Goal: Transaction & Acquisition: Purchase product/service

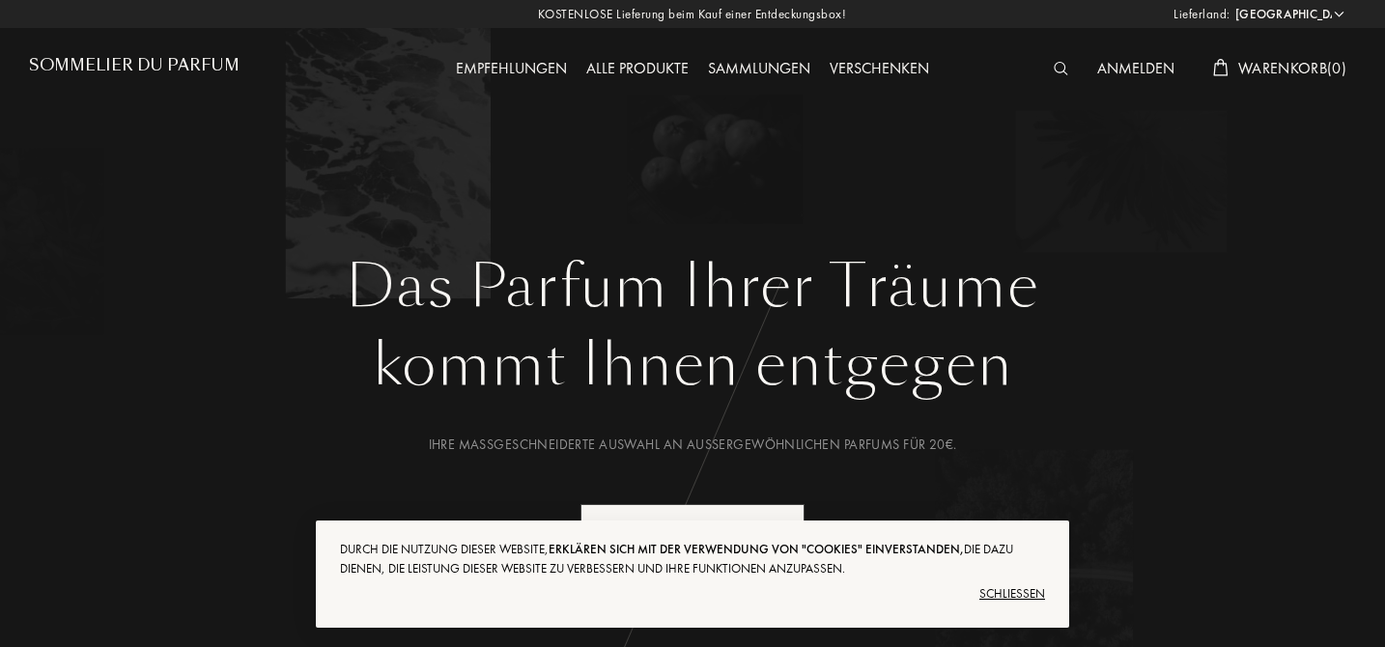
select select "DE"
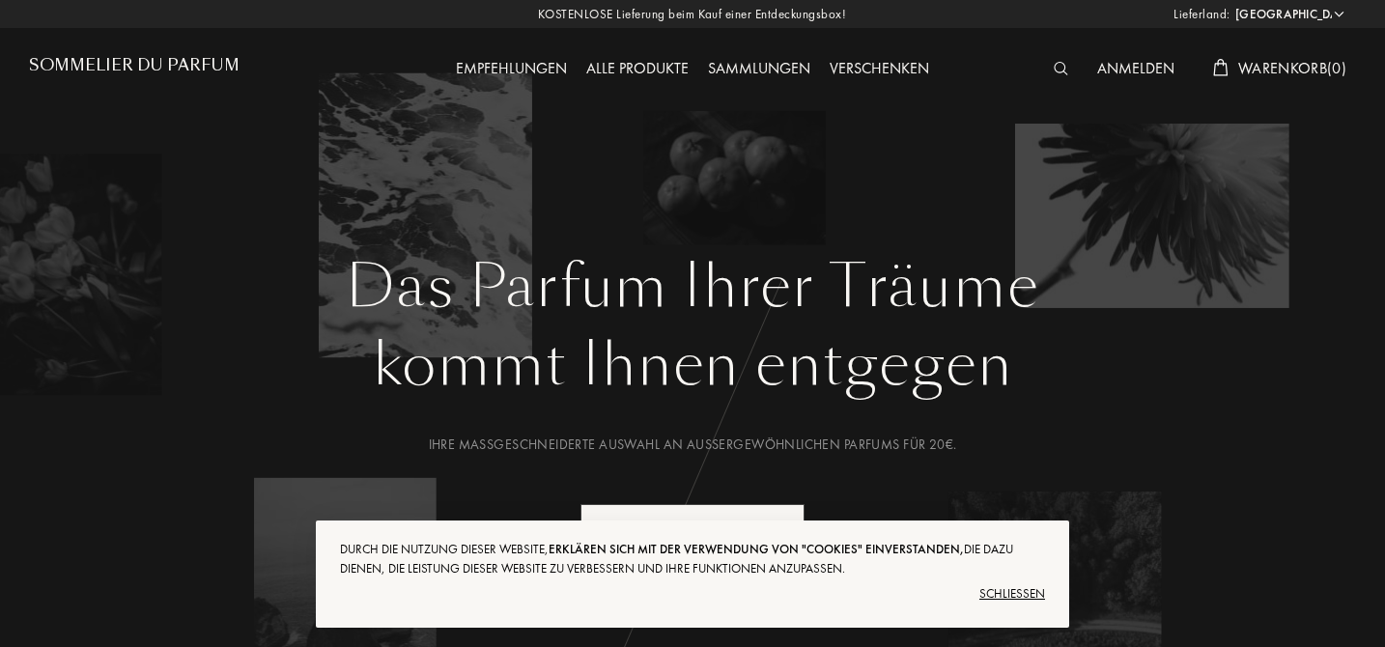
click at [988, 589] on div "Schließen" at bounding box center [692, 594] width 705 height 31
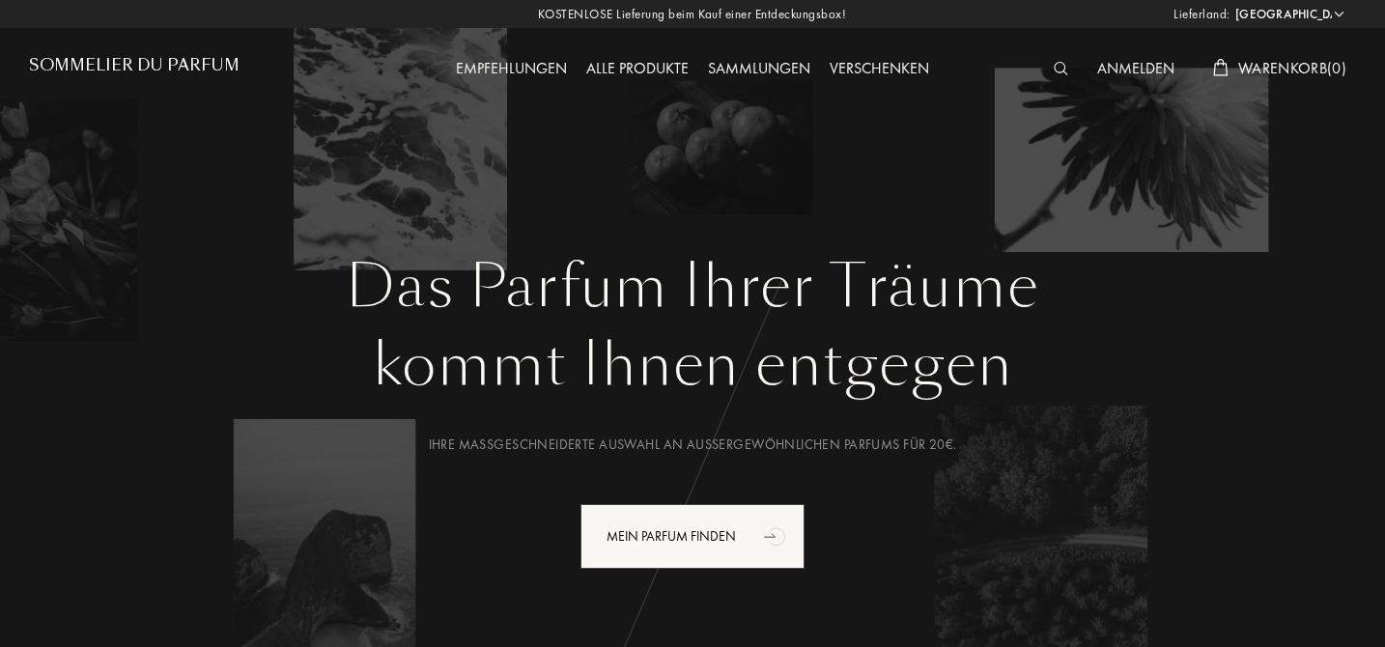
click at [653, 66] on div "Alle Produkte" at bounding box center [638, 69] width 122 height 25
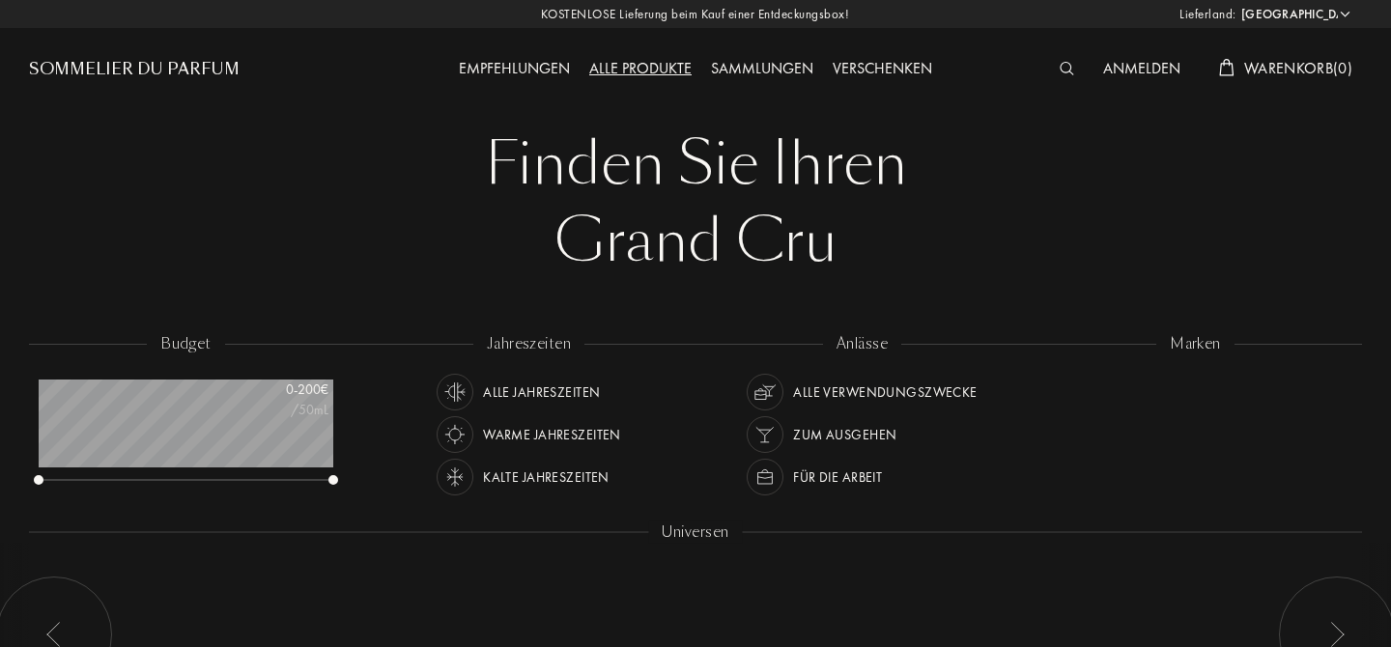
select select "DE"
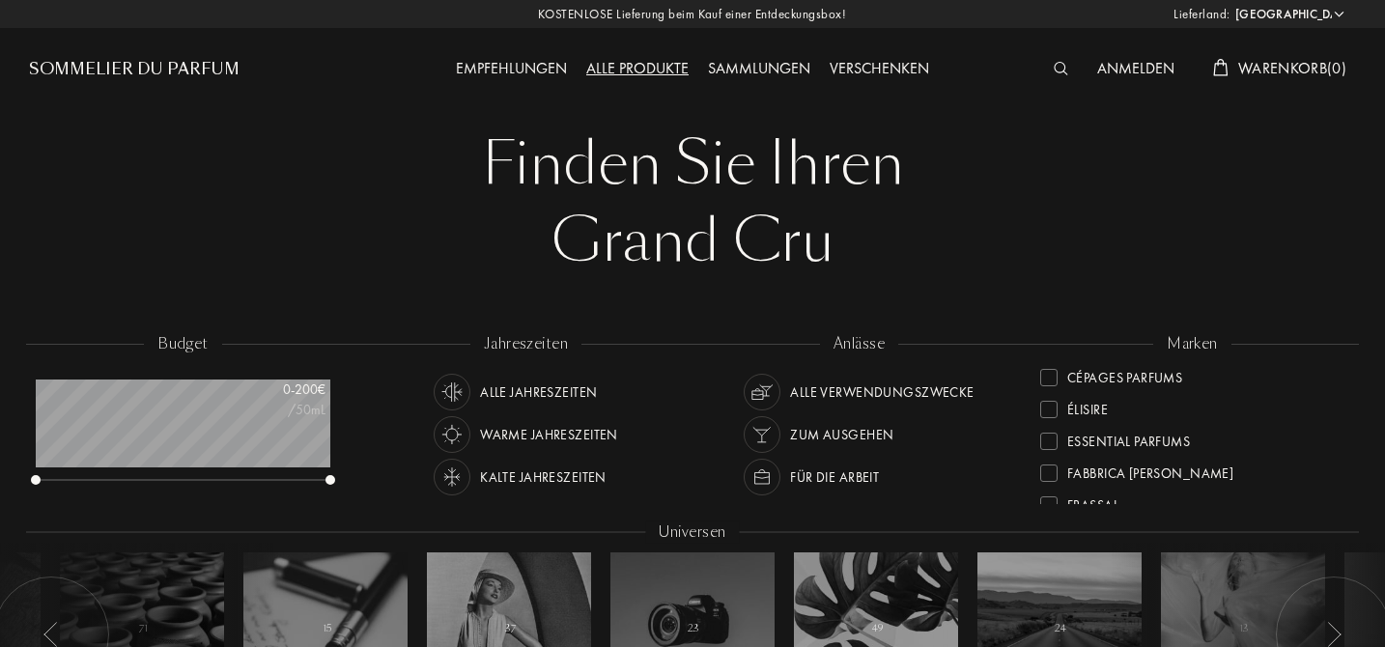
click at [1057, 70] on img at bounding box center [1061, 69] width 14 height 14
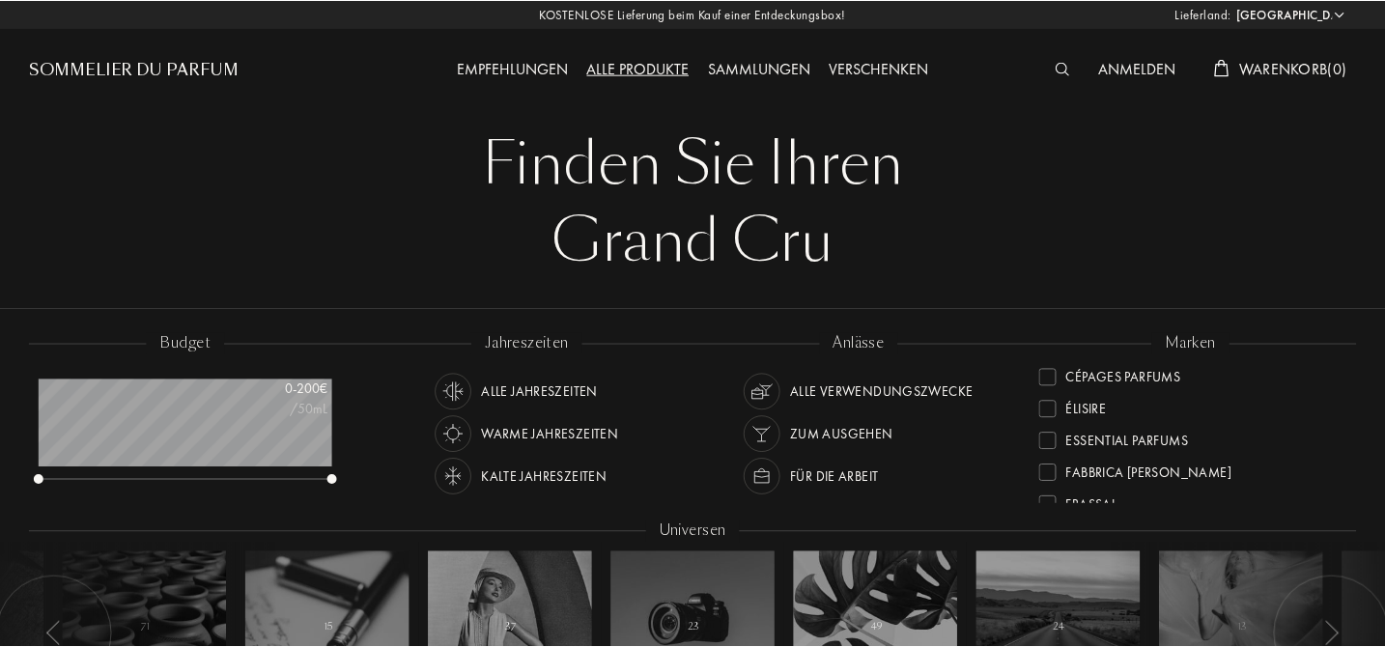
scroll to position [1, 0]
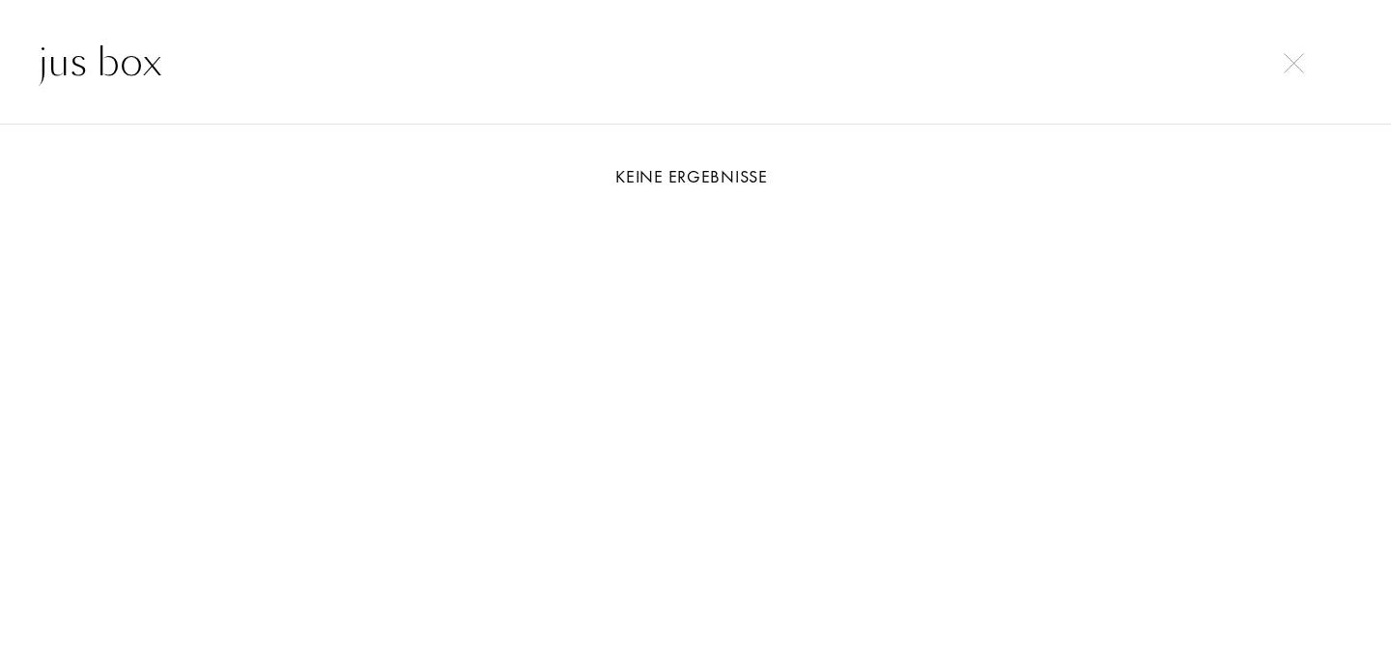
type input "jus box"
click at [1292, 64] on img at bounding box center [1294, 63] width 20 height 20
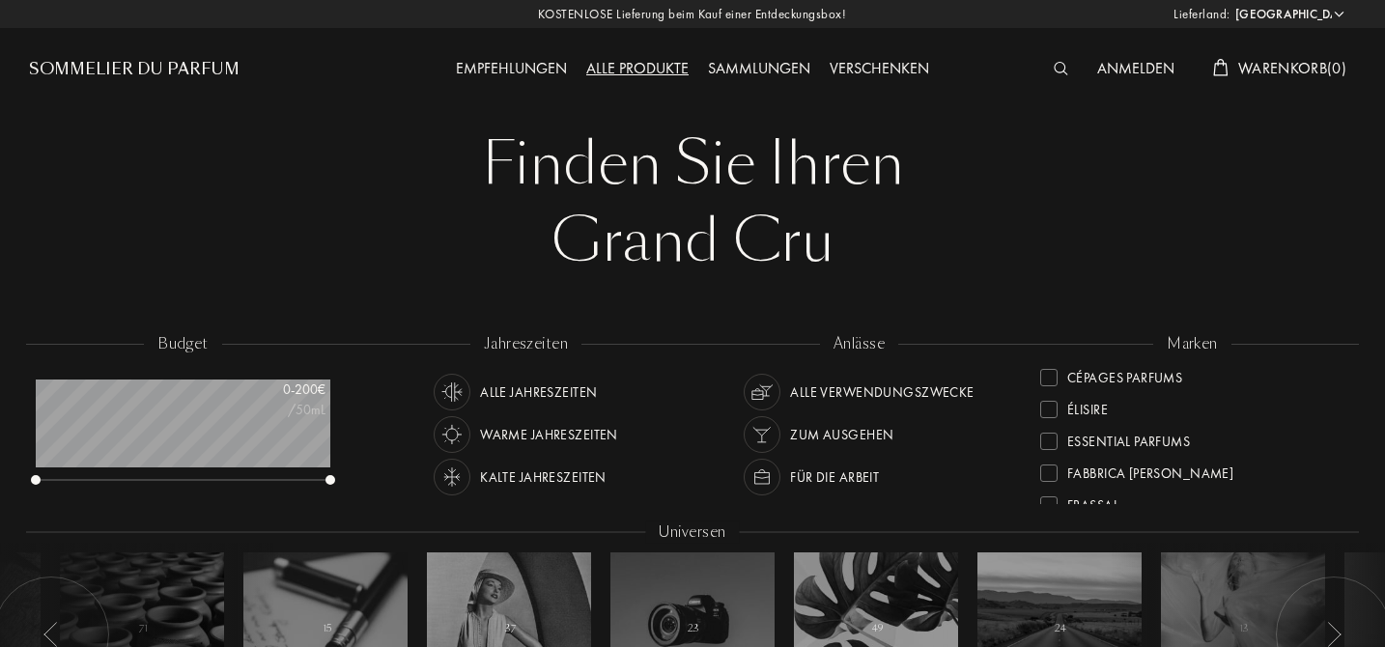
click at [749, 73] on div "Sammlungen" at bounding box center [759, 69] width 122 height 25
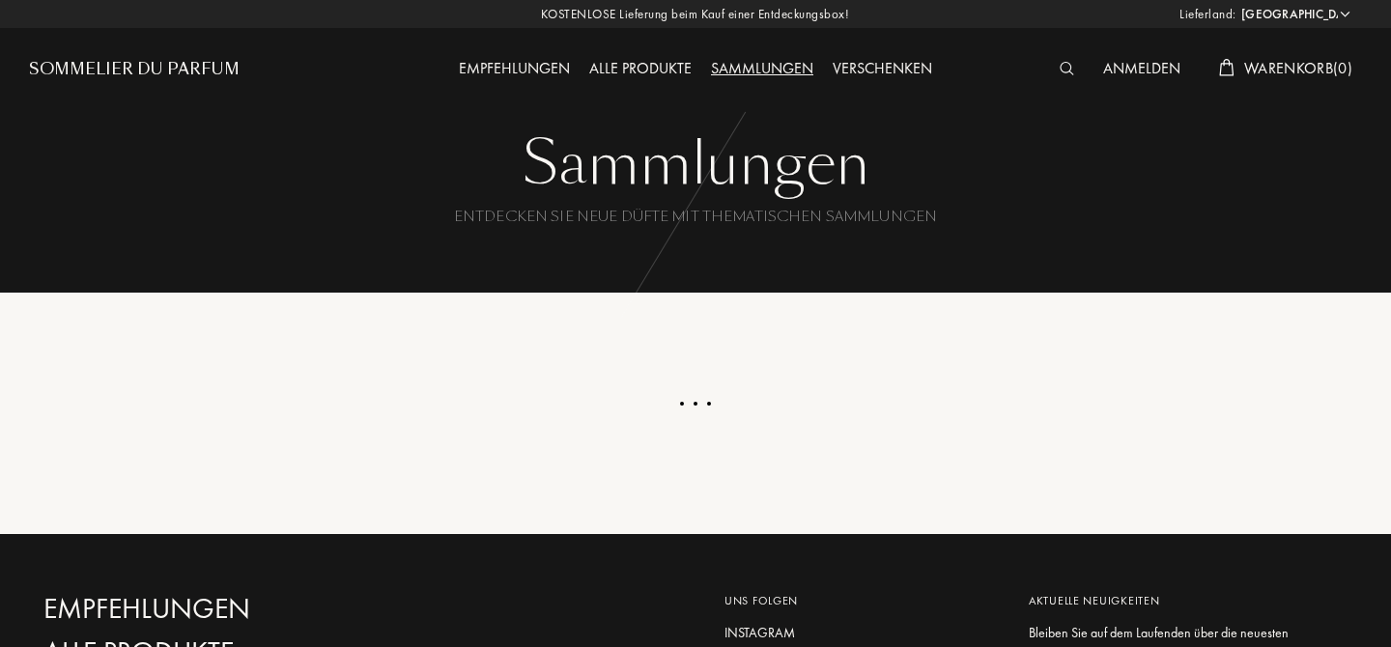
select select "DE"
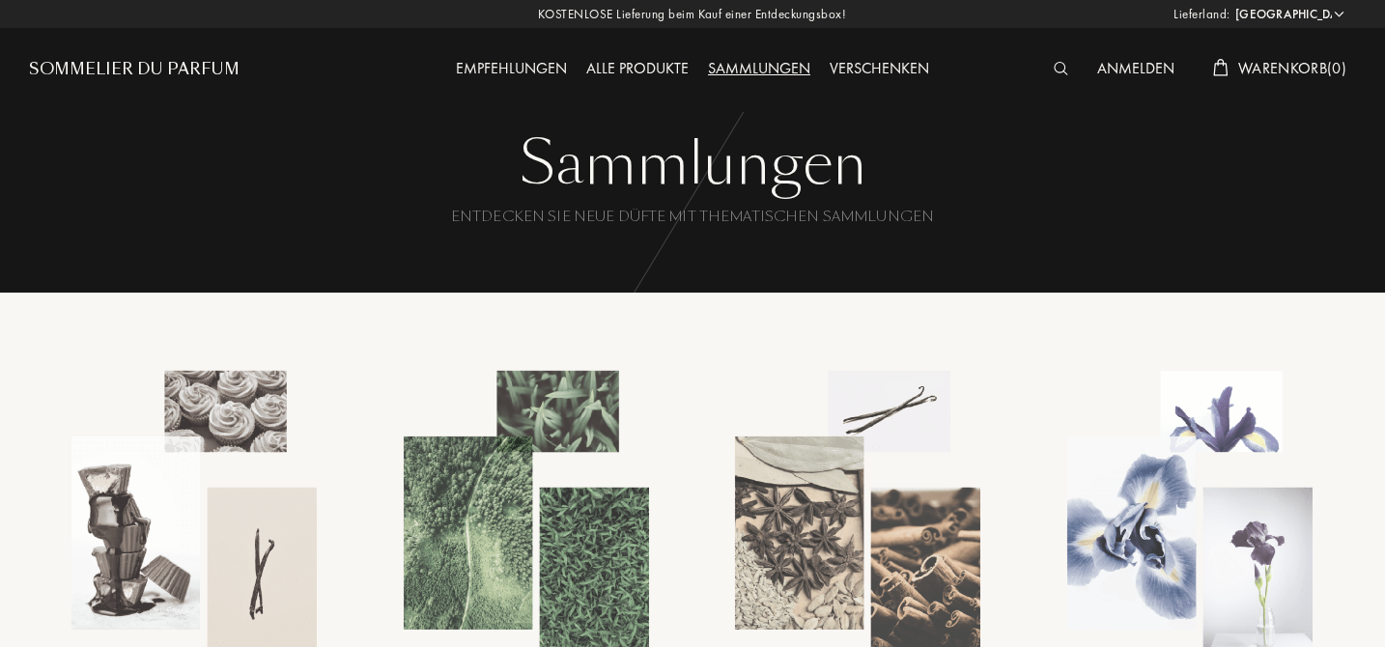
click at [522, 68] on div "Empfehlungen" at bounding box center [511, 69] width 130 height 25
click at [497, 71] on div "Empfehlungen" at bounding box center [511, 69] width 130 height 25
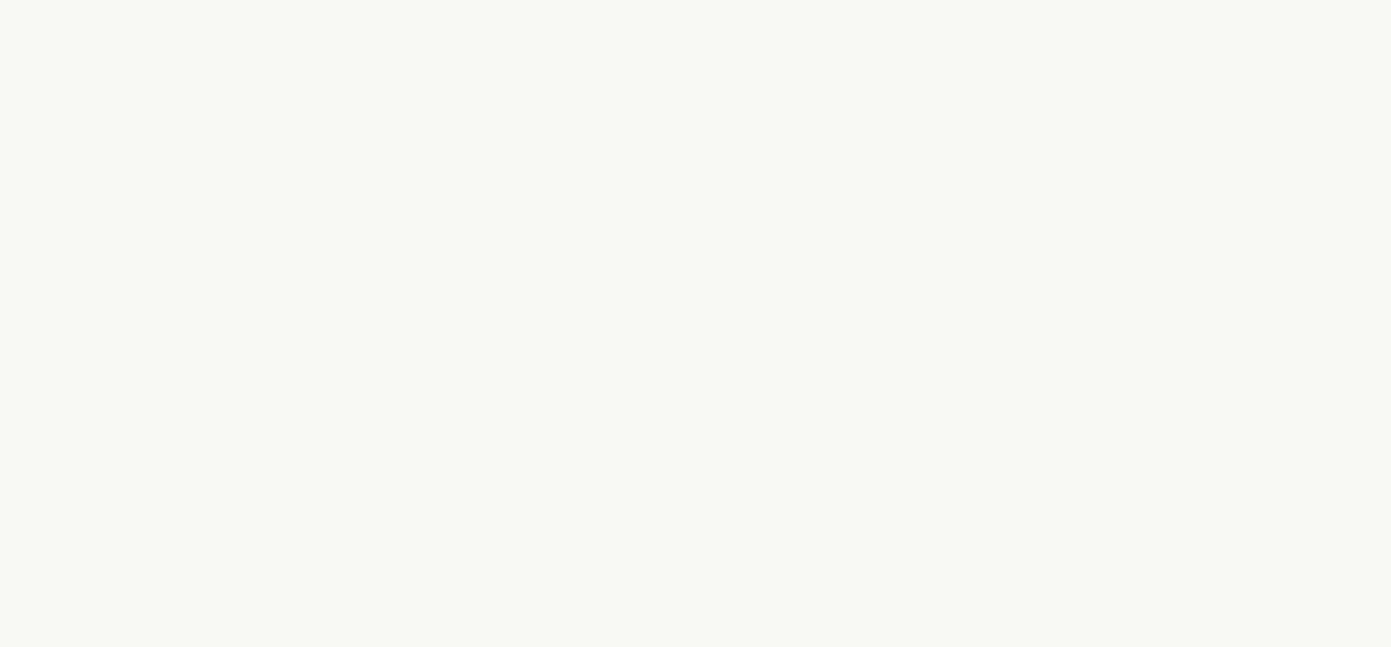
click at [863, 241] on div "B e g i n n e n w i r m i t e i n i g e n F r a g e n , ü b e r I h r e n G e s…" at bounding box center [695, 323] width 1391 height 647
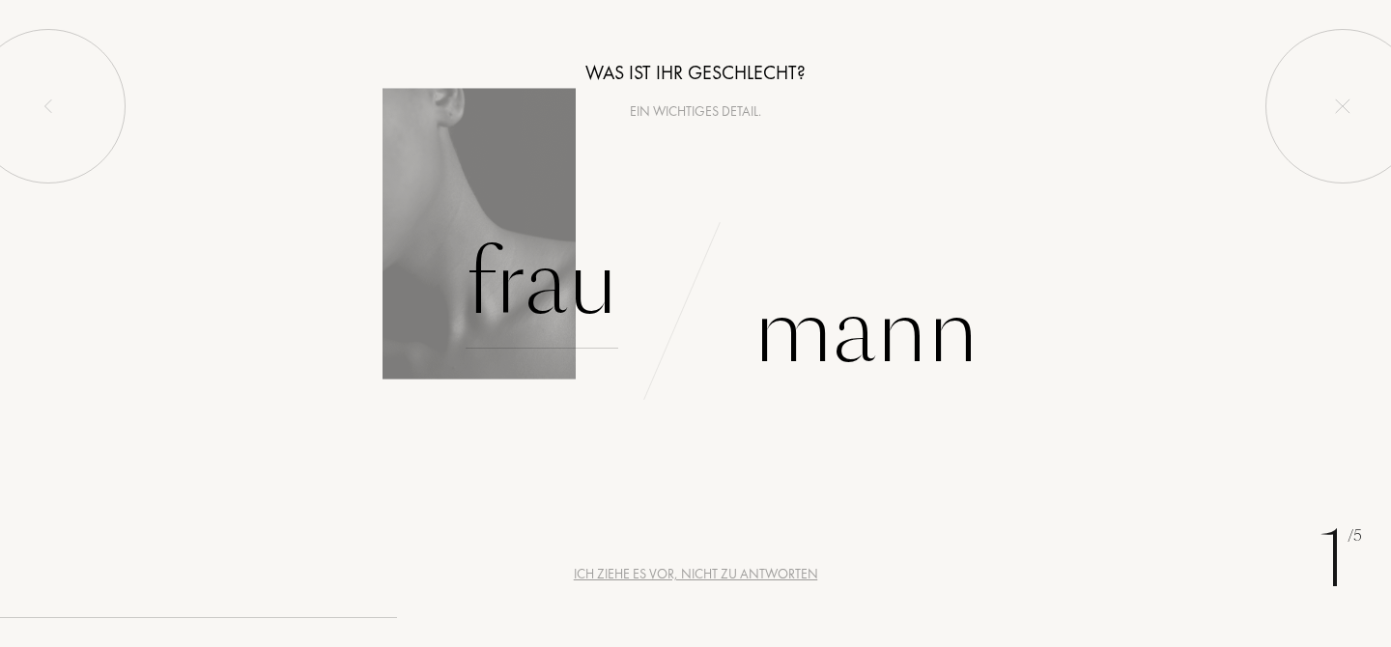
click at [544, 292] on div "Frau" at bounding box center [542, 283] width 153 height 130
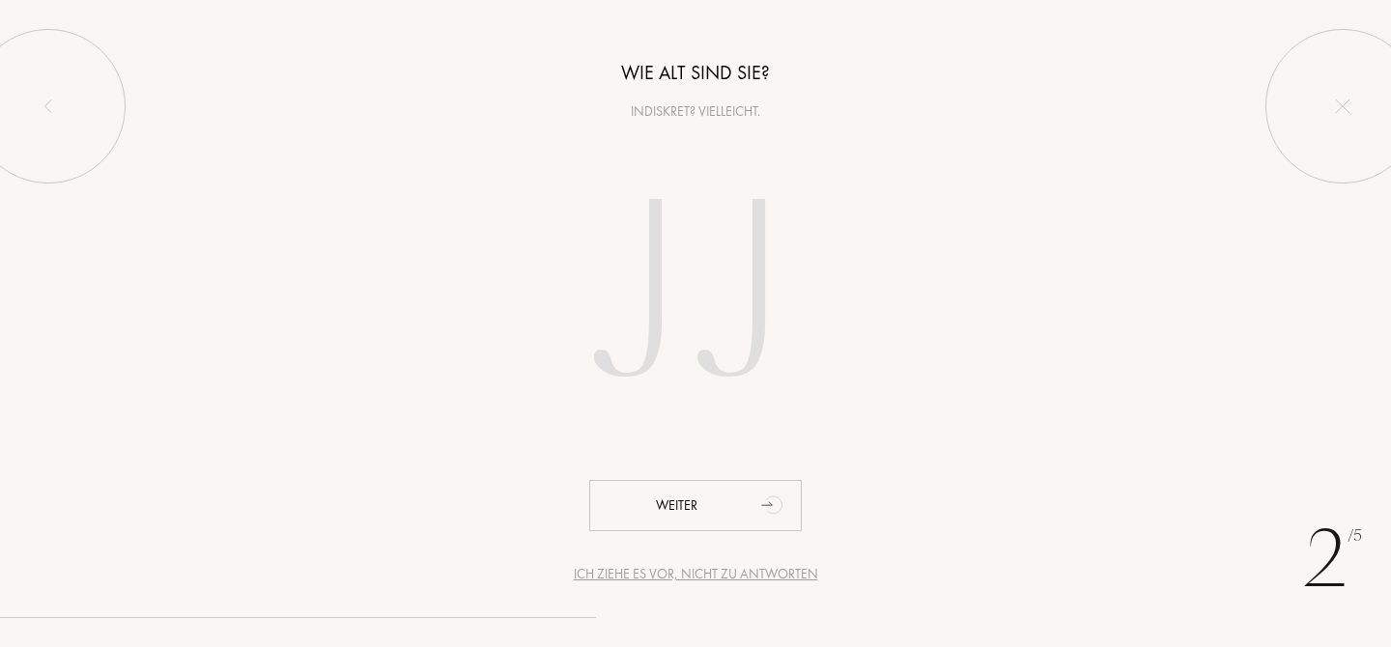
click at [639, 286] on input "number" at bounding box center [695, 297] width 415 height 333
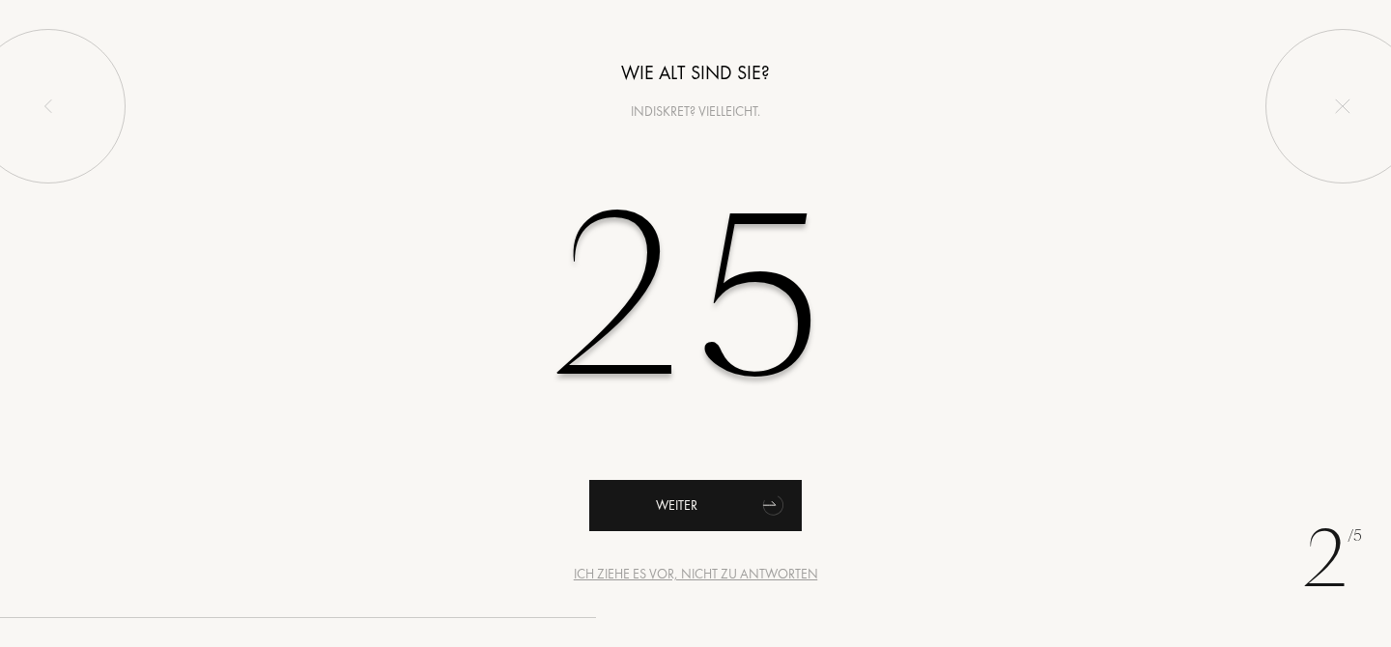
type input "25"
click at [775, 505] on icon "animation" at bounding box center [776, 503] width 15 height 5
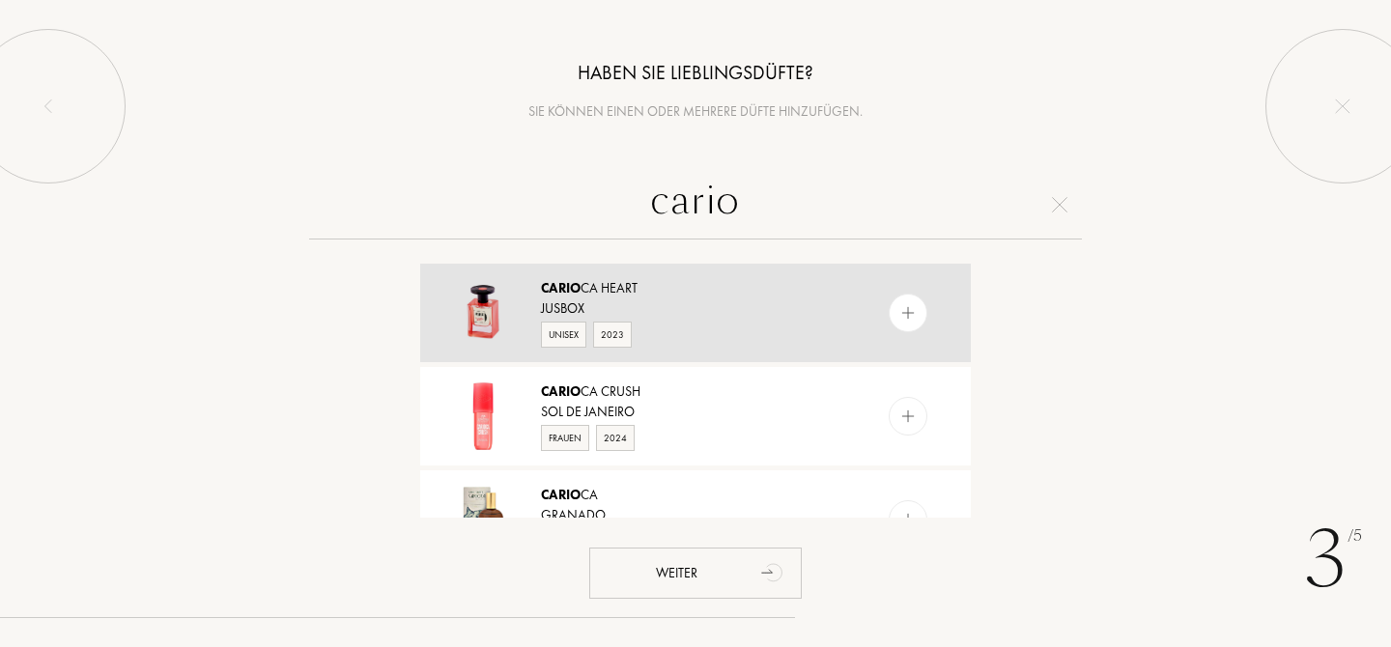
type input "cario"
click at [904, 316] on img at bounding box center [908, 313] width 18 height 18
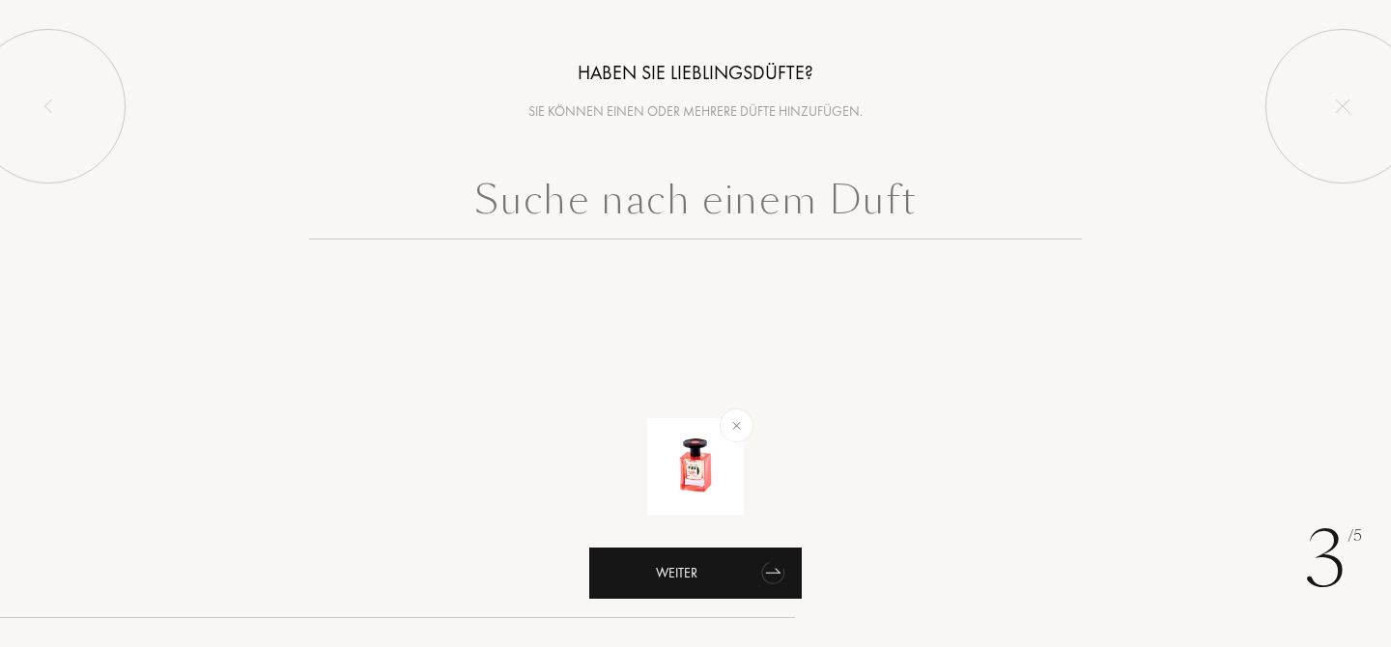
click at [729, 572] on div "Weiter" at bounding box center [695, 573] width 213 height 51
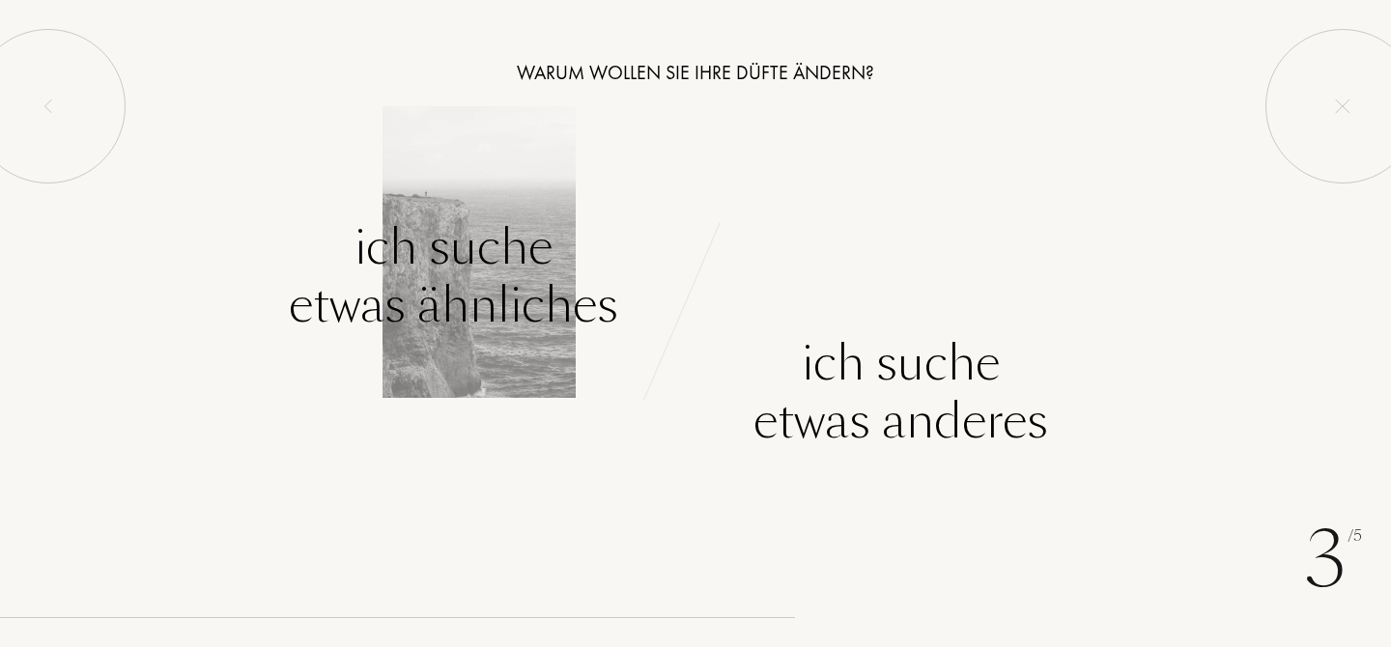
click at [538, 292] on div "Ich suche etwas ähnliches" at bounding box center [453, 276] width 329 height 116
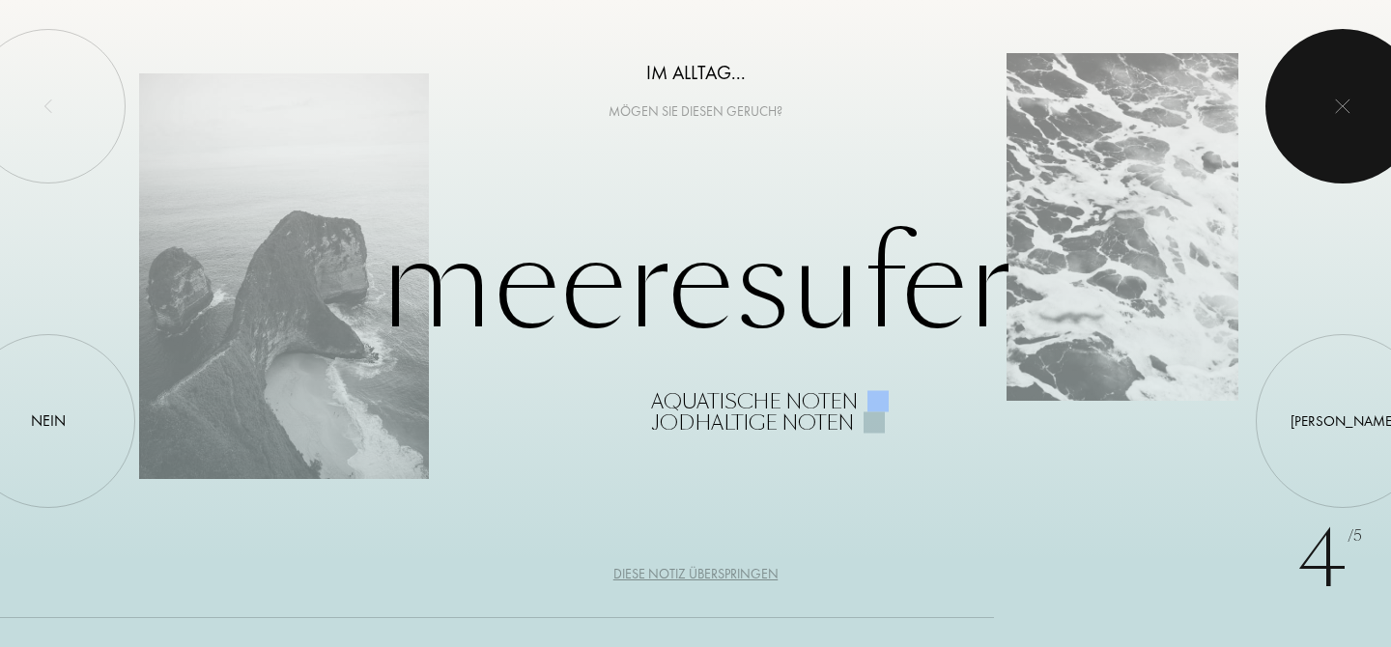
click at [1334, 104] on div at bounding box center [1342, 106] width 155 height 155
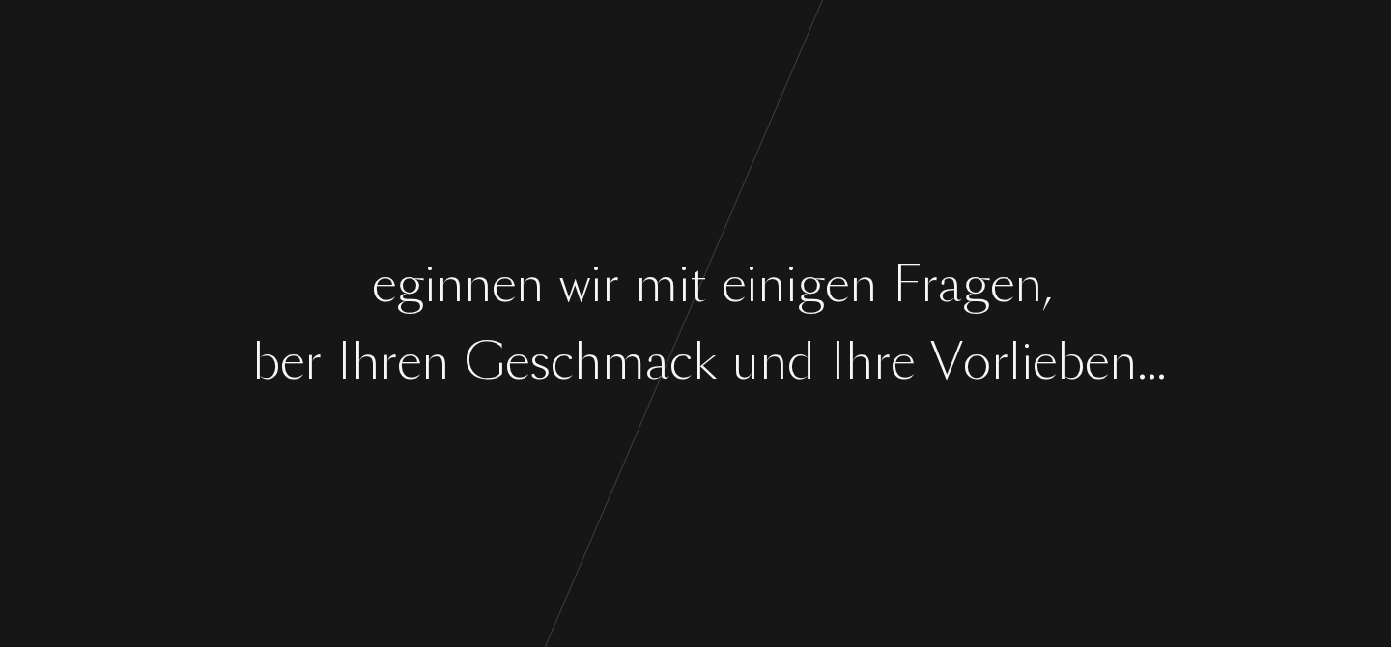
click at [825, 309] on div "g" at bounding box center [811, 285] width 28 height 72
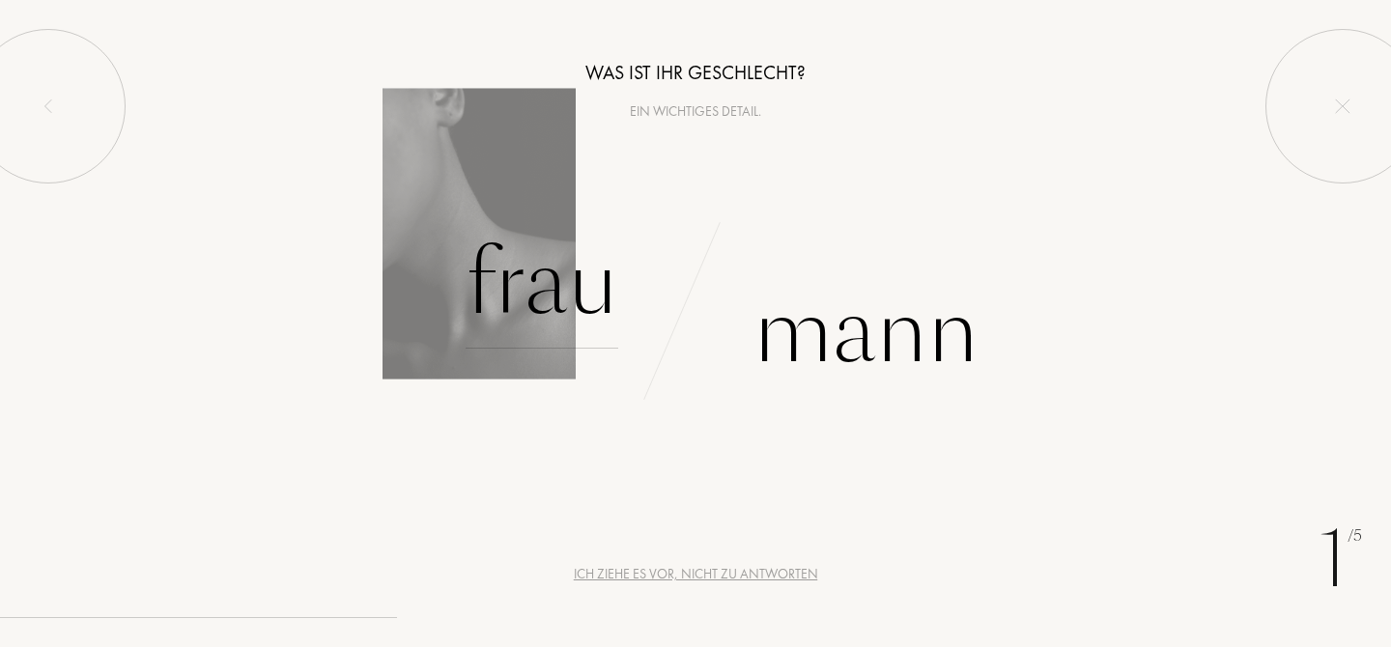
click at [570, 284] on div "Frau" at bounding box center [542, 283] width 153 height 130
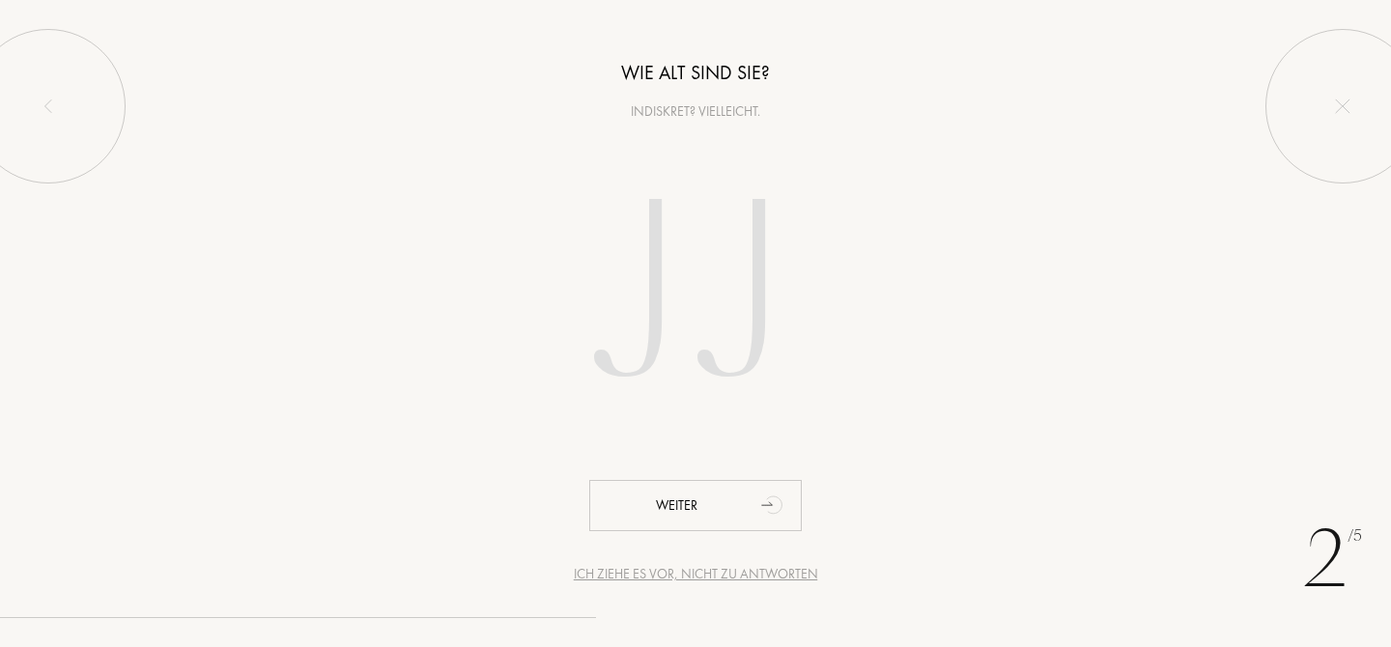
click at [609, 277] on input "number" at bounding box center [695, 297] width 415 height 333
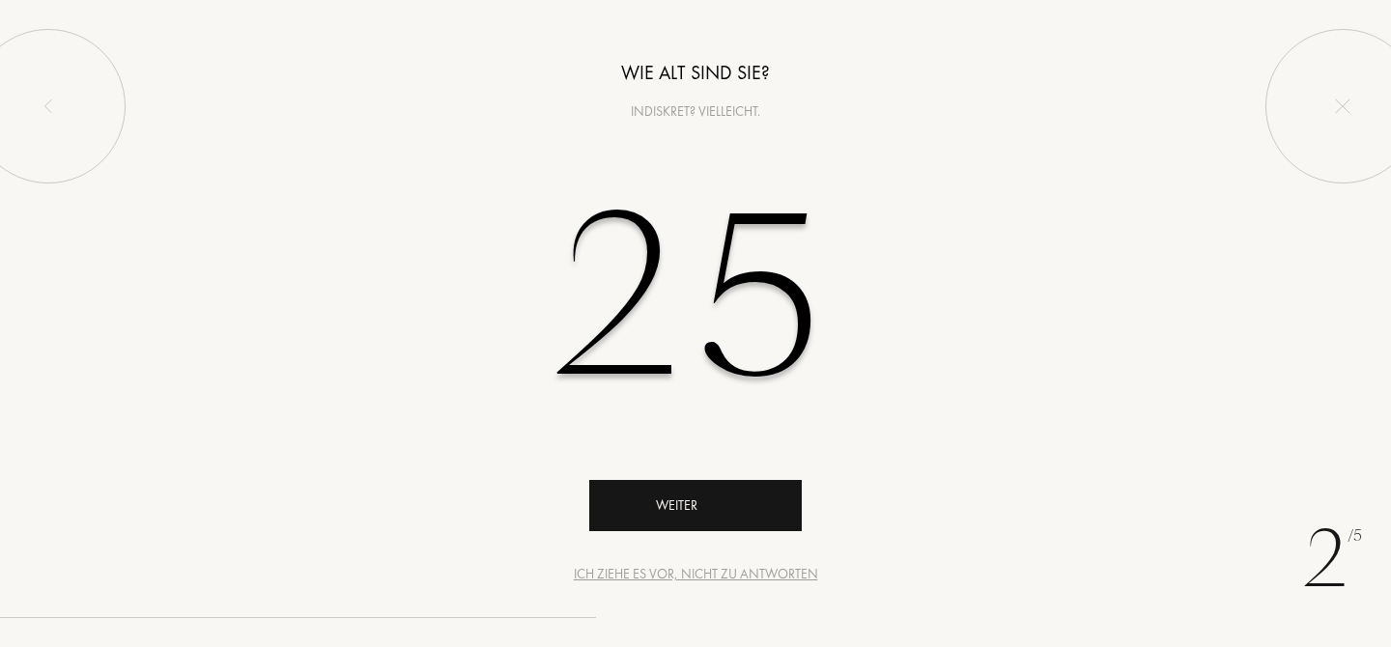
type input "25"
click at [759, 519] on icon "animation" at bounding box center [773, 504] width 39 height 39
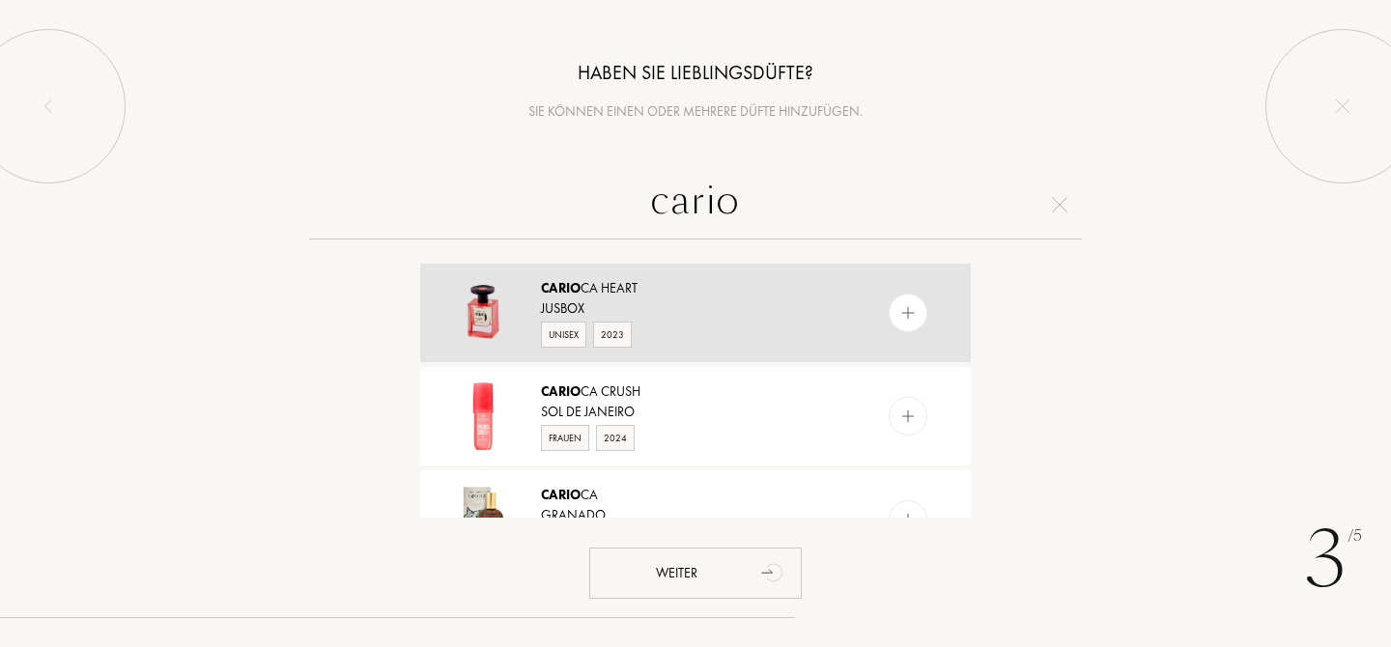
type input "cario"
click at [905, 315] on img at bounding box center [908, 313] width 18 height 18
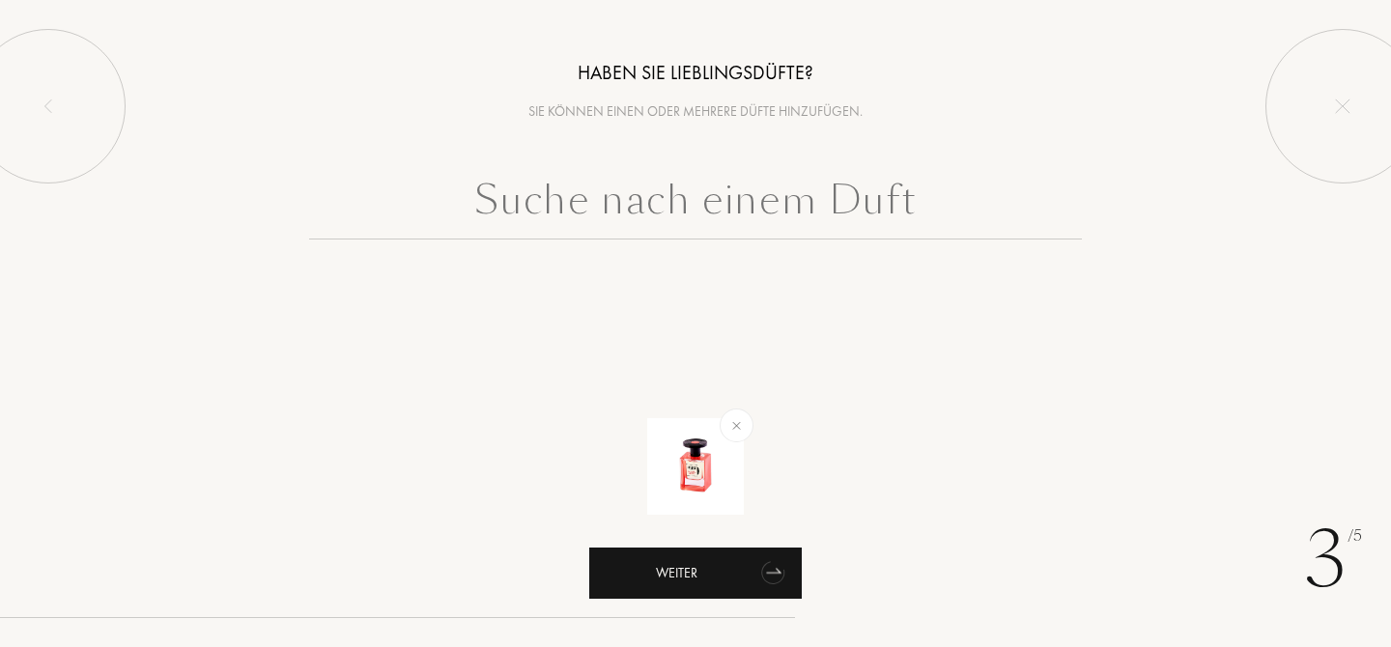
click at [781, 569] on icon "animation" at bounding box center [773, 572] width 39 height 39
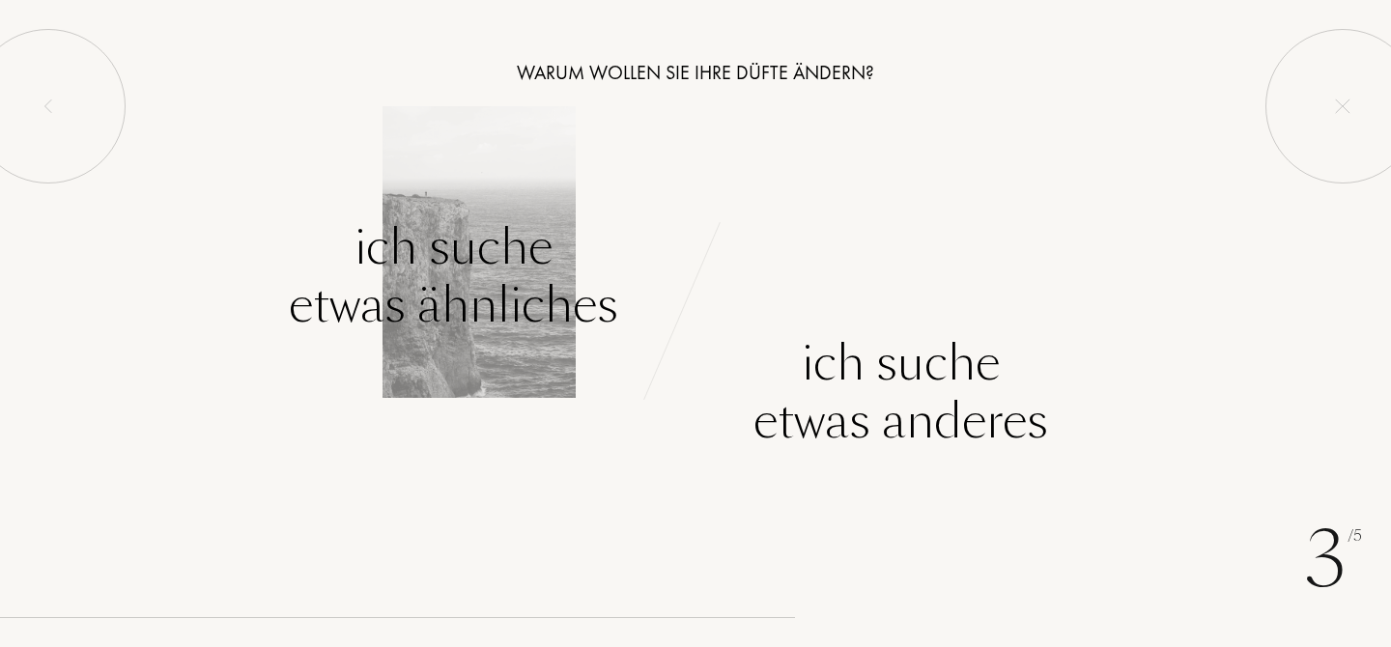
click at [477, 270] on div "Ich suche etwas ähnliches" at bounding box center [453, 276] width 329 height 116
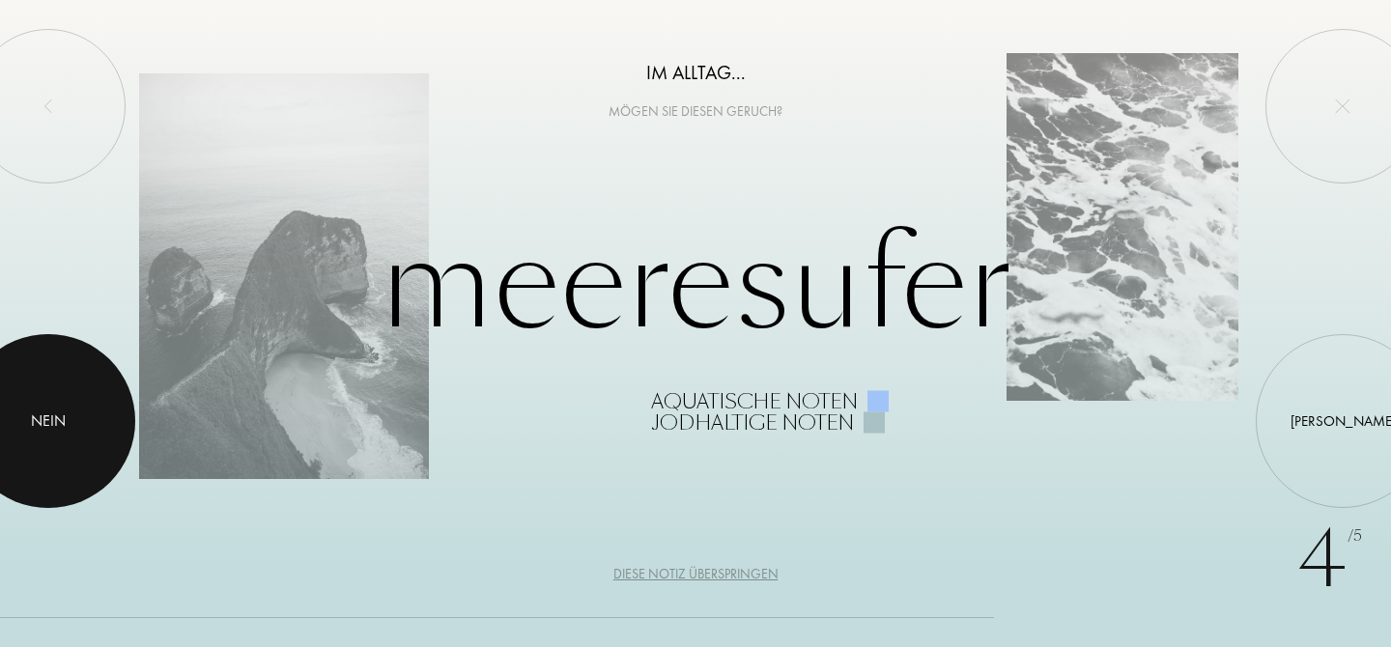
click at [25, 430] on div at bounding box center [48, 421] width 174 height 174
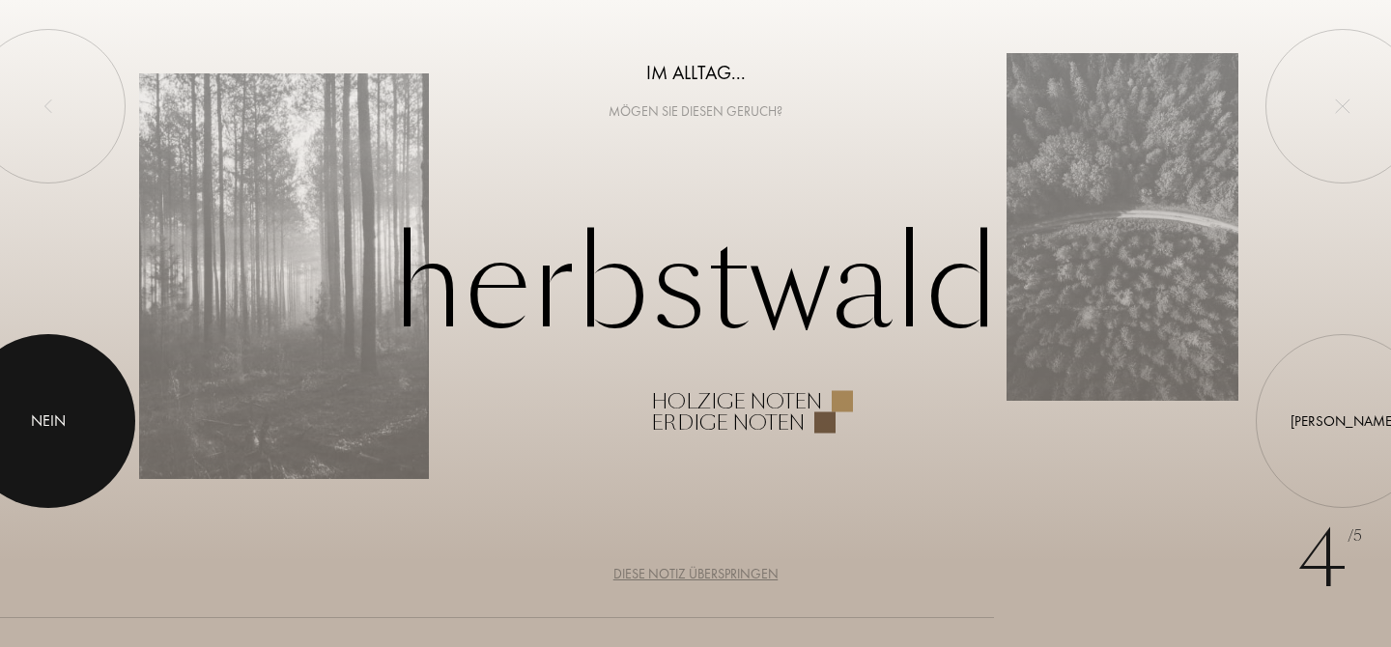
click at [39, 427] on div "Nein" at bounding box center [48, 421] width 35 height 23
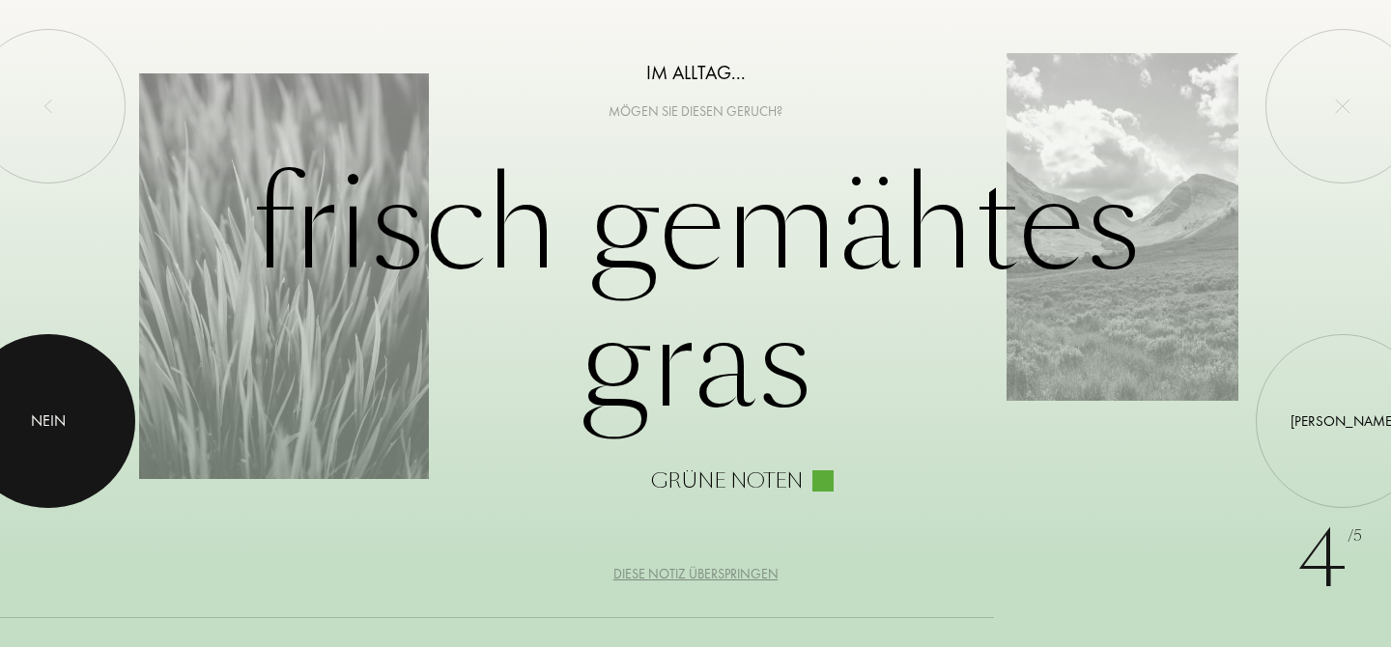
click at [40, 427] on div "Nein" at bounding box center [48, 421] width 35 height 23
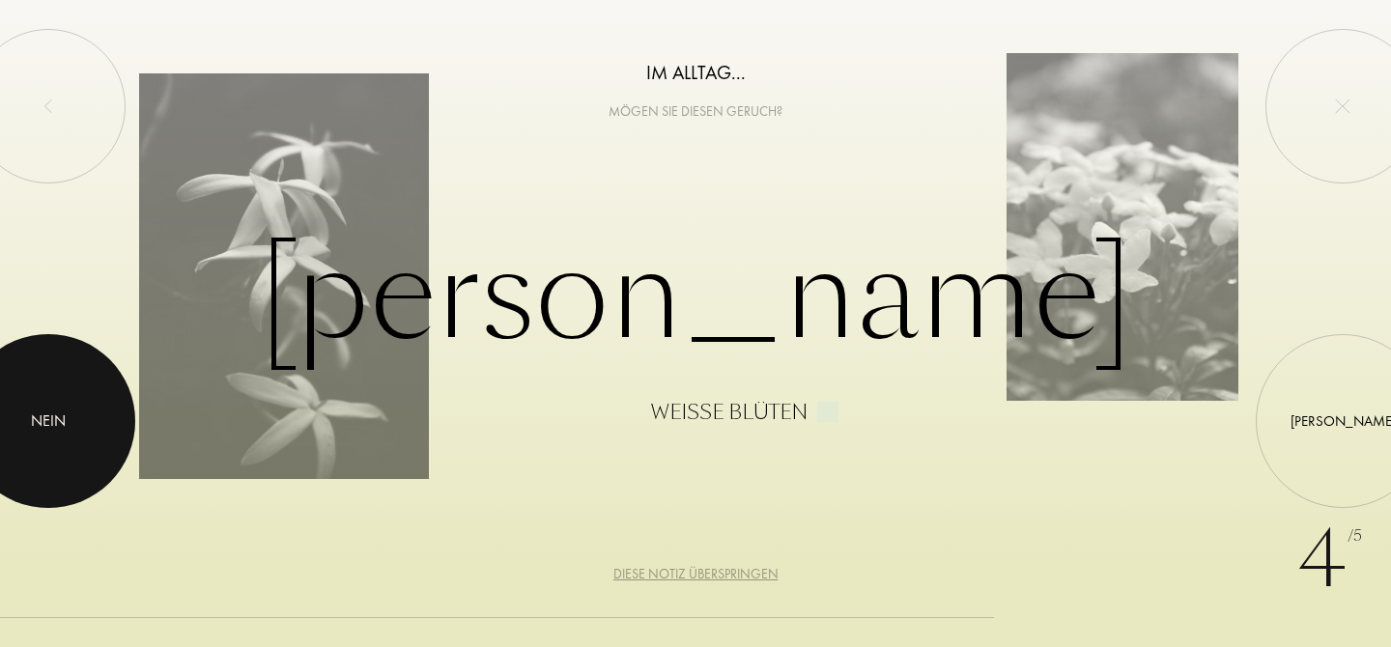
click at [40, 427] on div "Nein" at bounding box center [48, 421] width 35 height 23
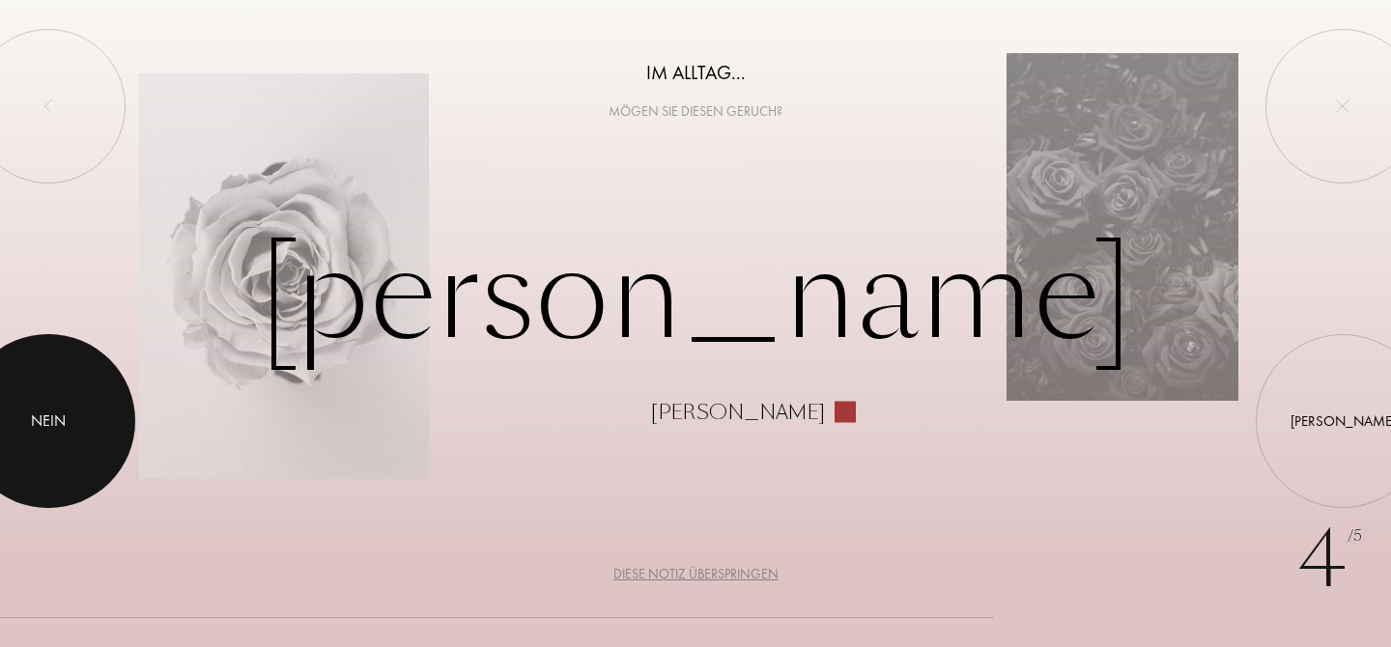
click at [40, 427] on div "Nein" at bounding box center [48, 421] width 35 height 23
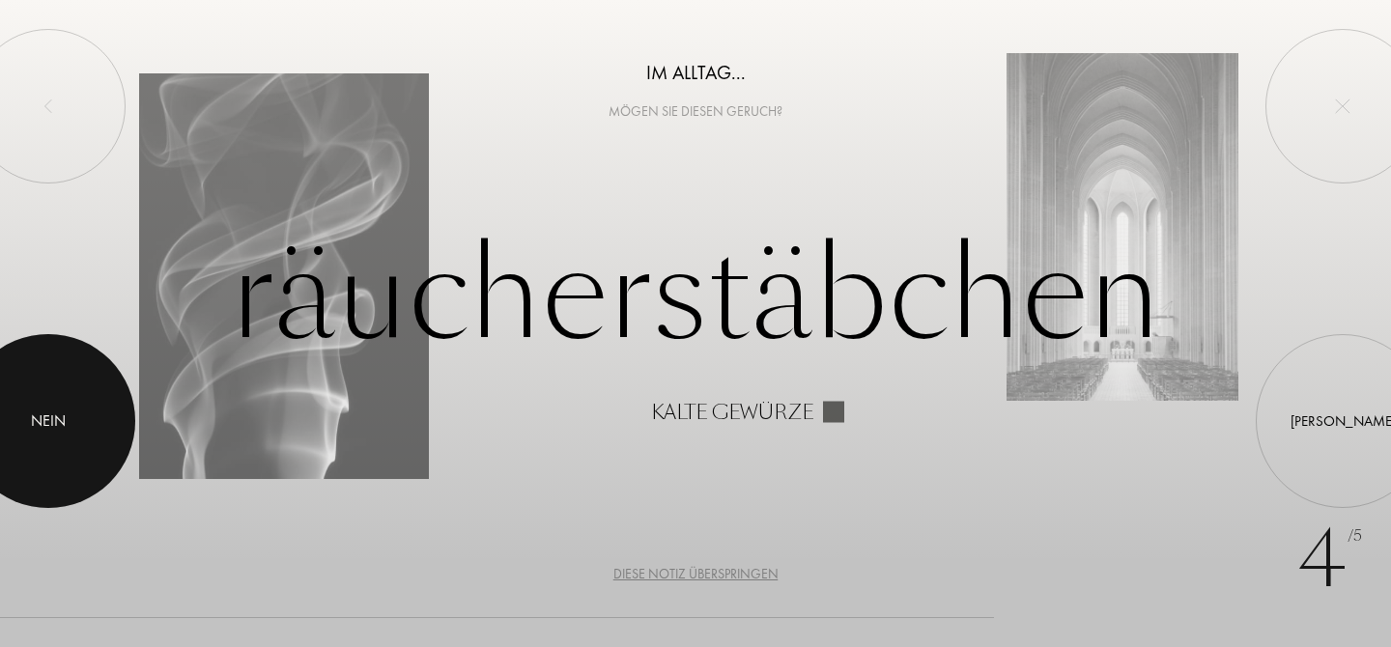
click at [49, 426] on div "Nein" at bounding box center [48, 421] width 35 height 23
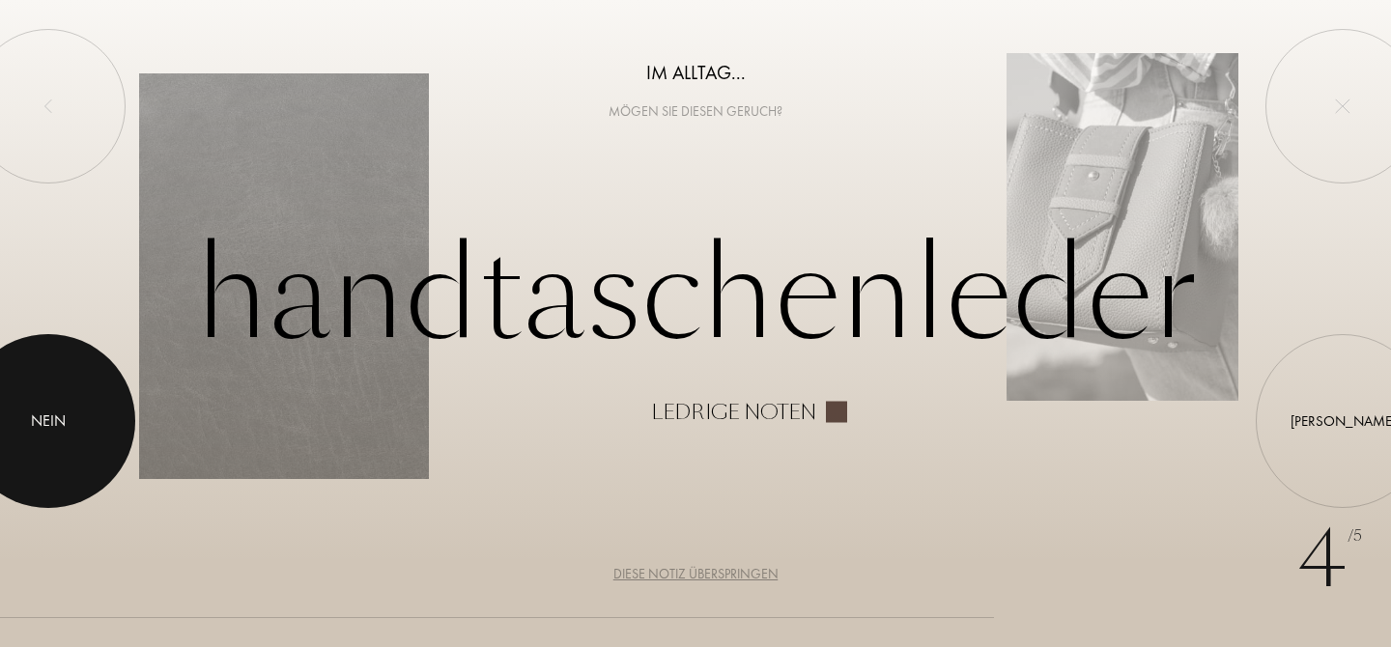
click at [54, 426] on div "Nein" at bounding box center [48, 421] width 35 height 23
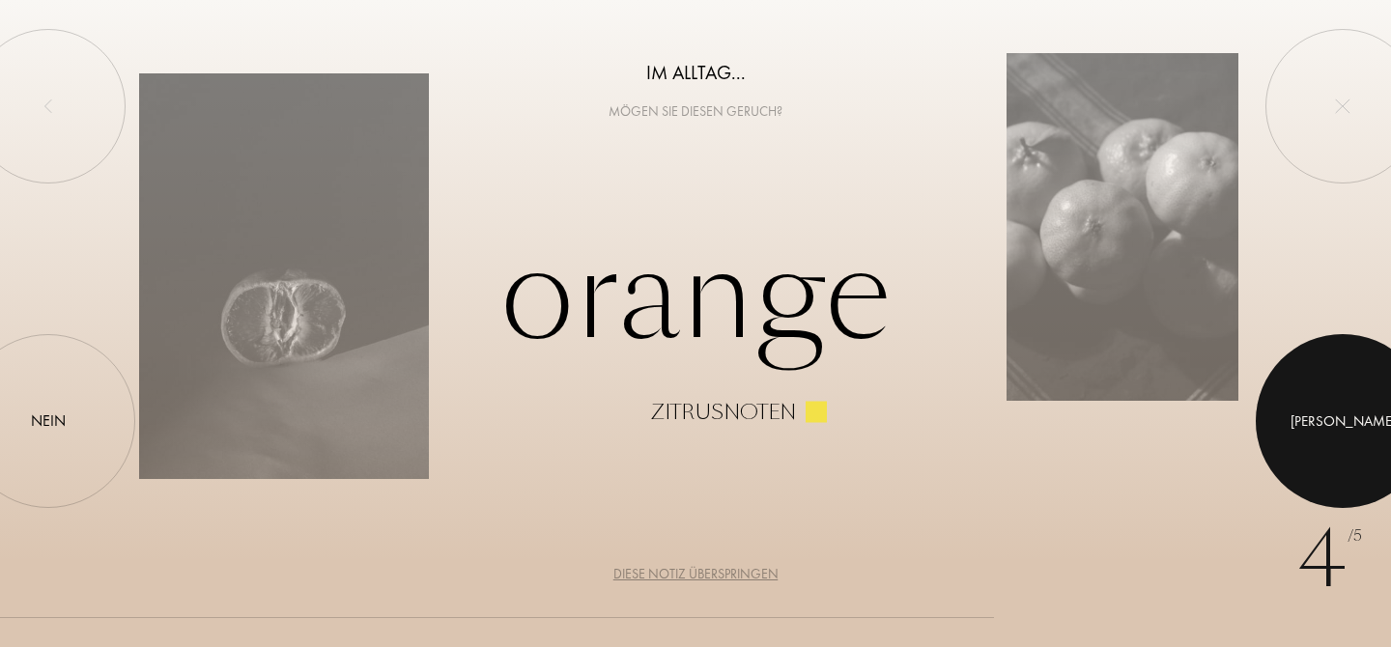
click at [1331, 430] on div at bounding box center [1343, 421] width 174 height 174
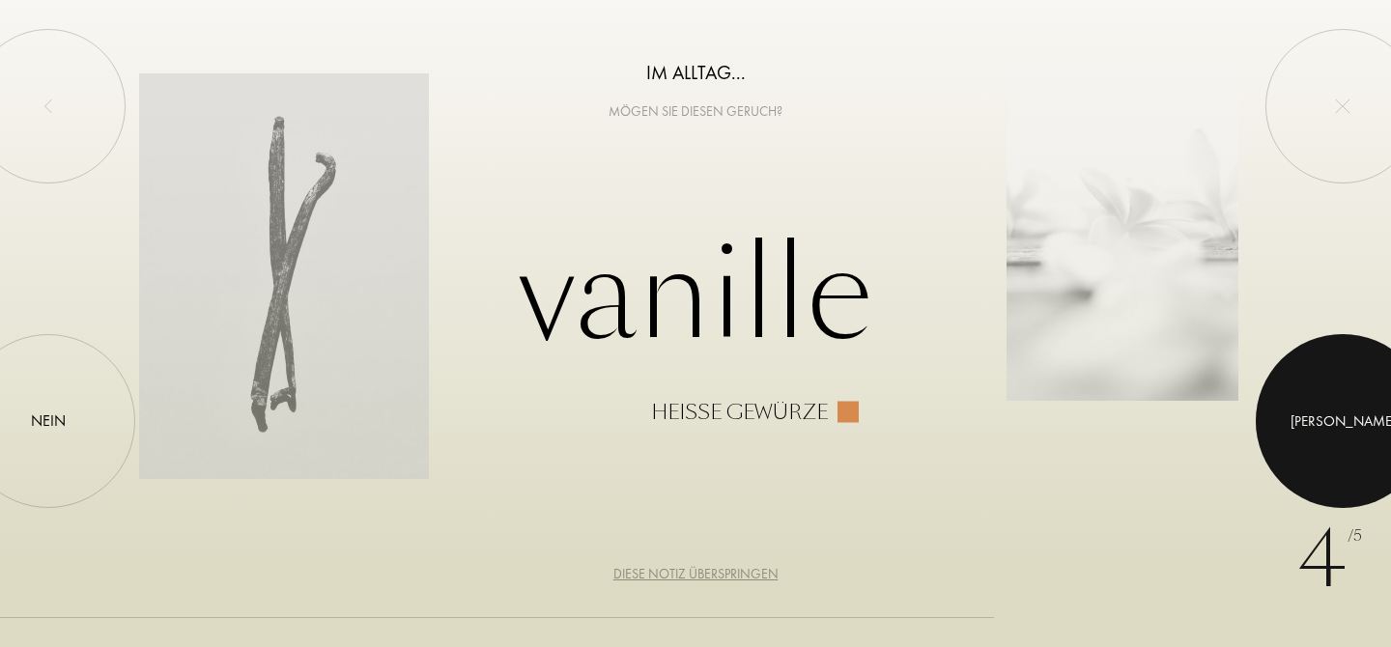
click at [1331, 430] on div at bounding box center [1343, 421] width 174 height 174
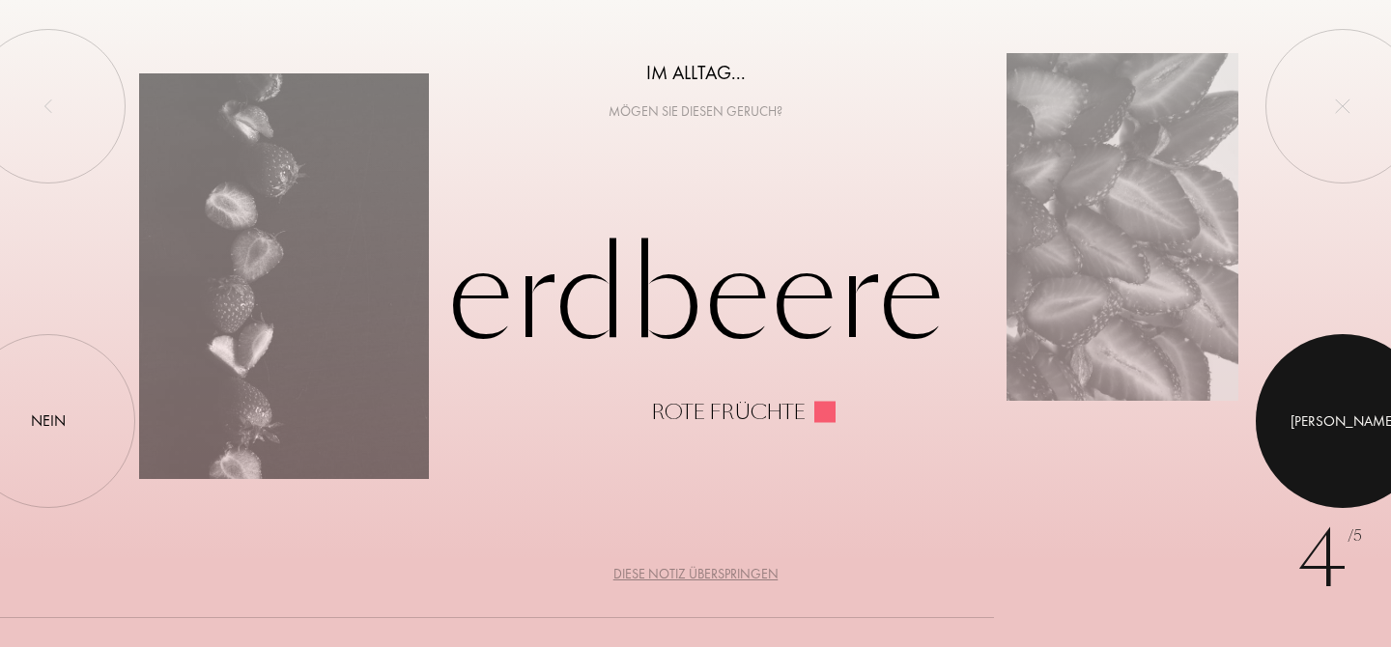
click at [1333, 406] on div at bounding box center [1343, 421] width 174 height 174
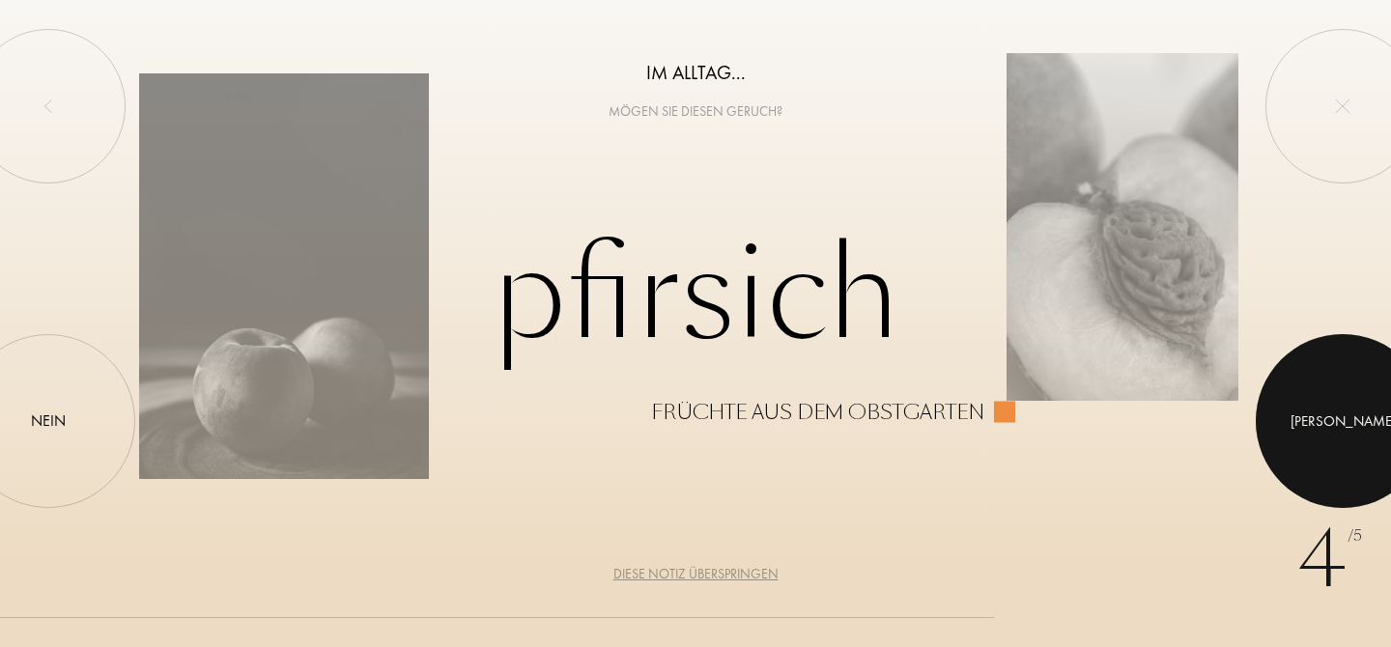
click at [1333, 406] on div at bounding box center [1343, 421] width 174 height 174
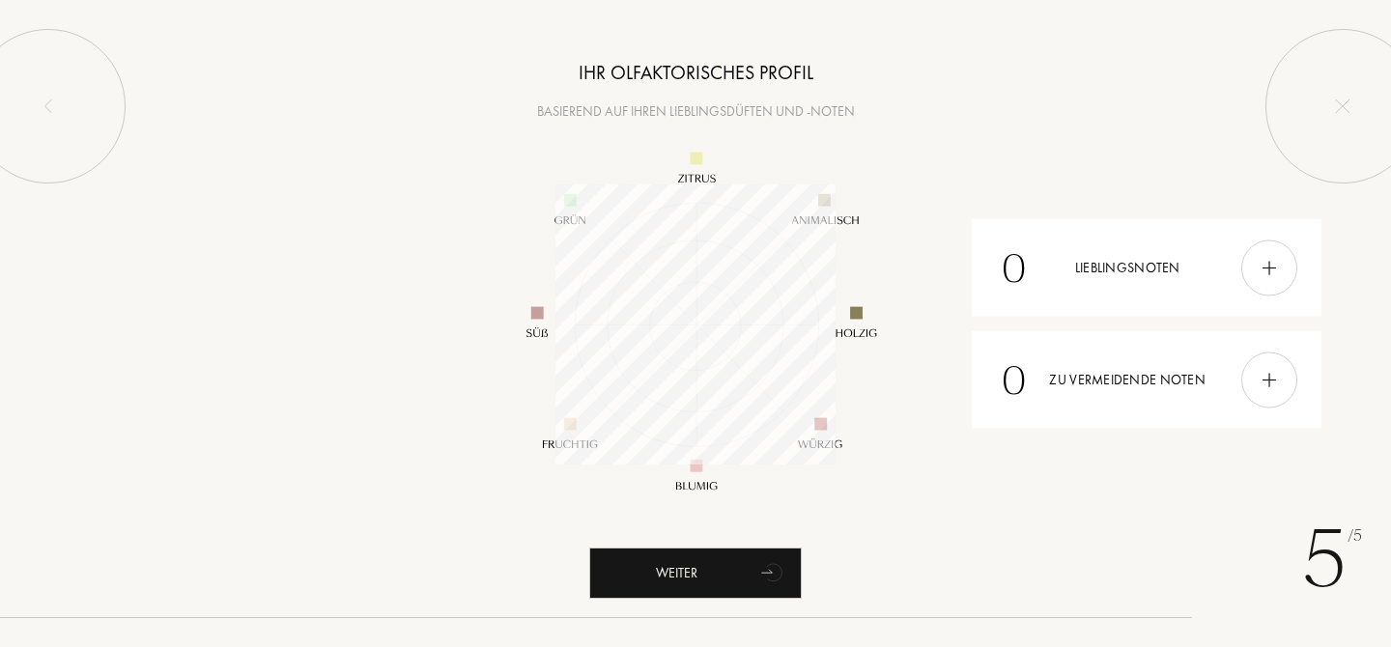
scroll to position [280, 280]
click at [1268, 268] on img at bounding box center [1269, 267] width 21 height 21
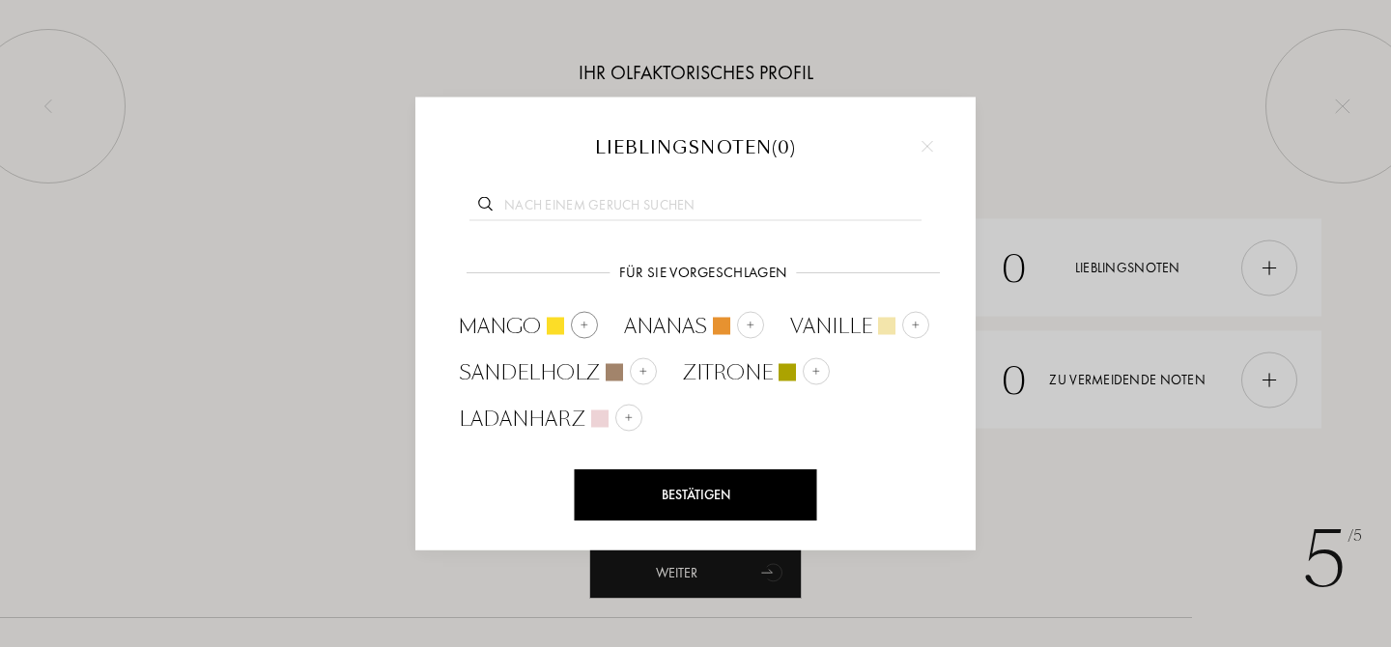
click at [587, 326] on img at bounding box center [585, 325] width 10 height 10
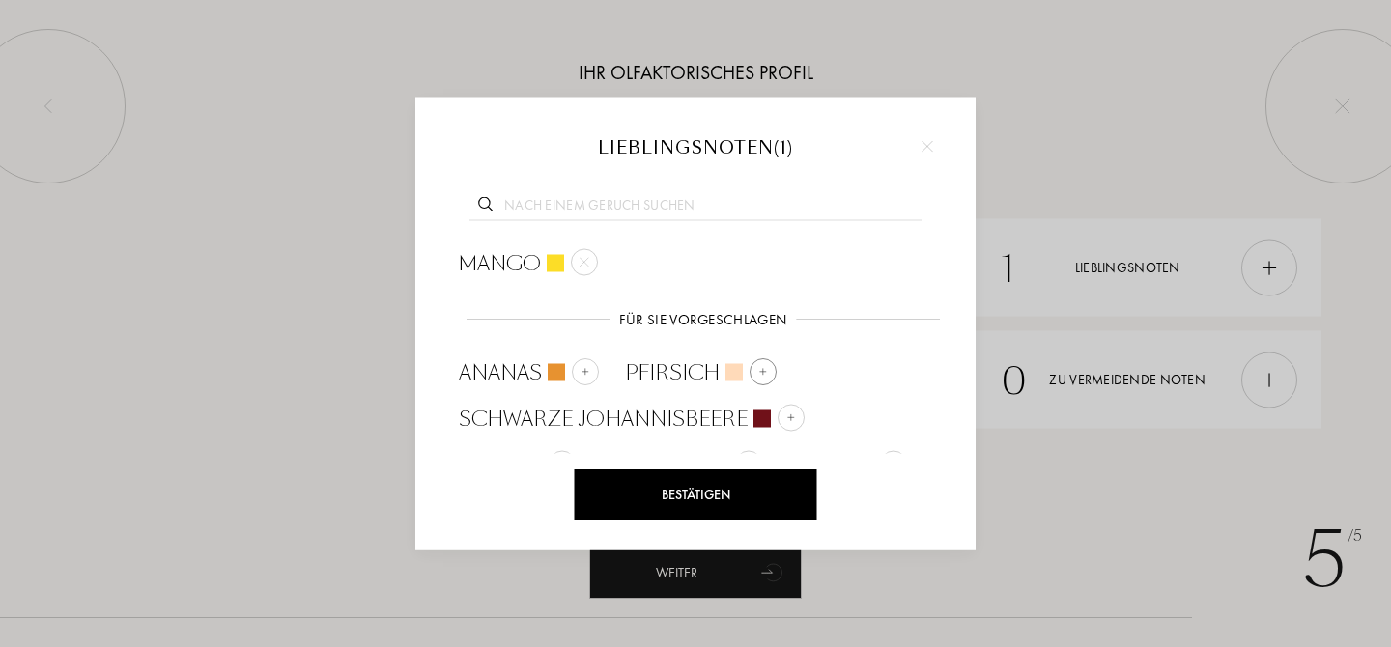
scroll to position [27, 0]
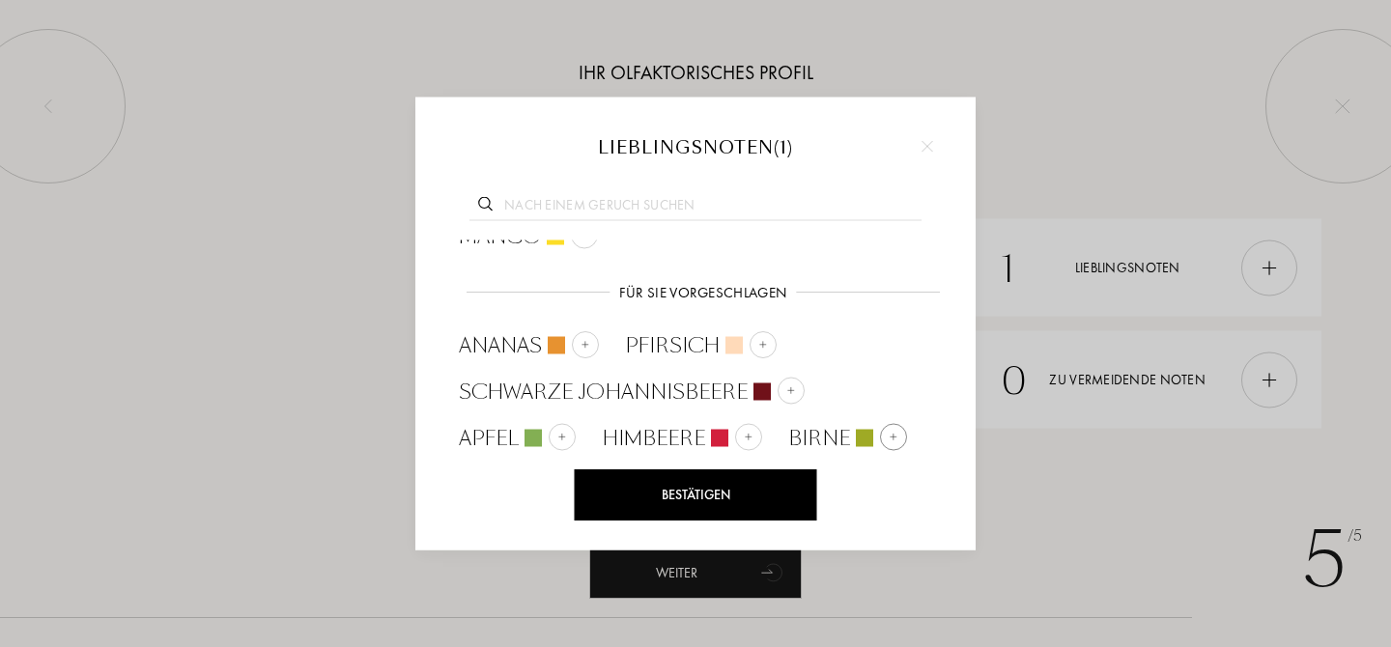
click at [892, 435] on img at bounding box center [894, 437] width 10 height 10
click at [724, 497] on div "Bestätigen" at bounding box center [696, 494] width 242 height 51
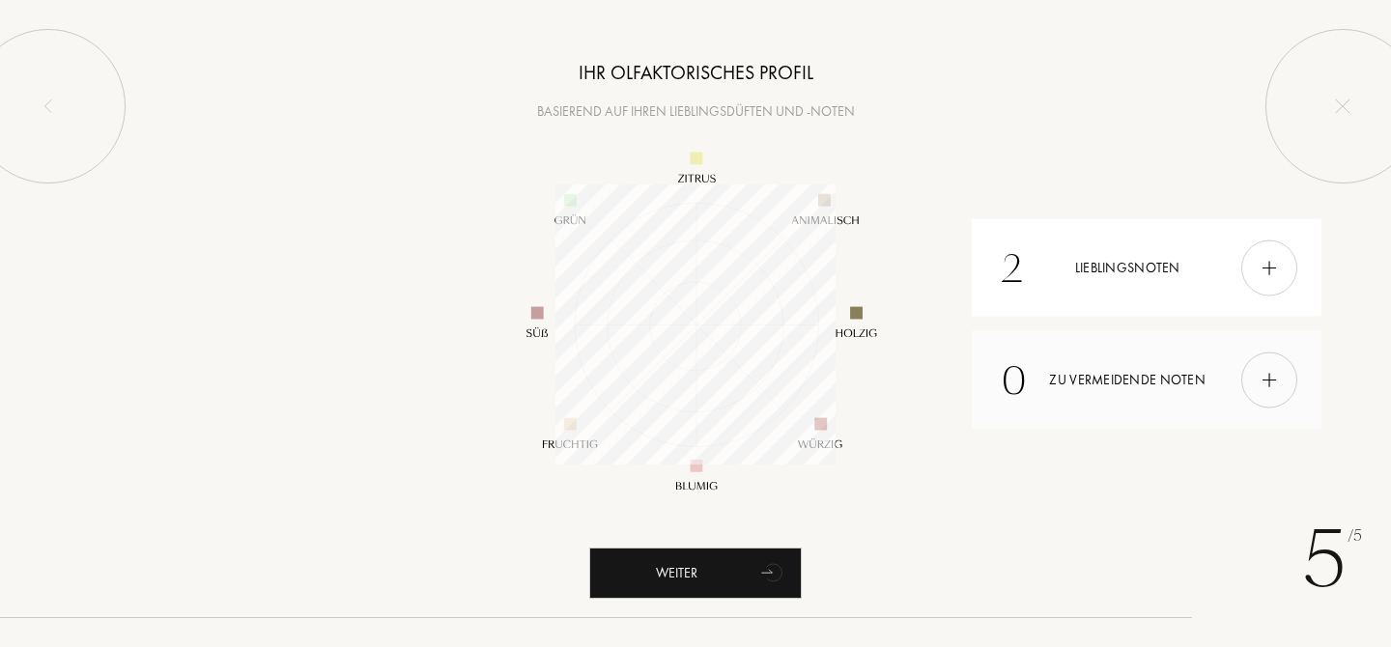
click at [1274, 379] on img at bounding box center [1269, 379] width 21 height 21
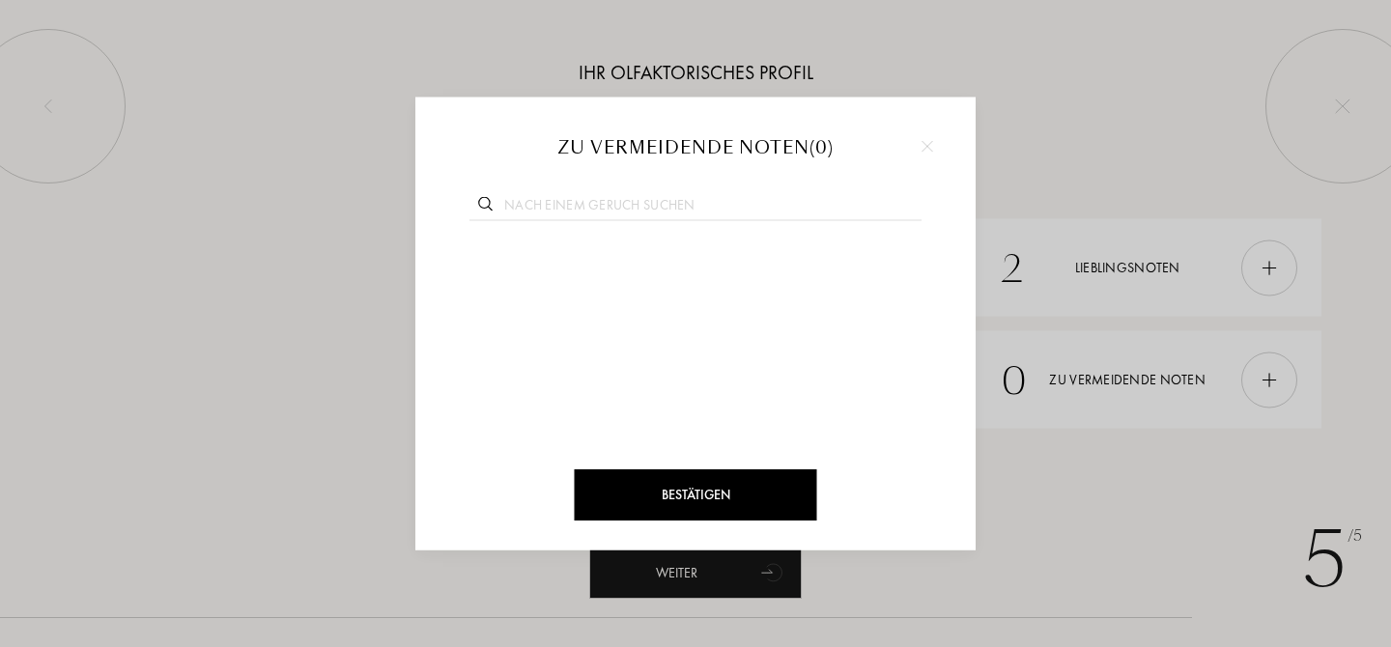
click at [931, 149] on img at bounding box center [928, 147] width 12 height 12
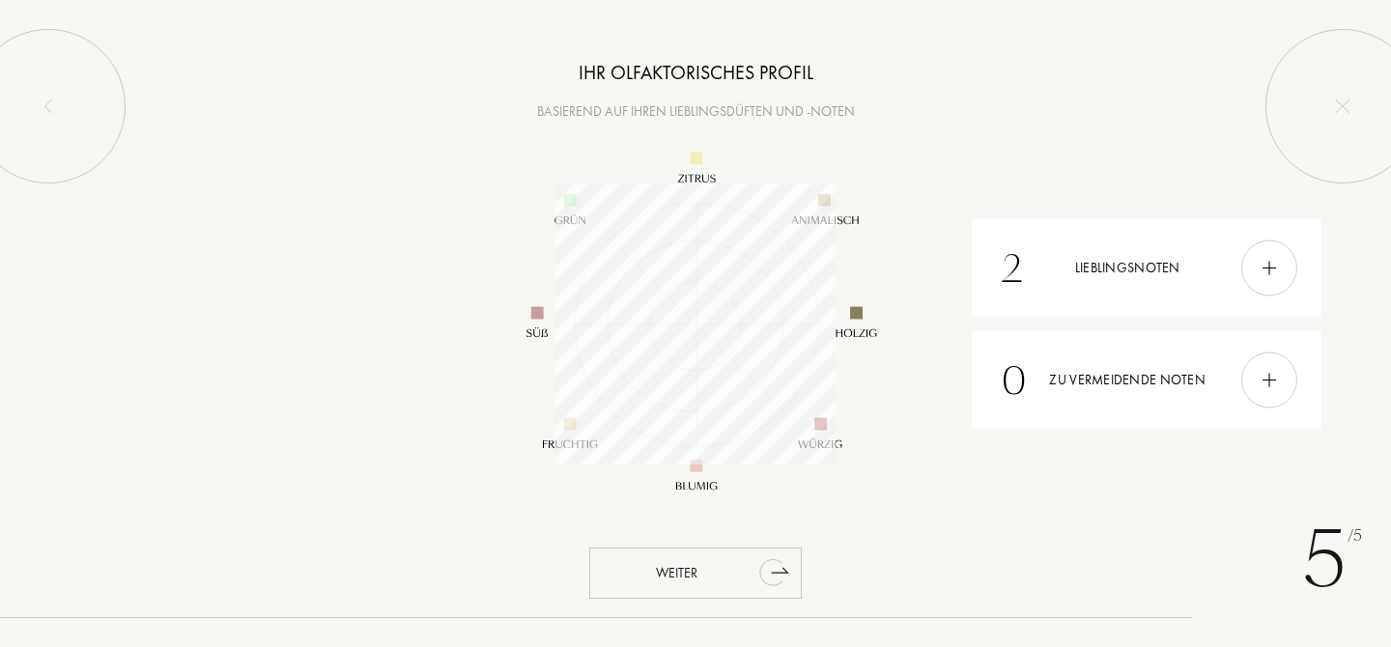
click at [746, 576] on div "Weiter" at bounding box center [695, 573] width 213 height 51
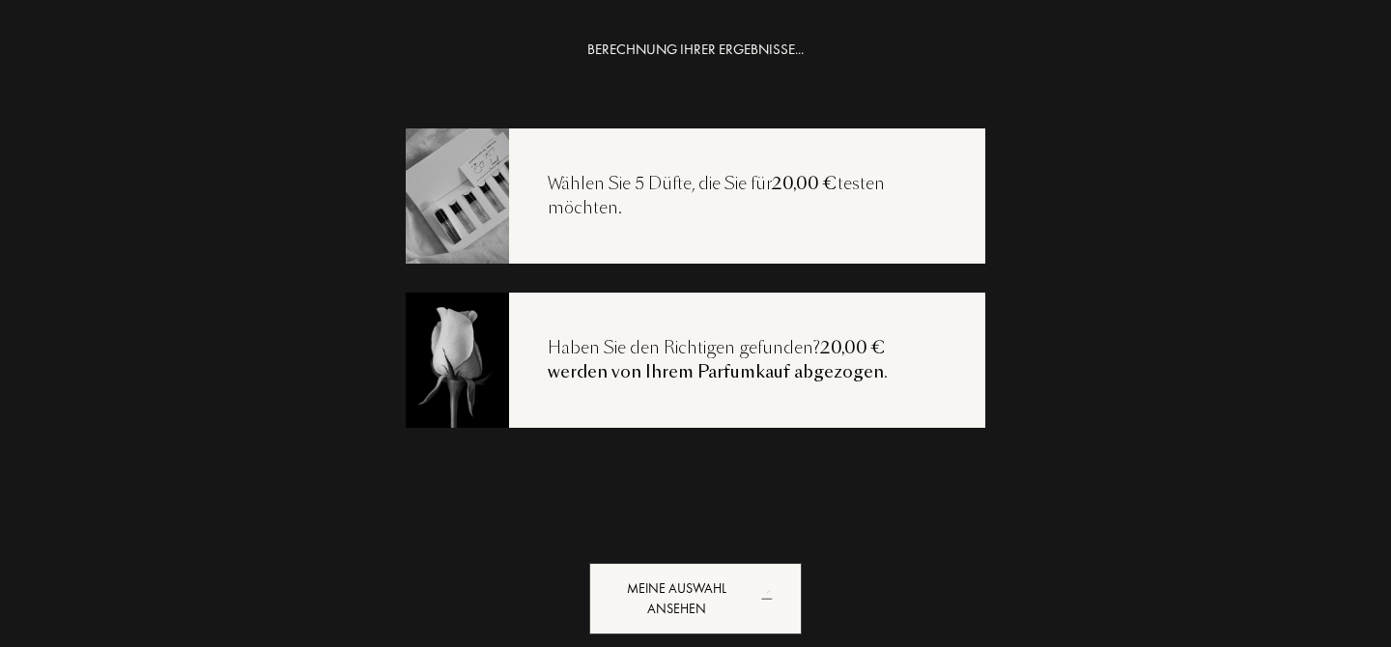
click at [809, 195] on div "Wählen Sie 5 Düfte, die Sie für 20,00 € testen möchten." at bounding box center [747, 196] width 476 height 49
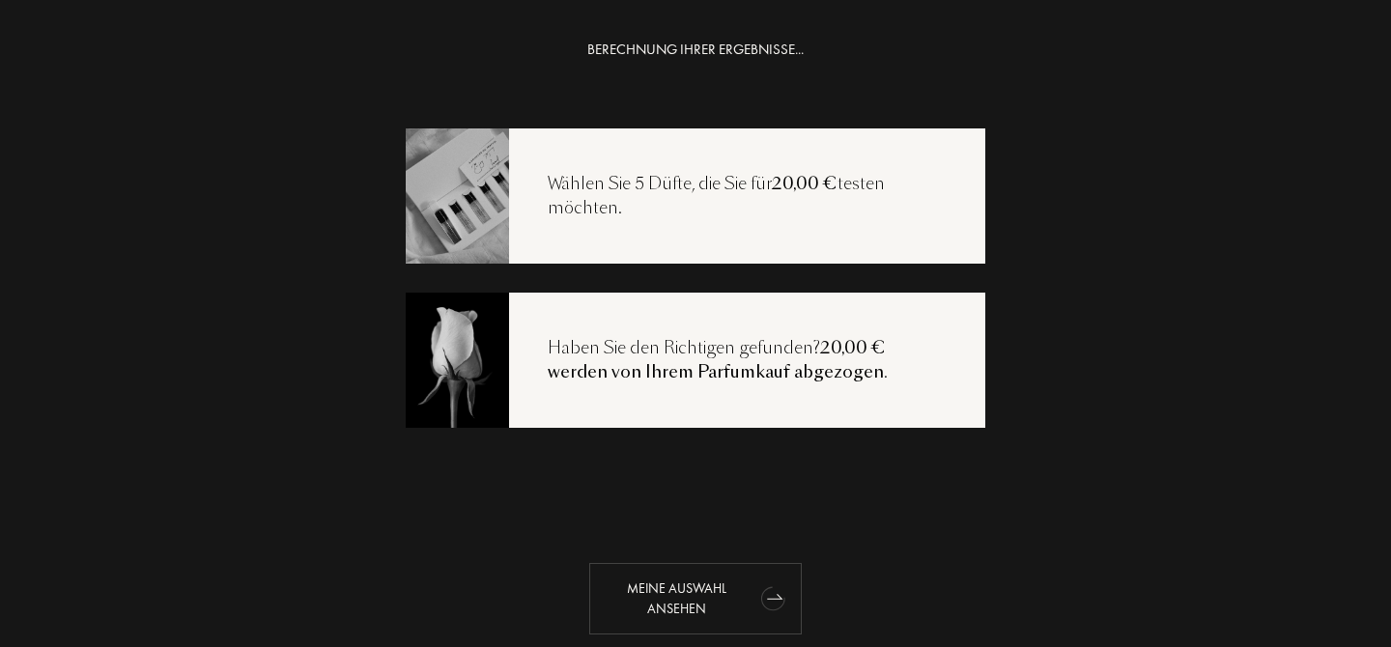
click at [760, 603] on icon "animation" at bounding box center [773, 598] width 39 height 39
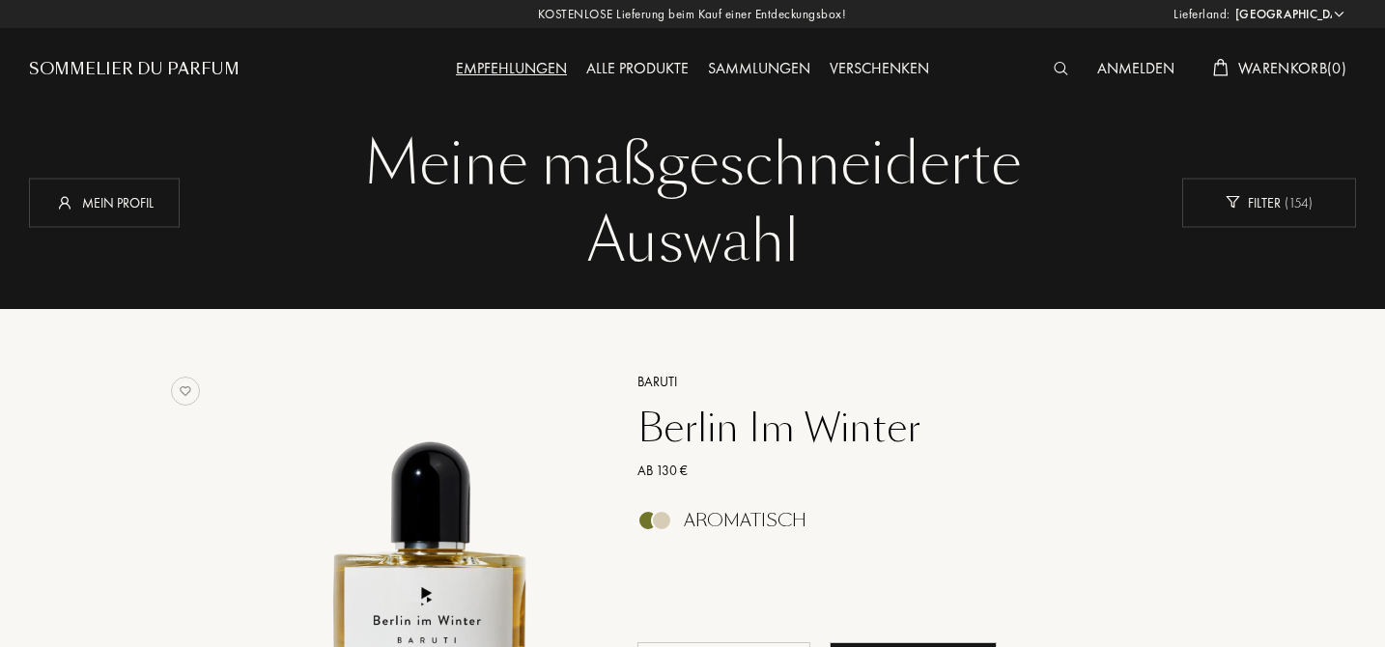
select select "DE"
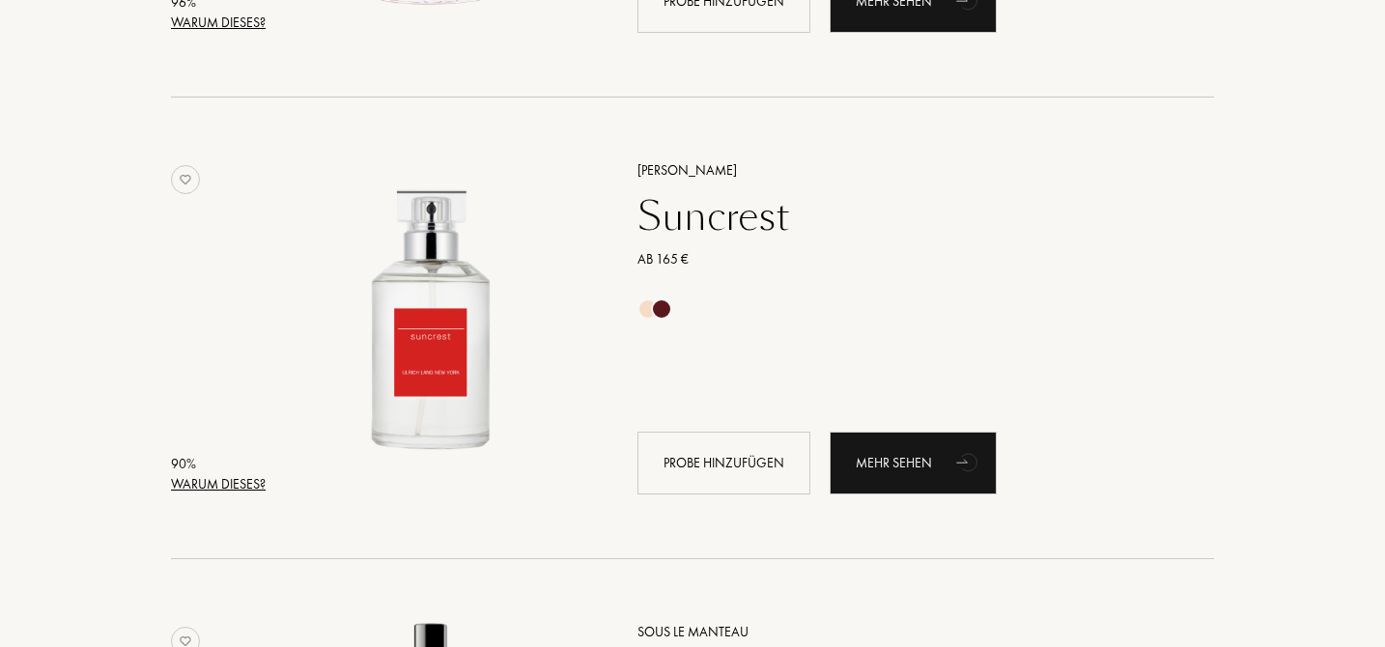
scroll to position [1623, 0]
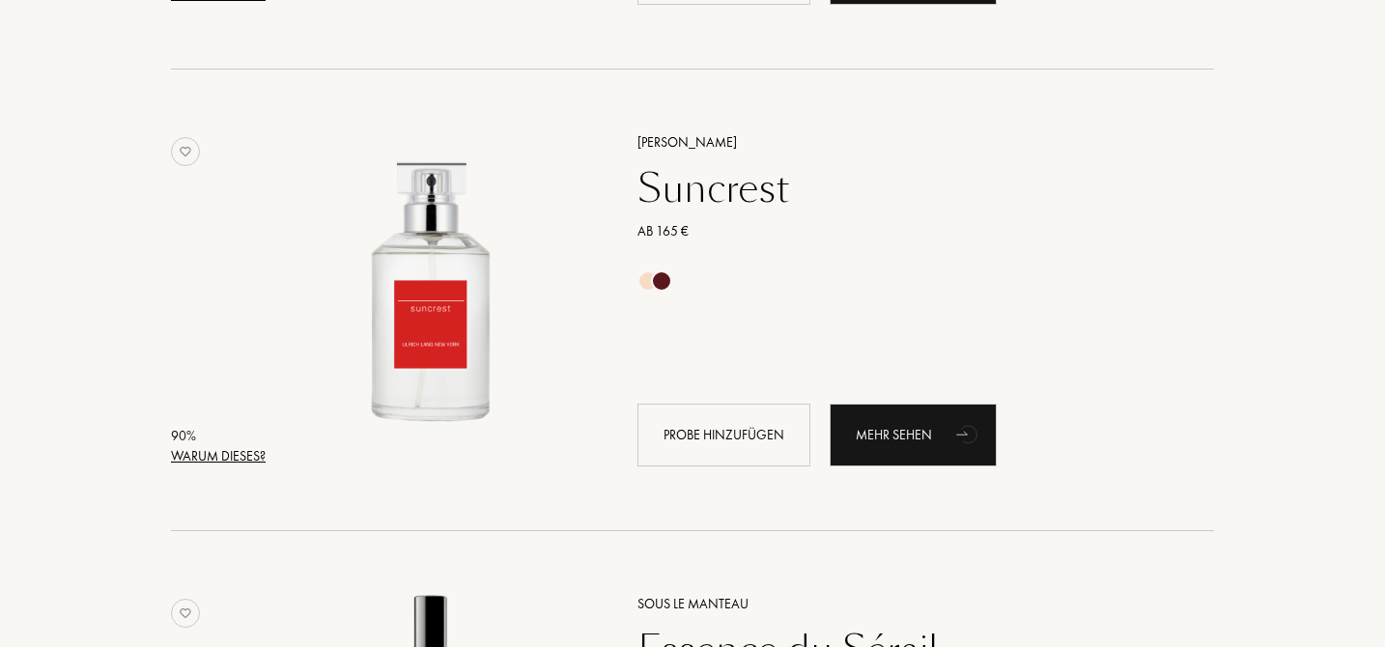
click at [660, 283] on div at bounding box center [661, 280] width 21 height 21
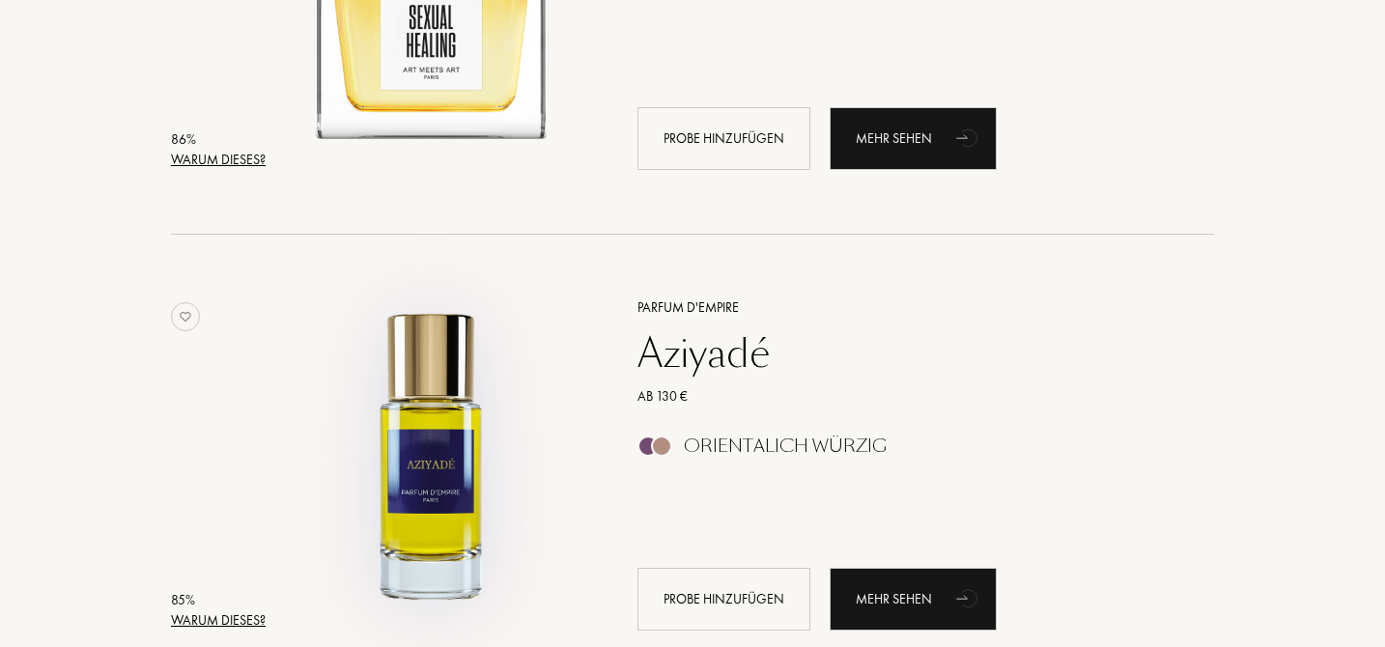
scroll to position [3525, 0]
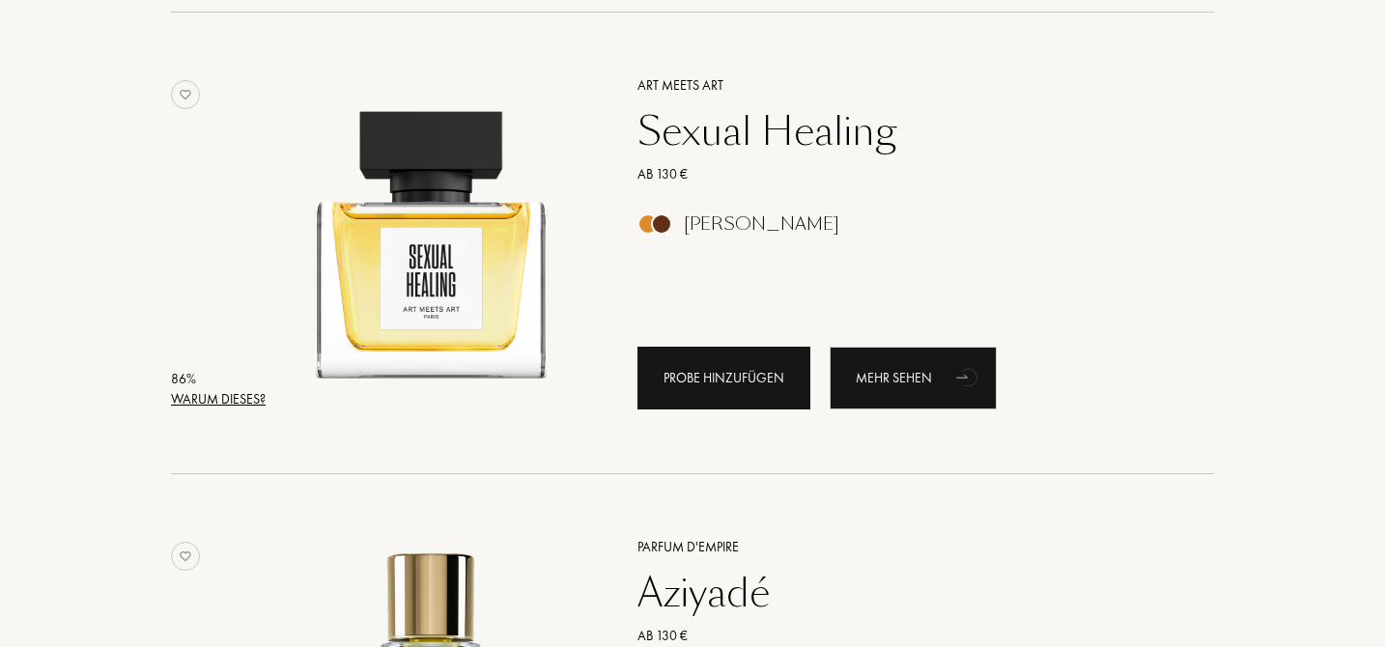
click at [755, 378] on div "Probe hinzufügen" at bounding box center [724, 378] width 173 height 63
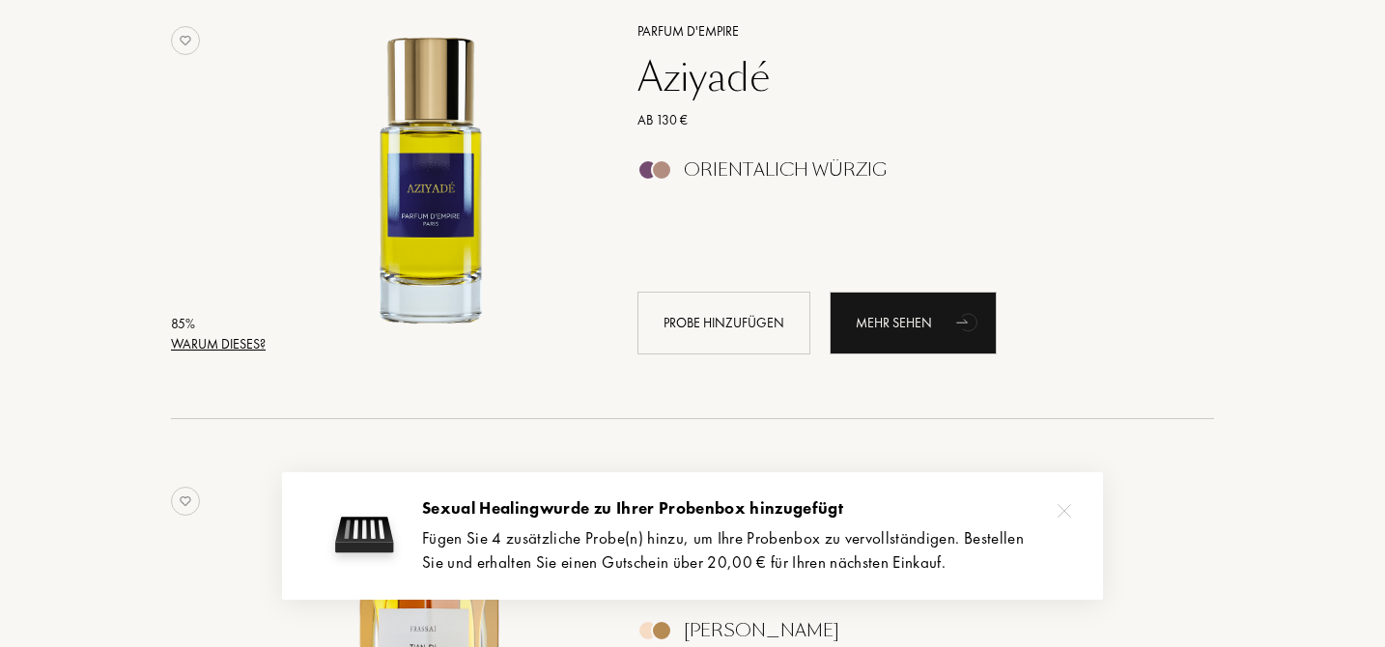
scroll to position [4059, 0]
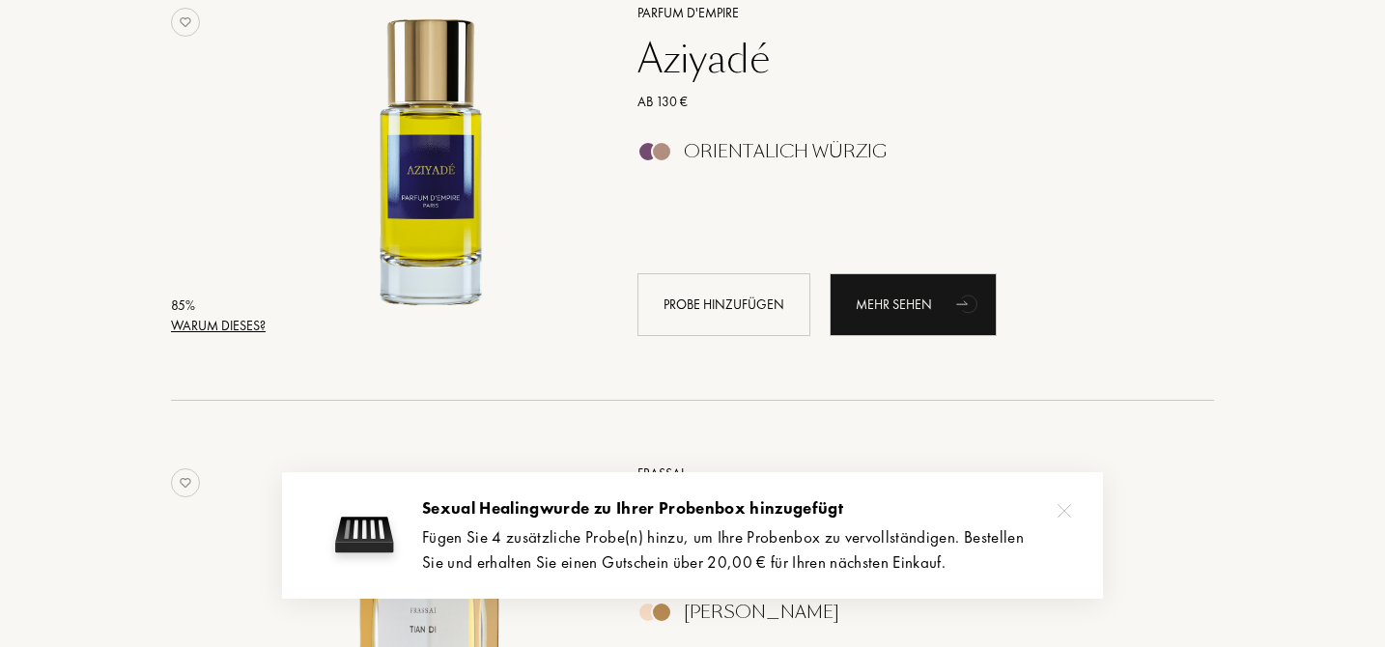
click at [1069, 511] on img at bounding box center [1065, 511] width 14 height 14
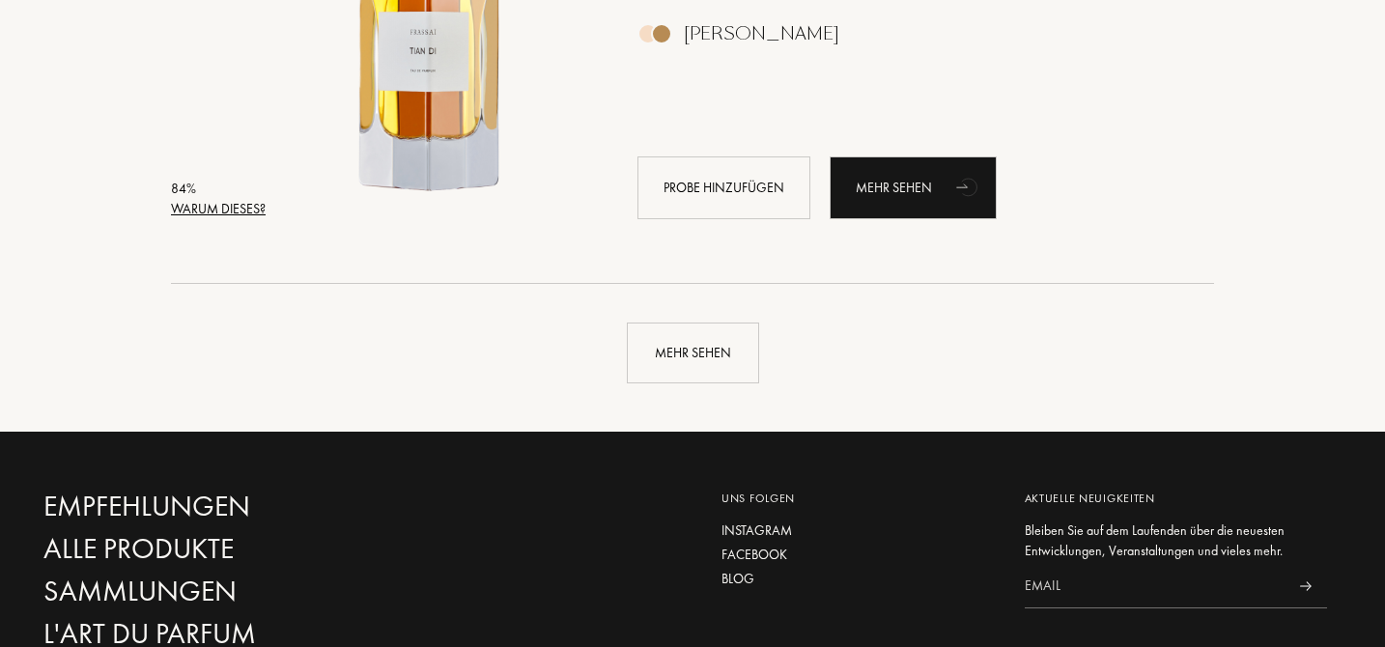
scroll to position [4700, 0]
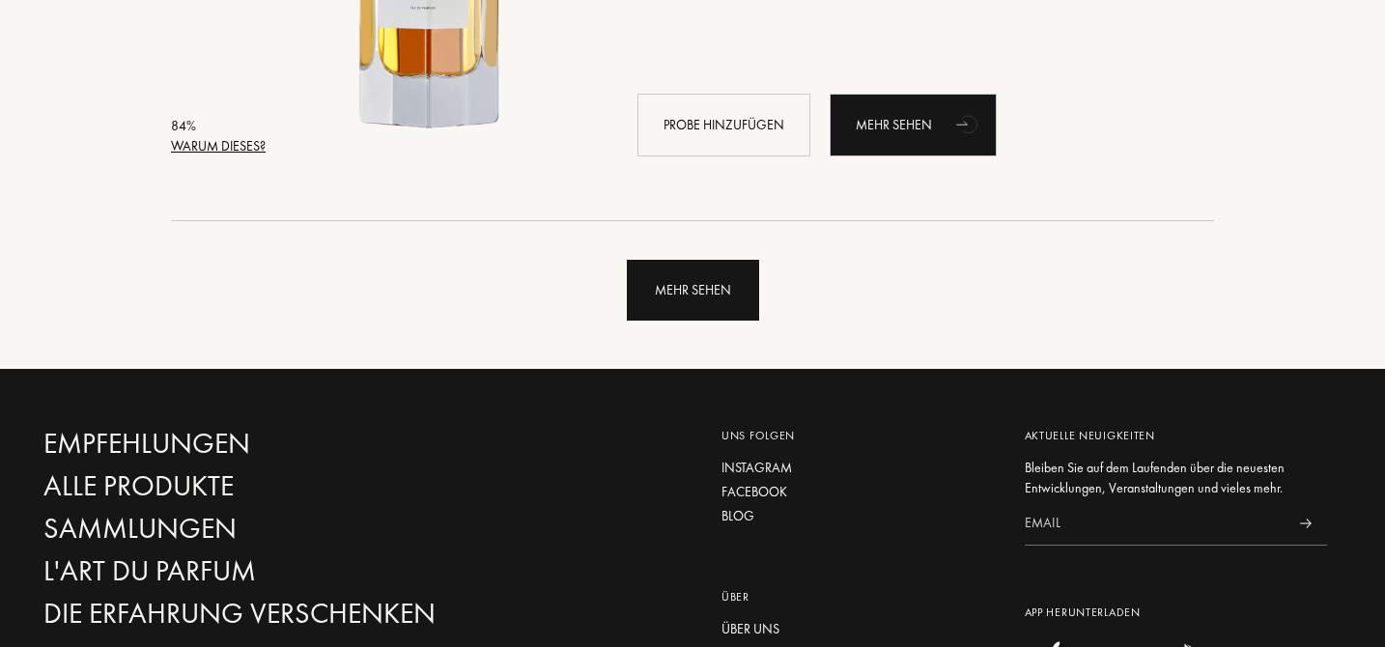
click at [724, 299] on div "Mehr sehen" at bounding box center [693, 290] width 132 height 61
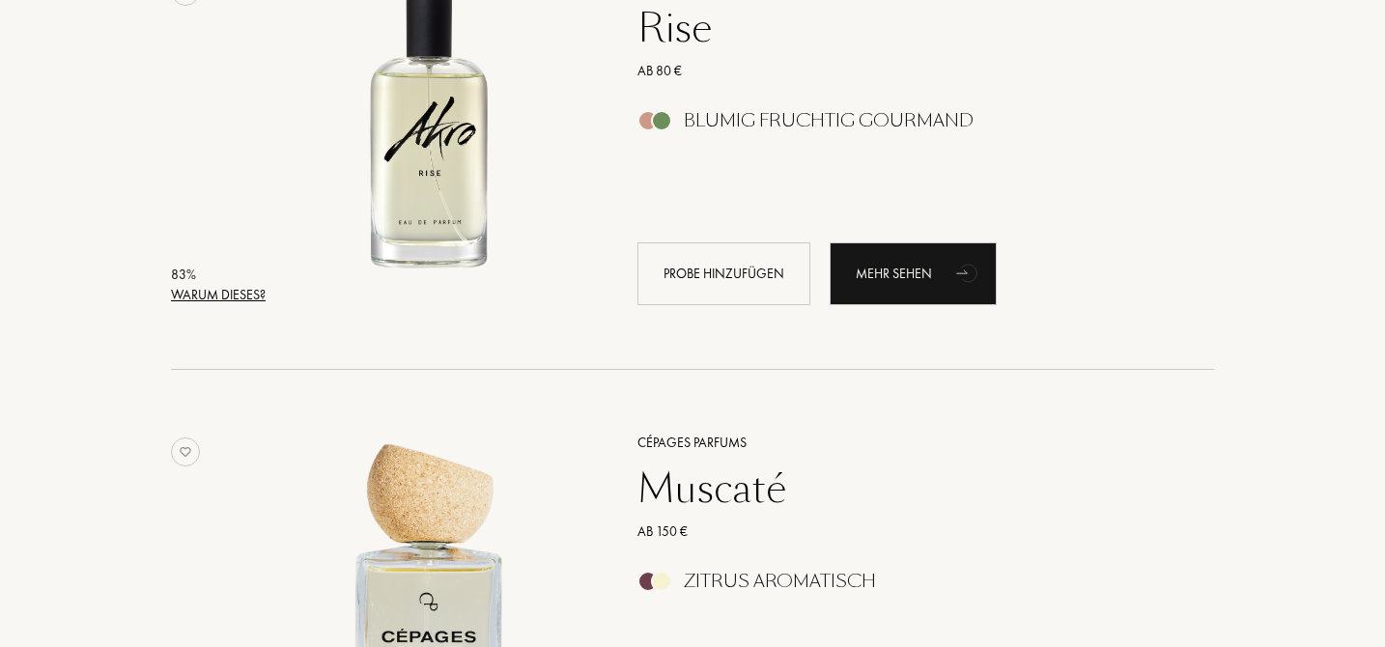
scroll to position [5193, 0]
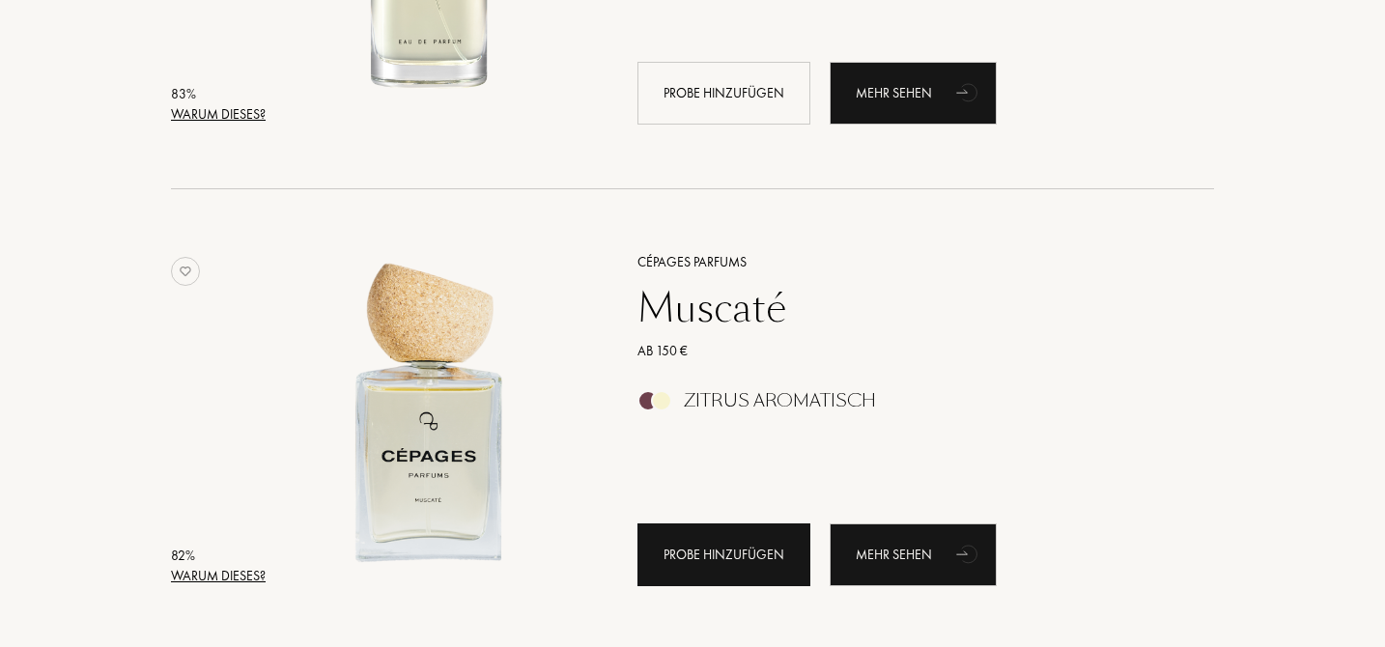
click at [741, 569] on div "Probe hinzufügen" at bounding box center [724, 555] width 173 height 63
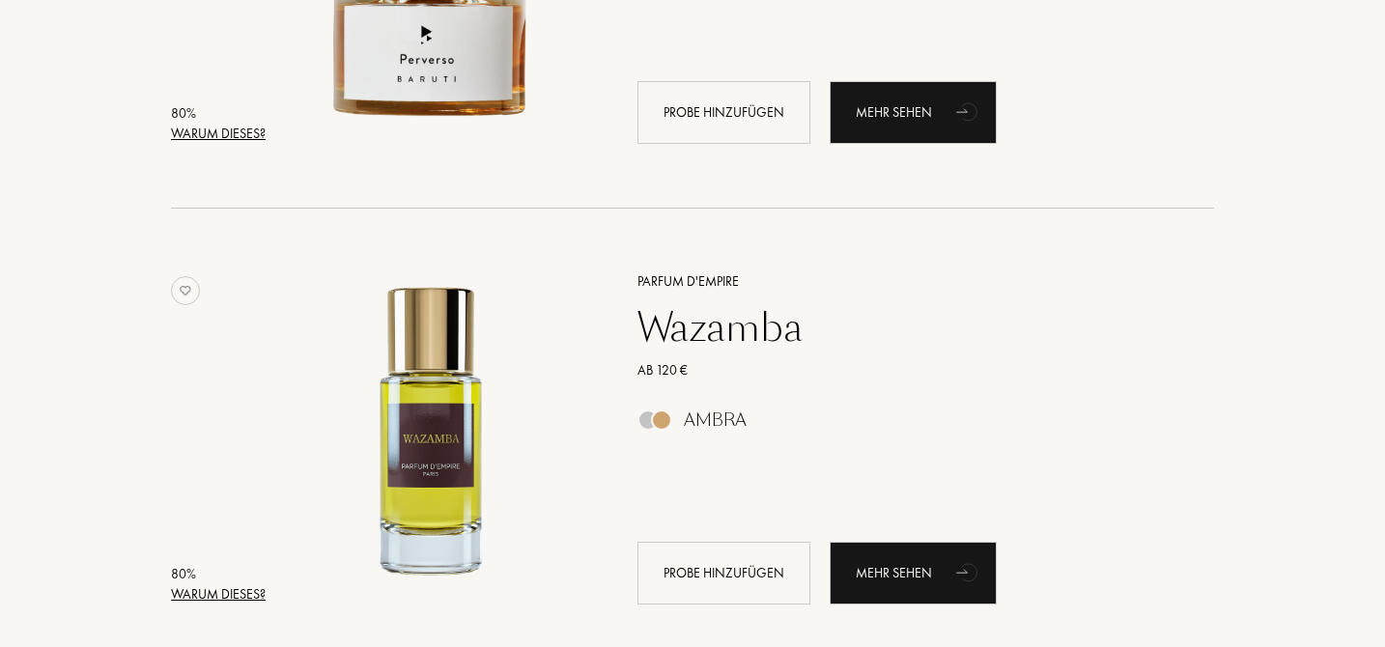
scroll to position [7461, 0]
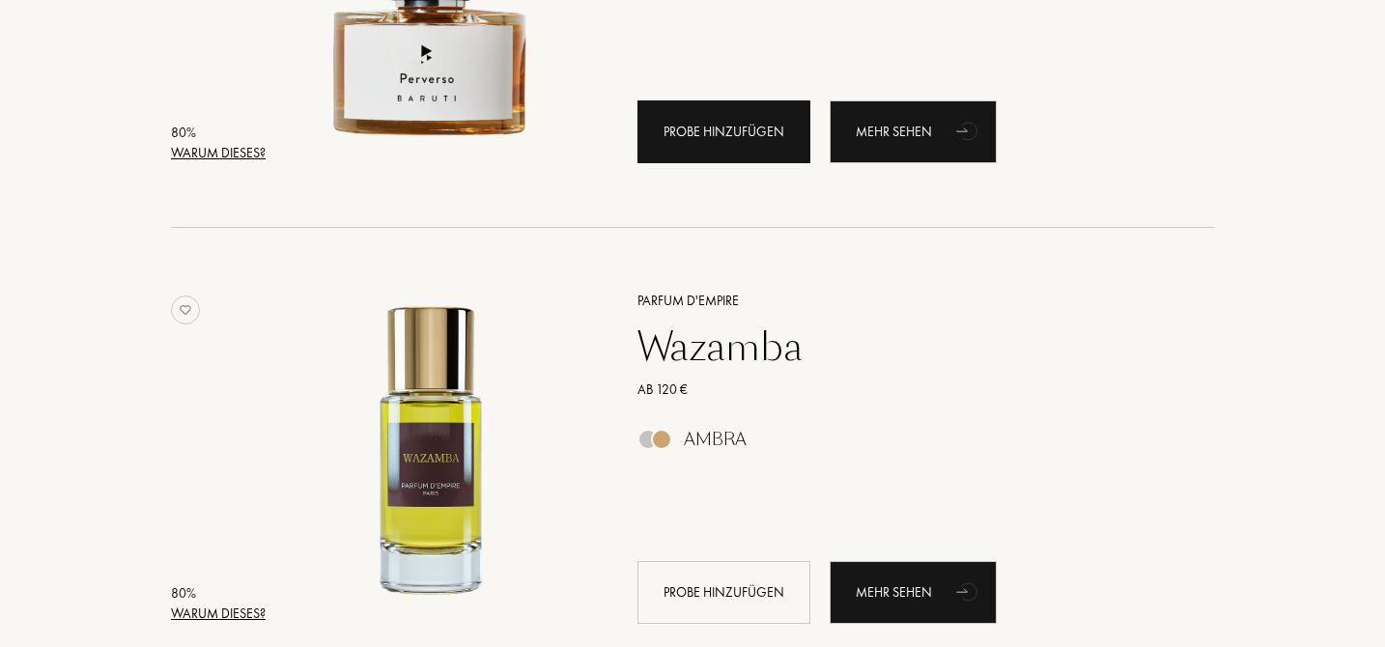
click at [701, 139] on div "Probe hinzufügen" at bounding box center [724, 131] width 173 height 63
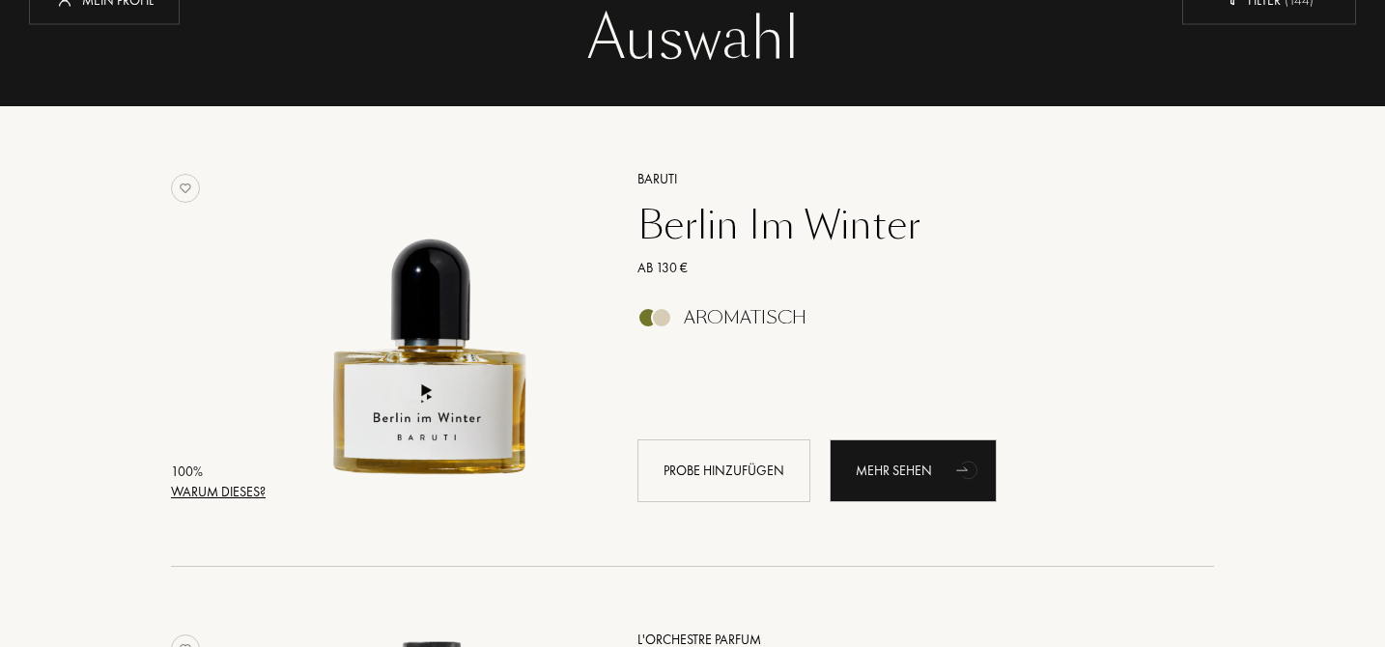
scroll to position [0, 0]
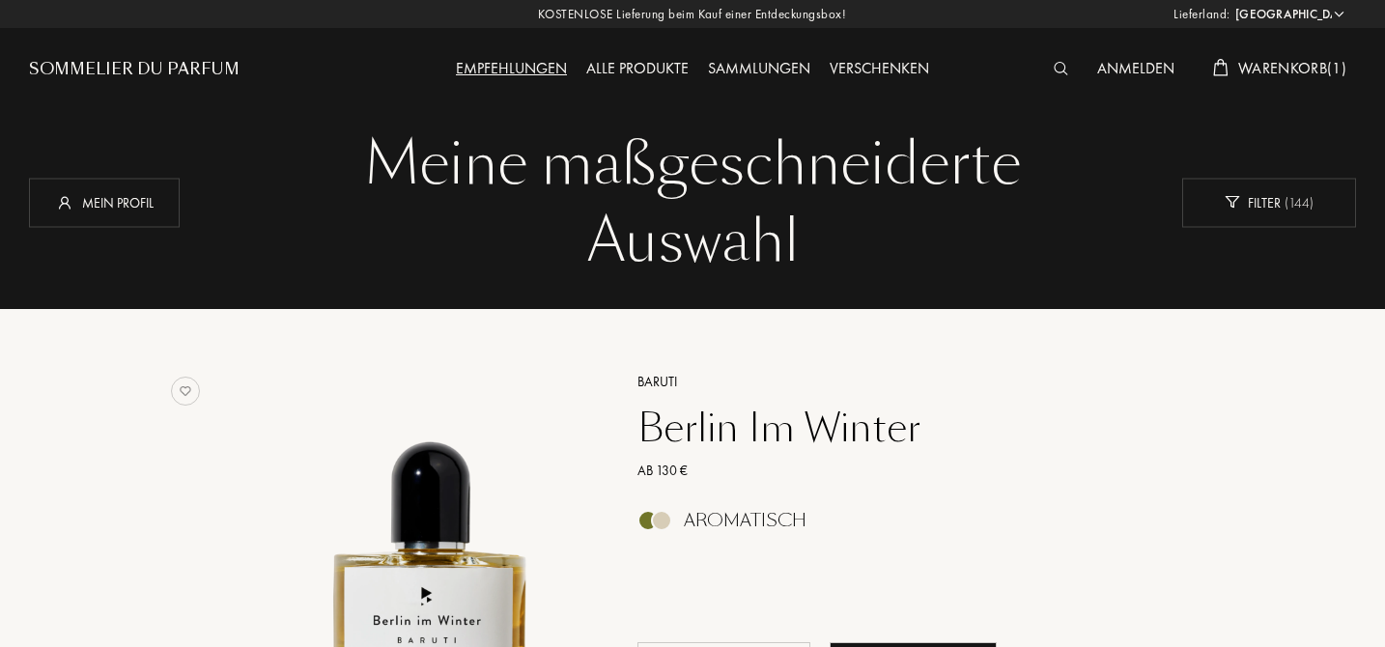
click at [653, 68] on div "Alle Produkte" at bounding box center [638, 69] width 122 height 25
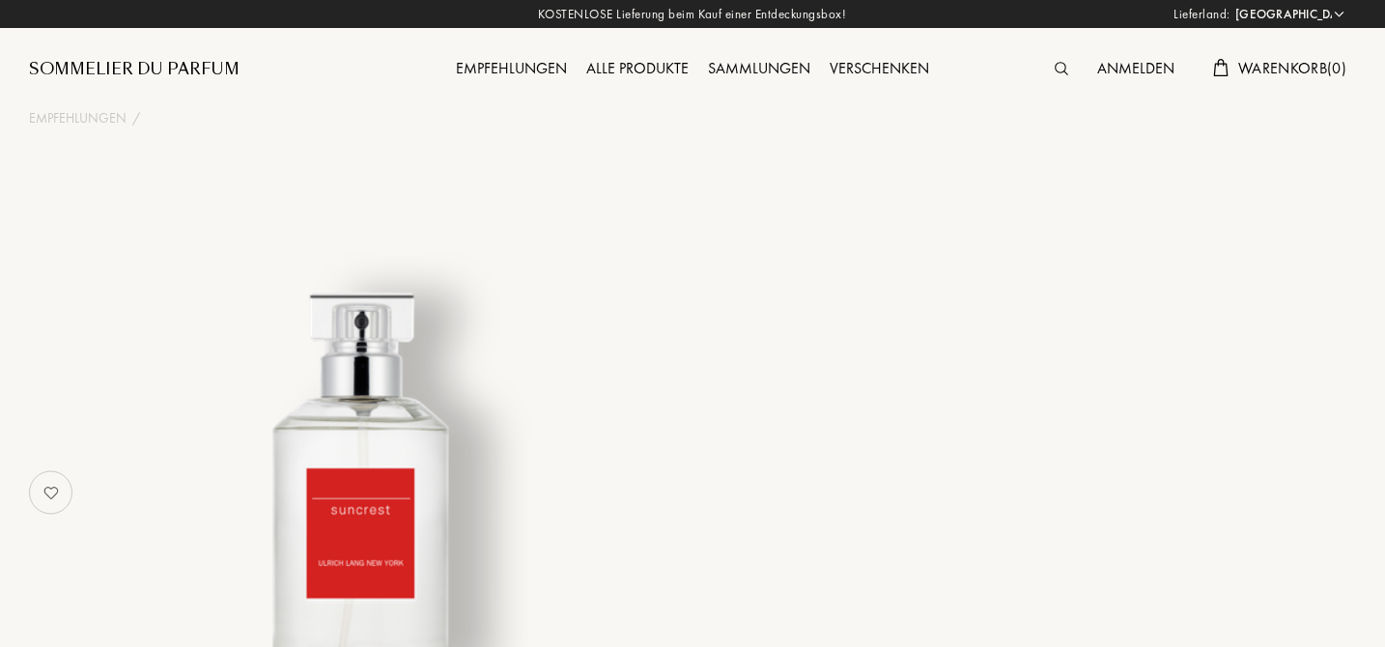
select select "DE"
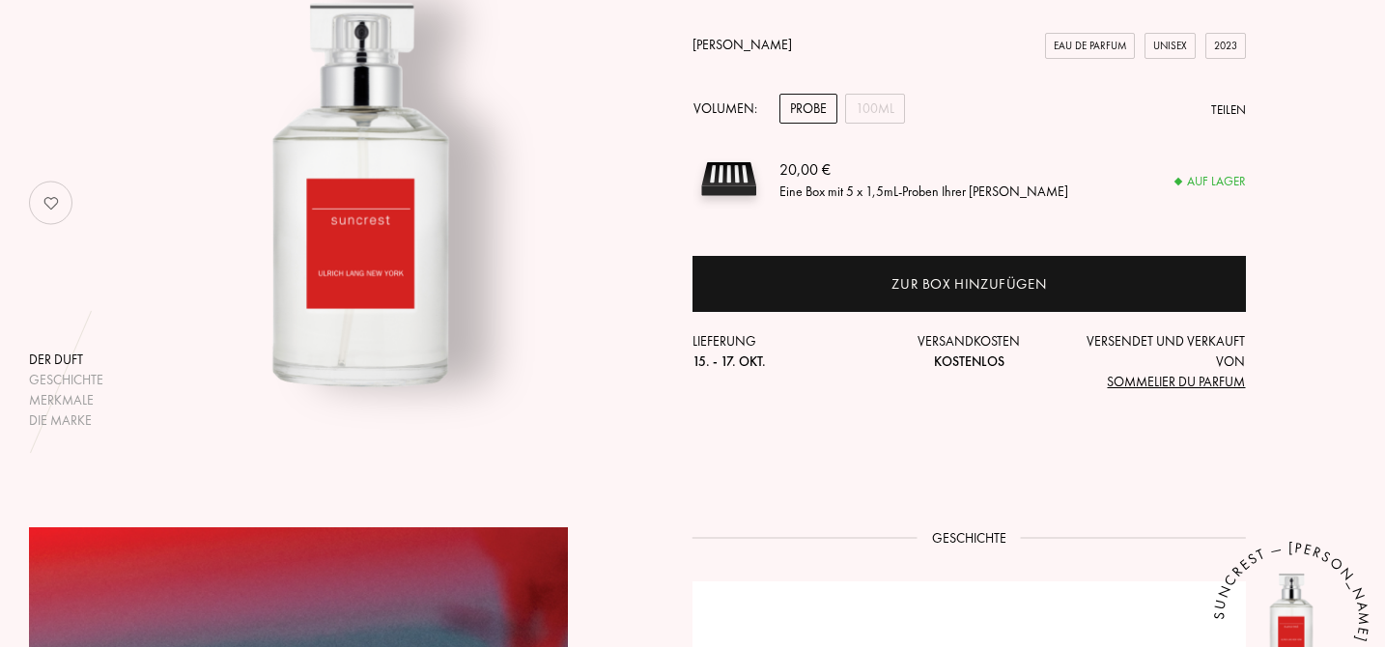
scroll to position [289, 0]
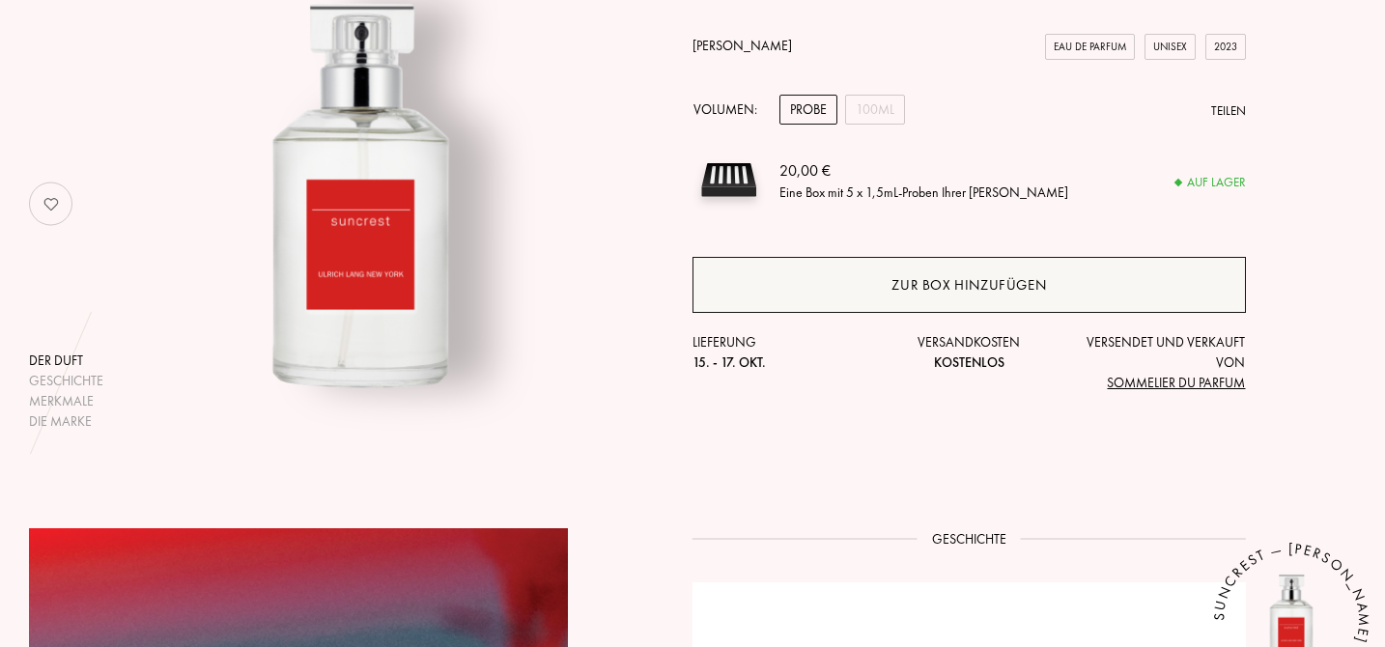
click at [849, 289] on div "Zur Box hinzufügen" at bounding box center [969, 285] width 553 height 56
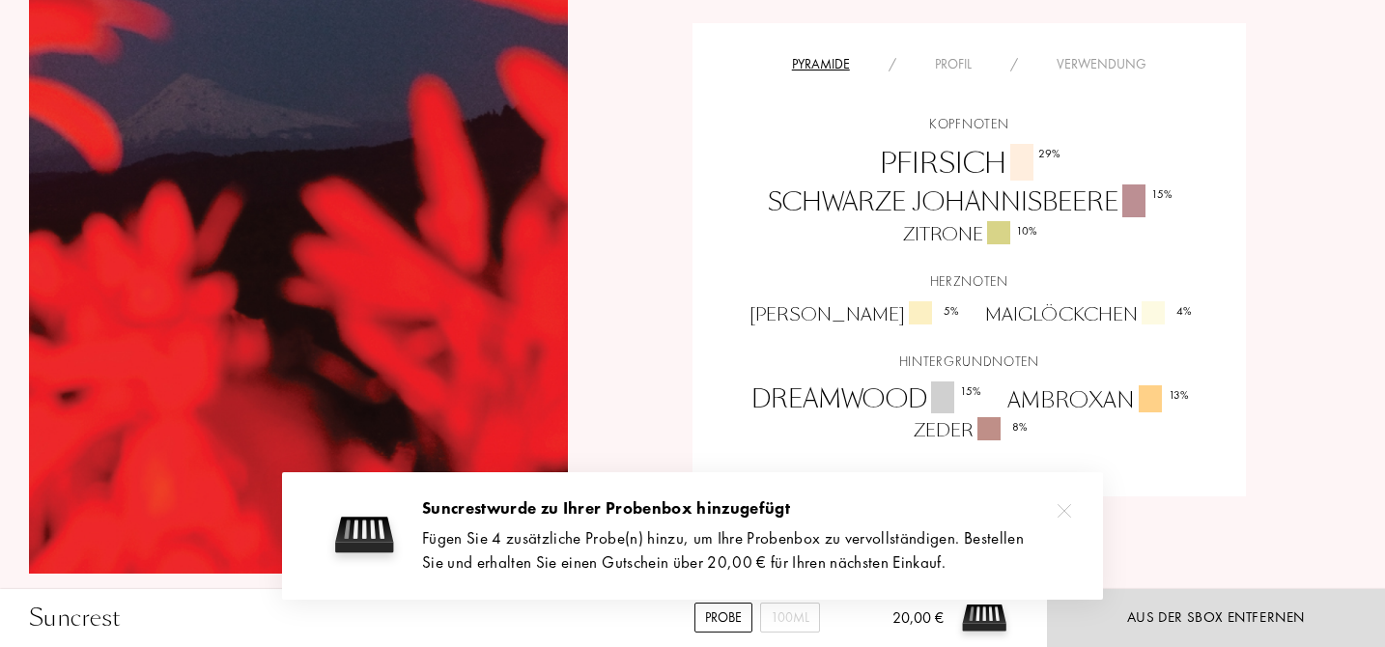
scroll to position [1401, 0]
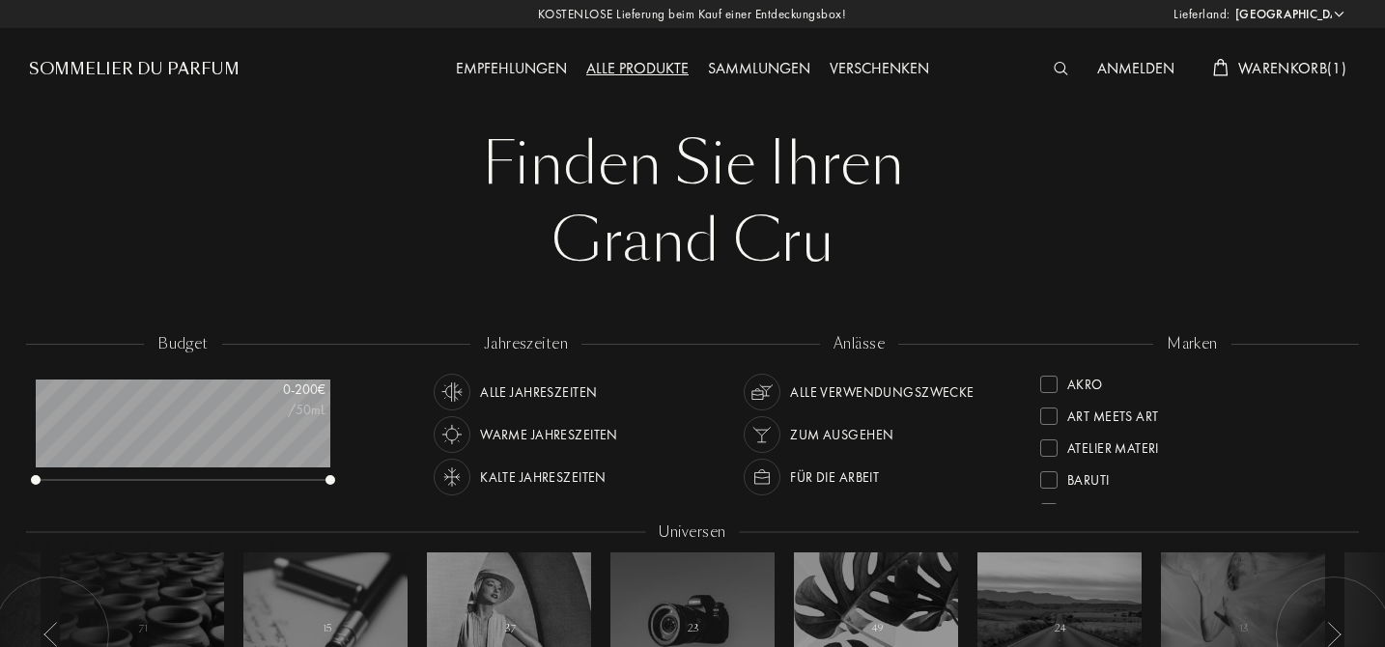
select select "DE"
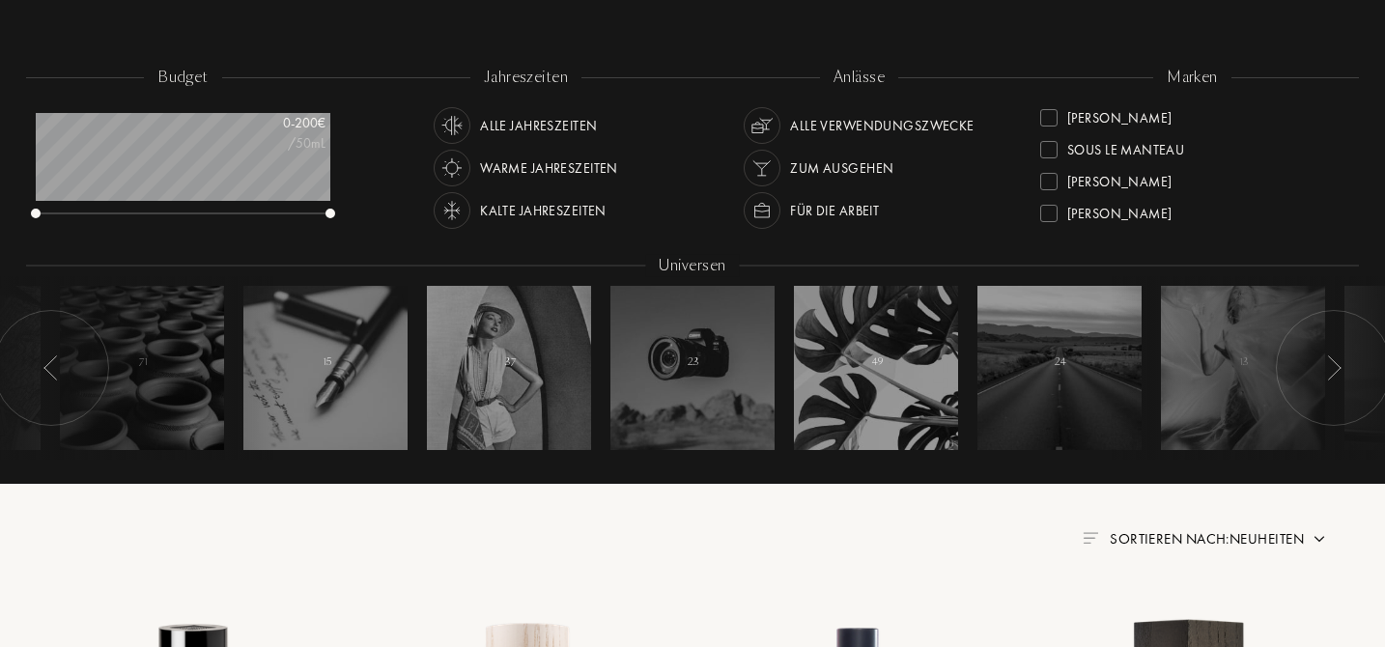
scroll to position [283, 0]
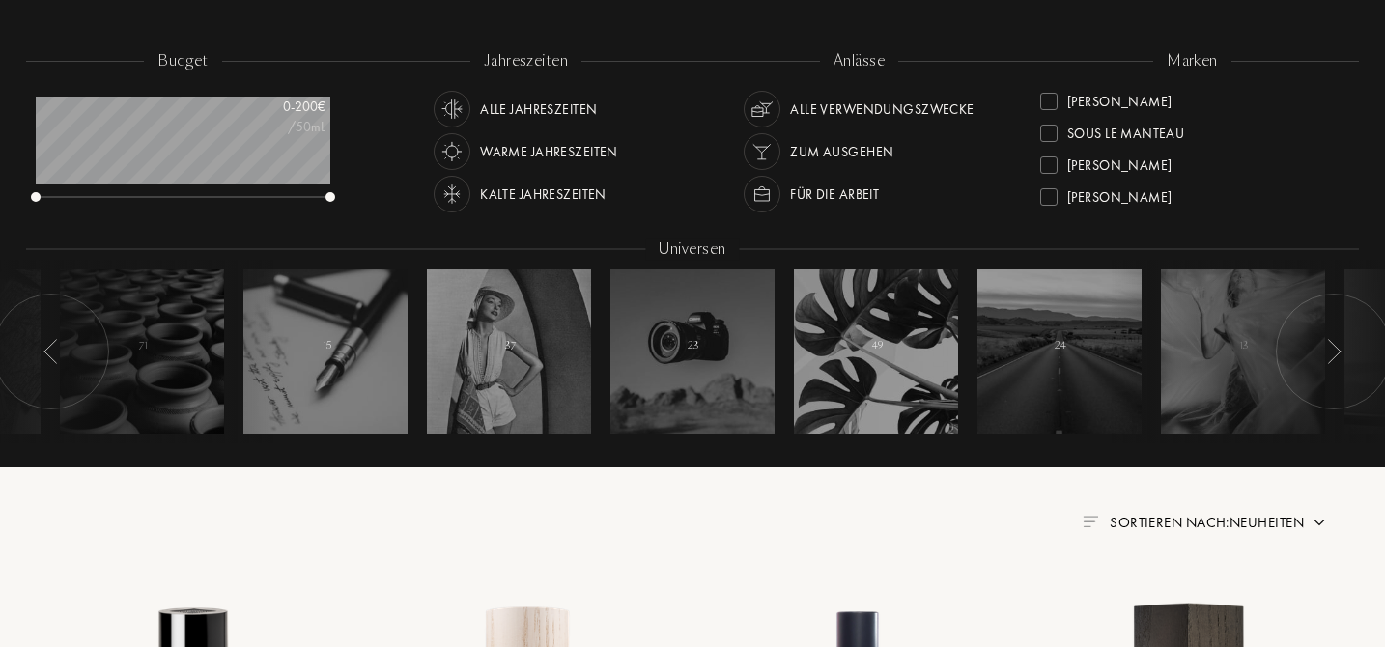
click at [452, 156] on img at bounding box center [452, 151] width 27 height 27
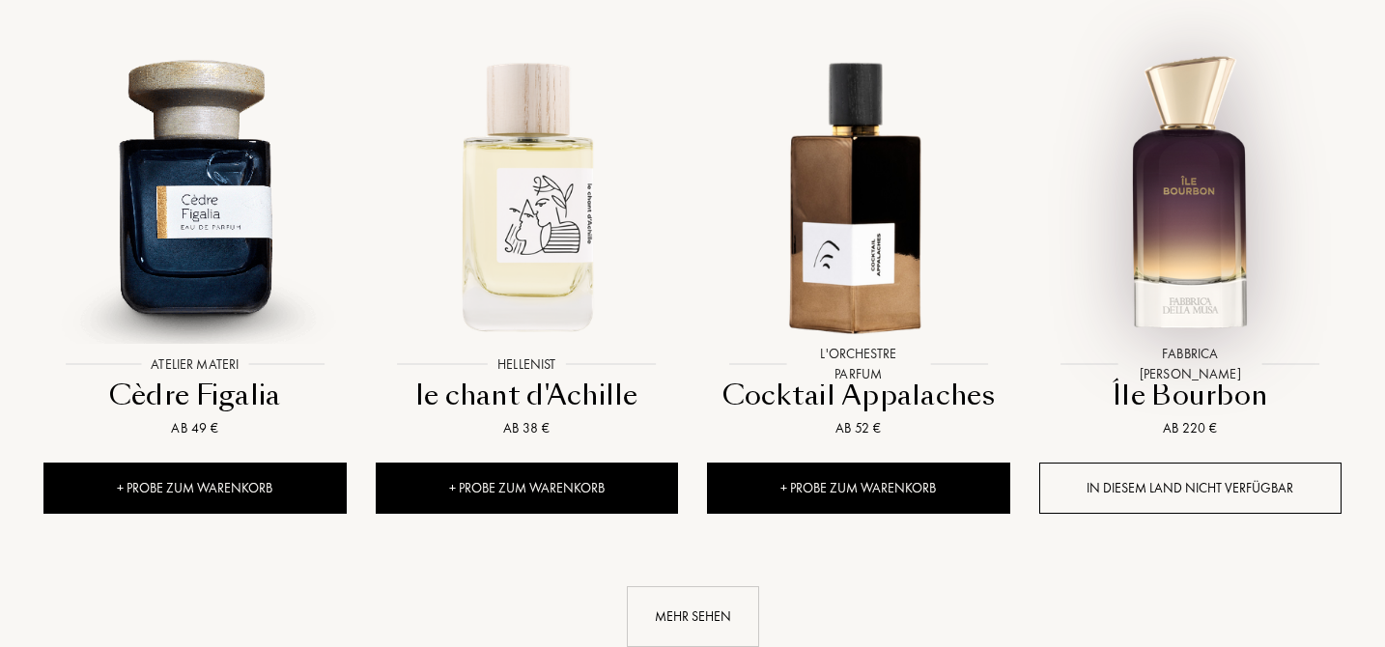
scroll to position [2040, 0]
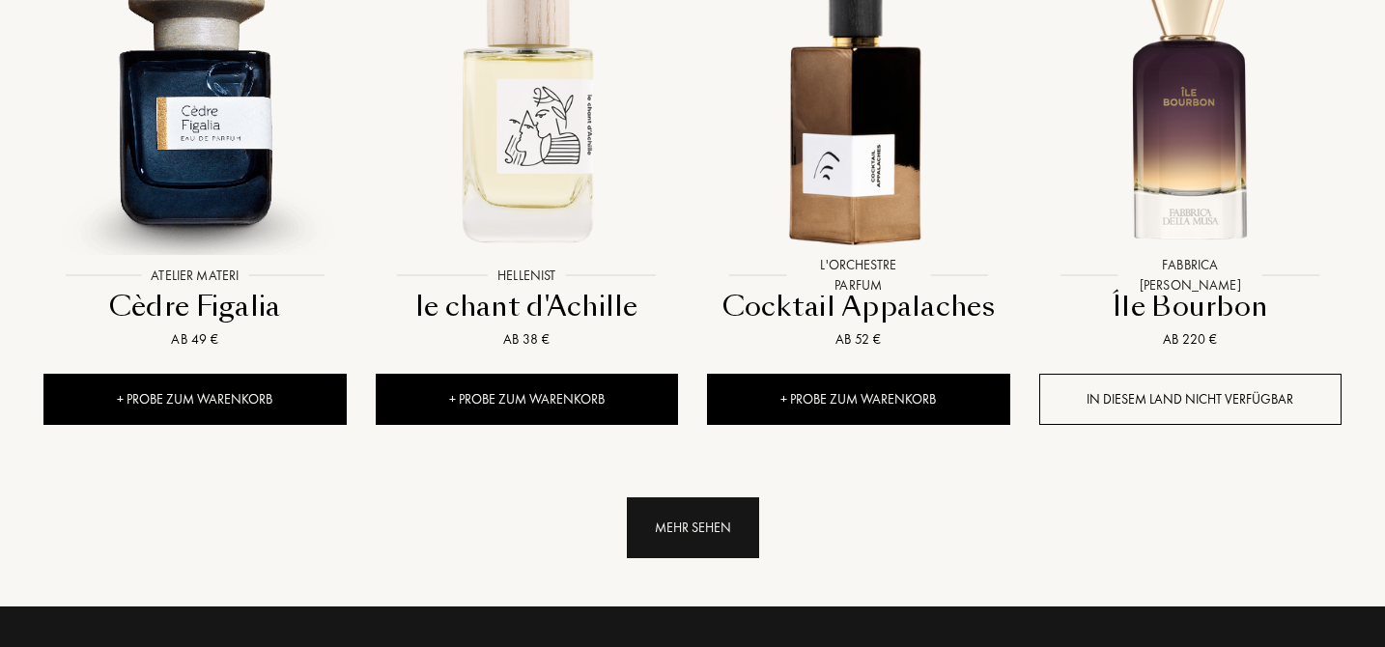
click at [720, 497] on div "Mehr sehen" at bounding box center [693, 527] width 132 height 61
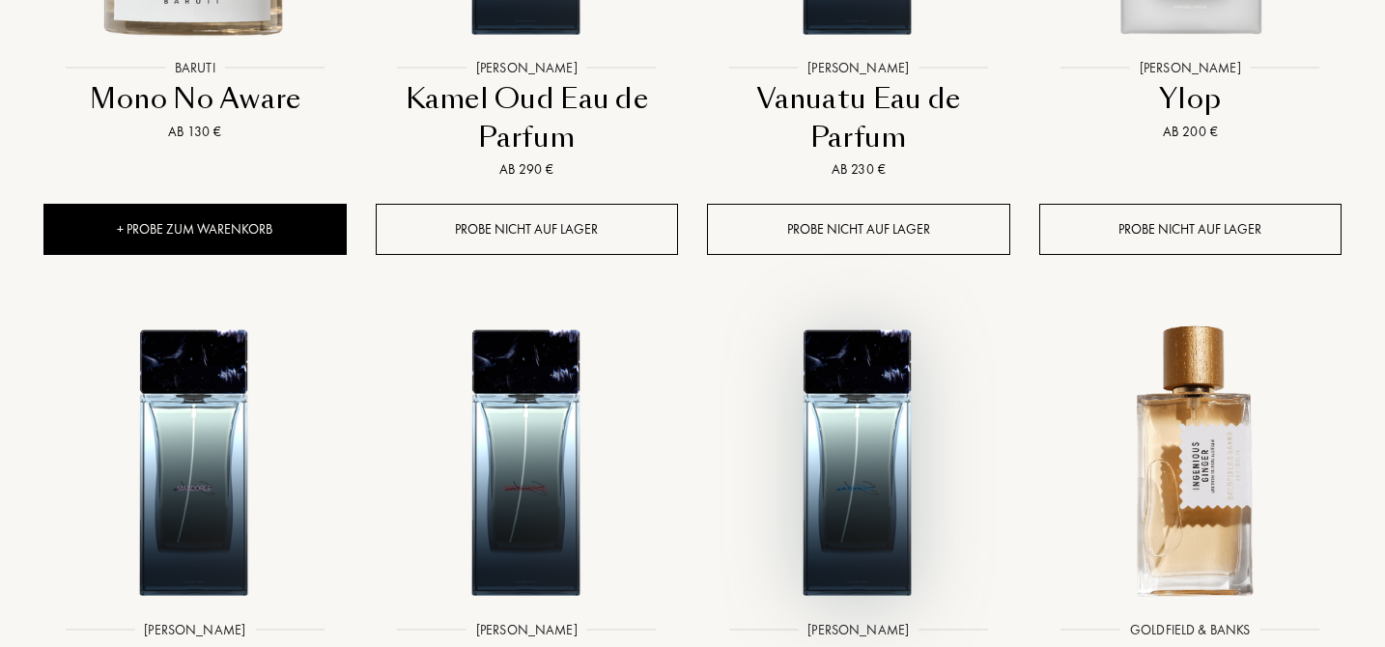
scroll to position [3711, 0]
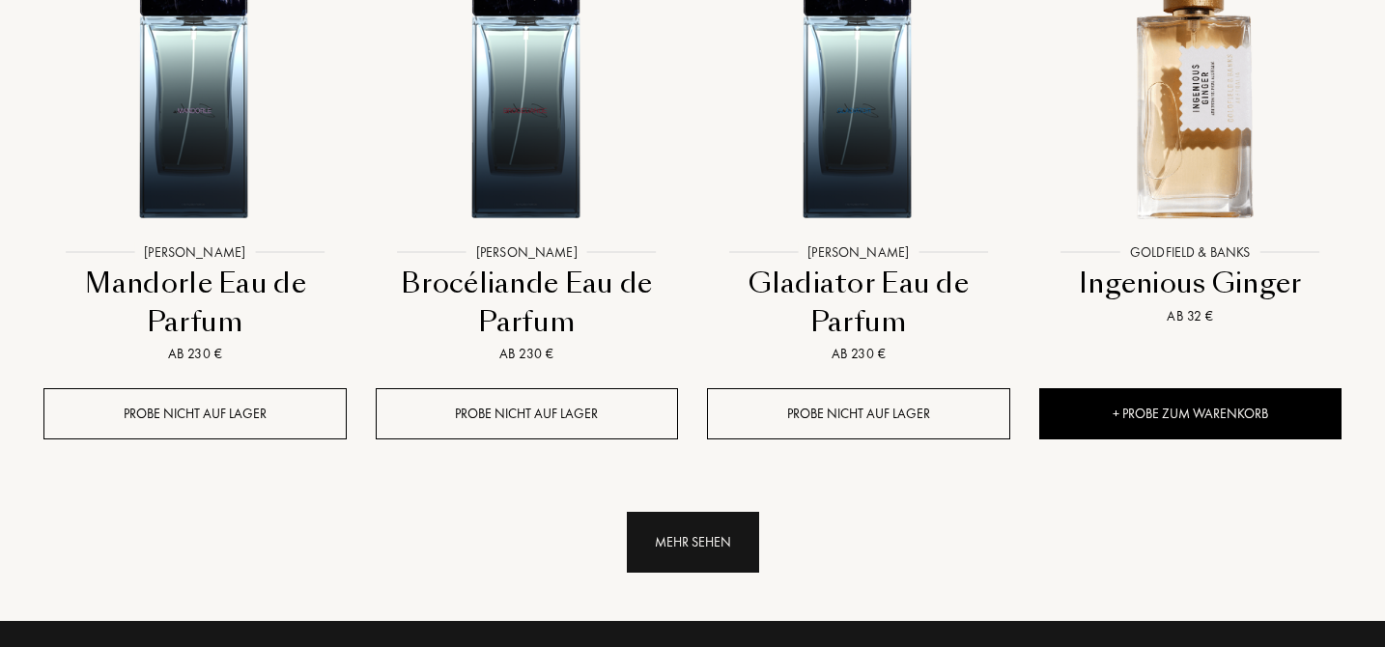
click at [733, 512] on div "Mehr sehen" at bounding box center [693, 542] width 132 height 61
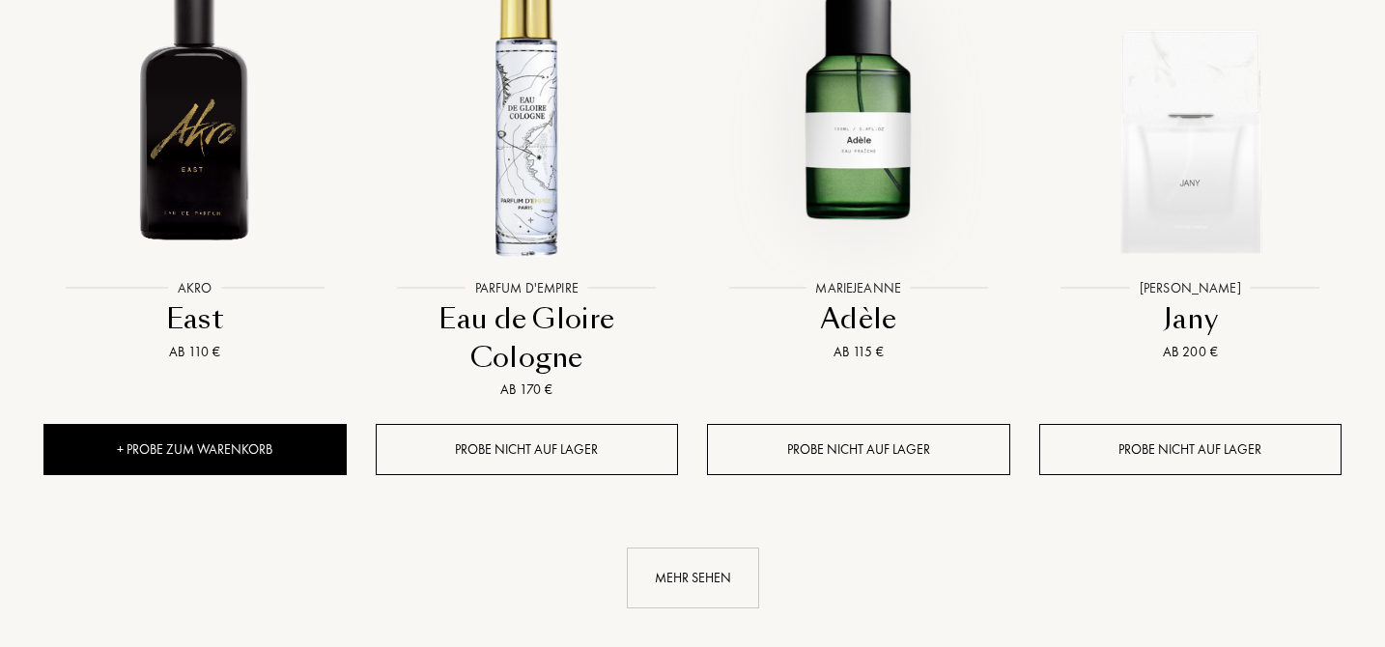
scroll to position [5291, 0]
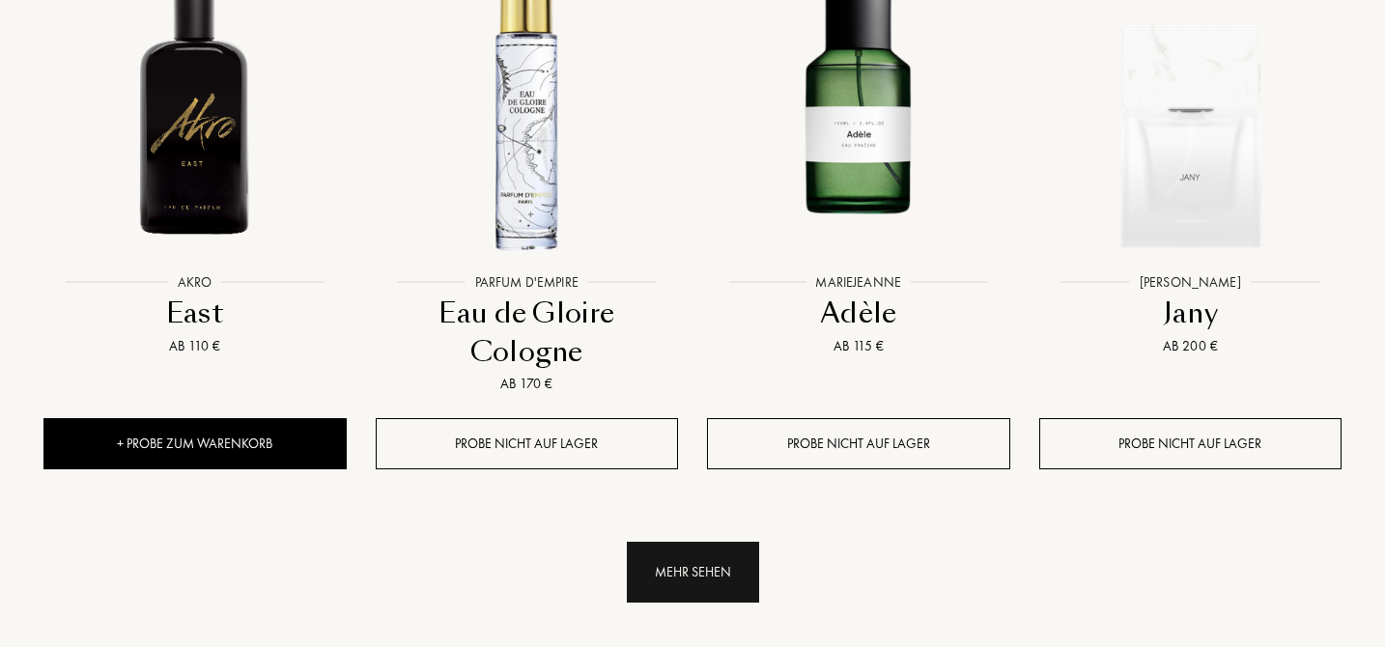
click at [706, 542] on div "Mehr sehen" at bounding box center [693, 572] width 132 height 61
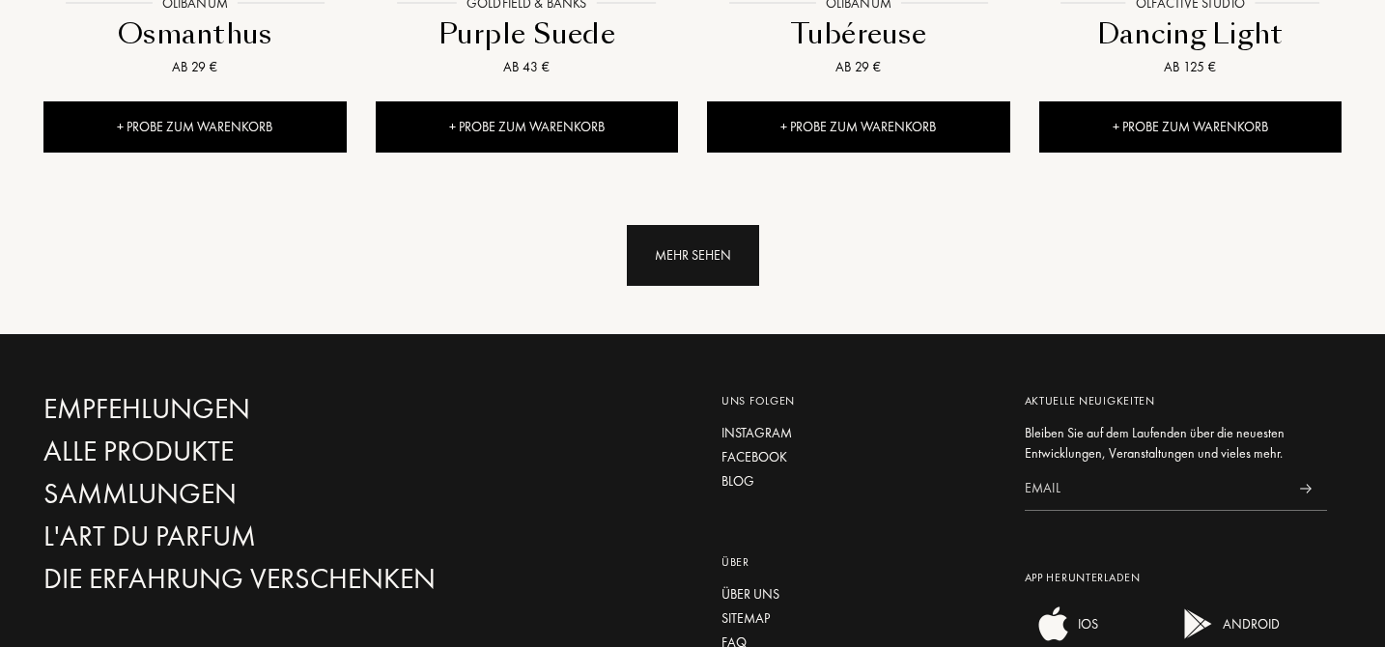
scroll to position [7264, 0]
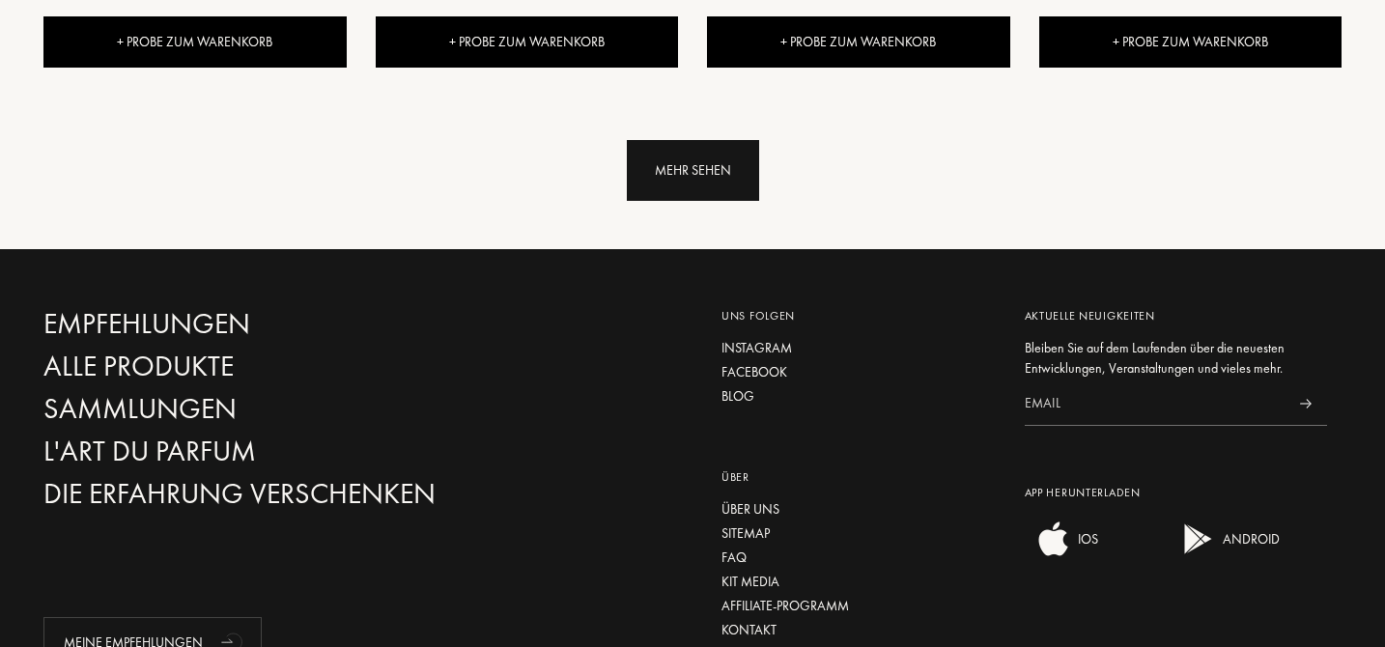
click at [711, 140] on div "Mehr sehen" at bounding box center [693, 170] width 132 height 61
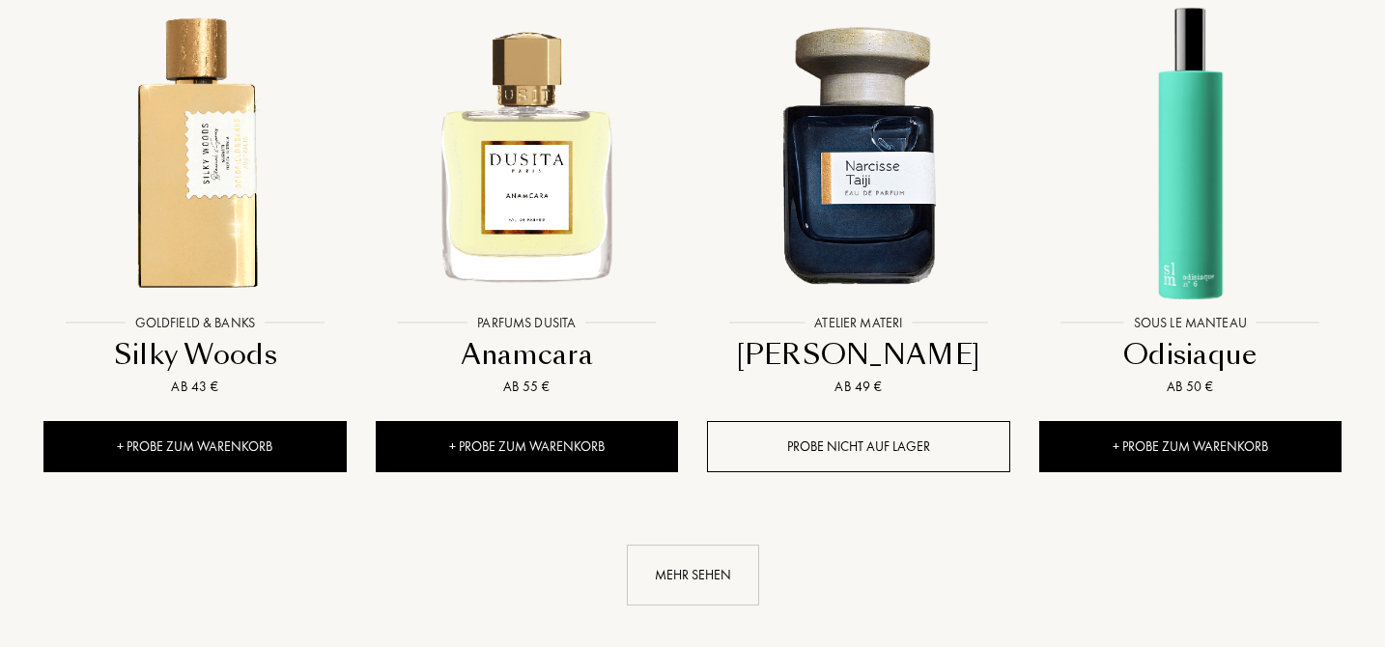
scroll to position [8466, 0]
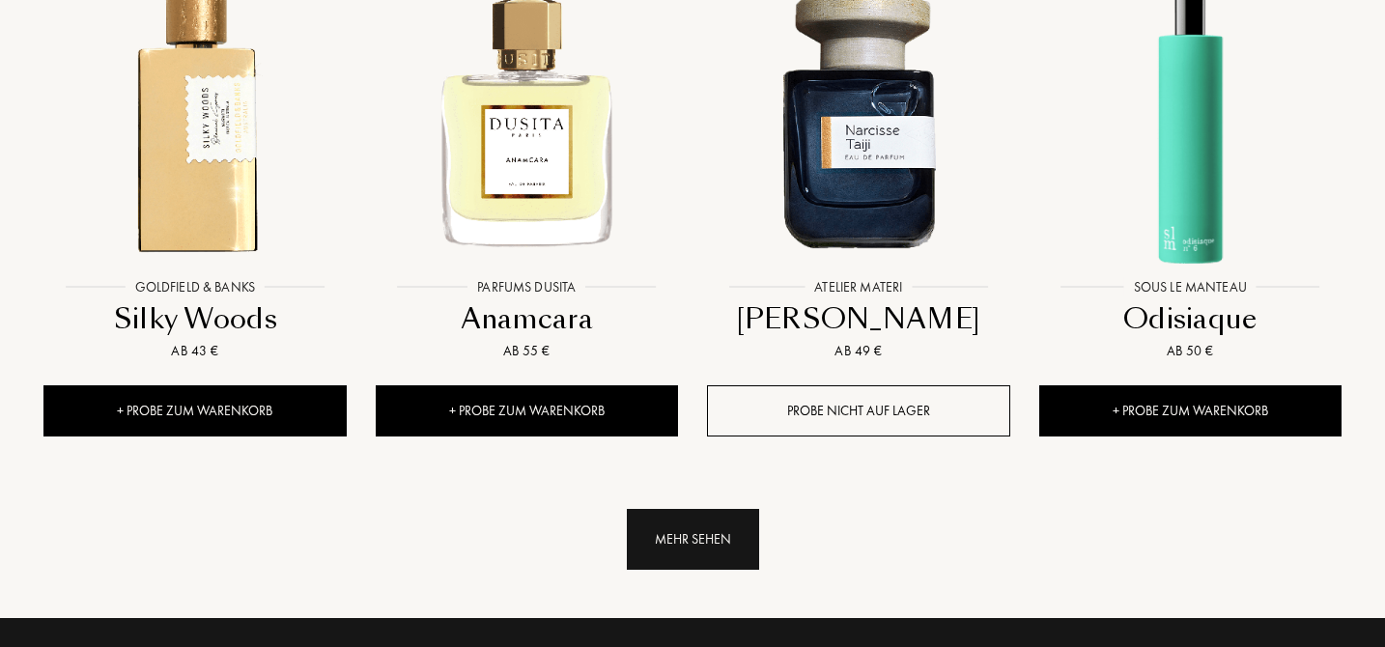
click at [708, 509] on div "Mehr sehen" at bounding box center [693, 539] width 132 height 61
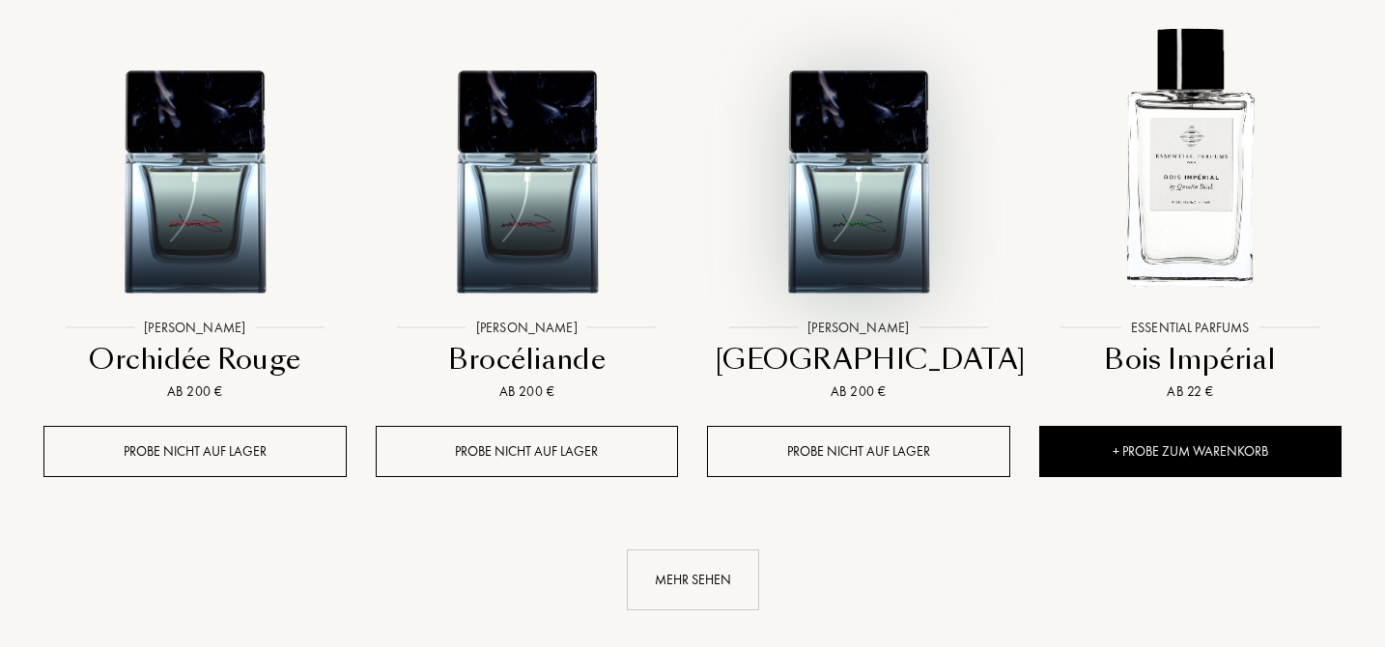
scroll to position [10288, 0]
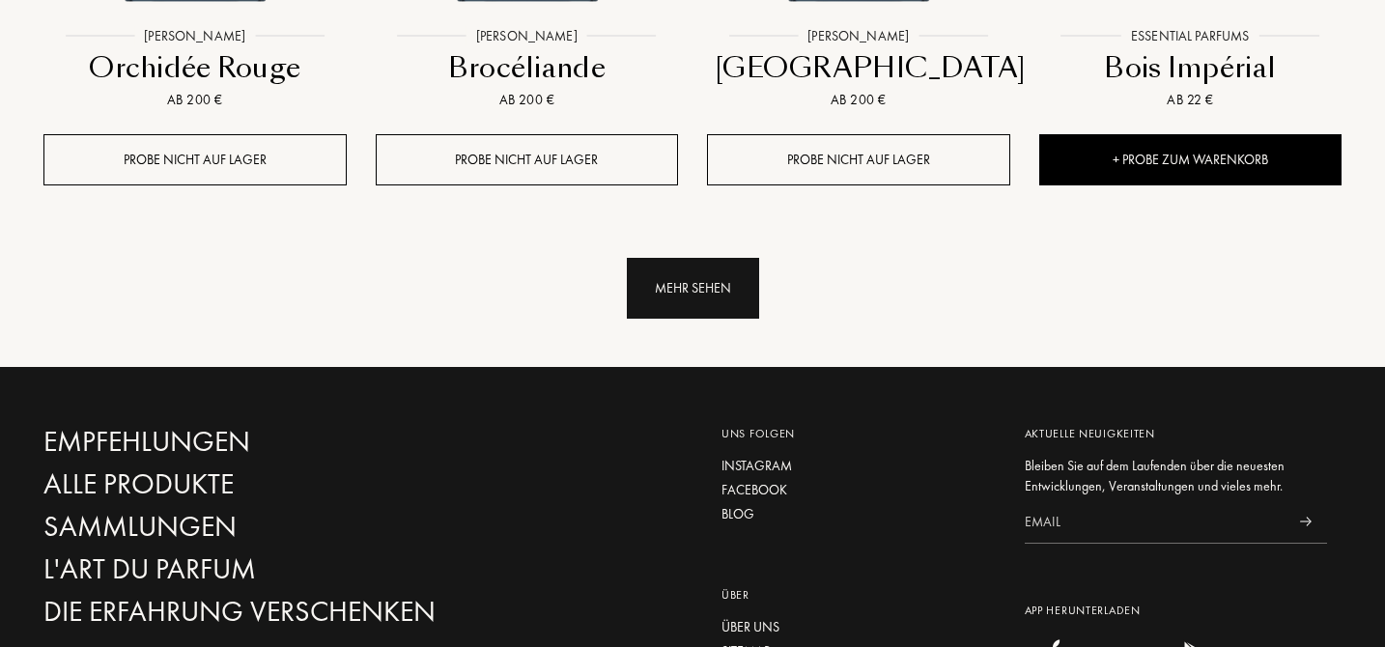
click at [720, 258] on div "Mehr sehen" at bounding box center [693, 288] width 132 height 61
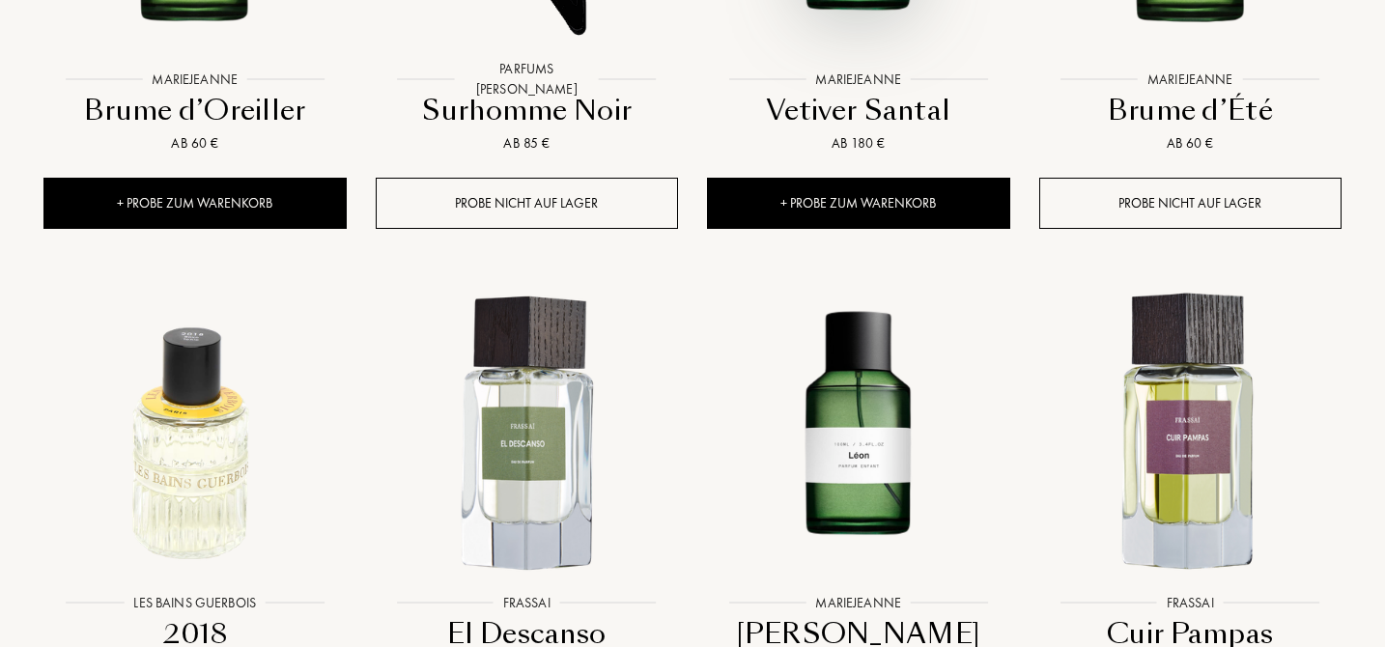
scroll to position [11636, 0]
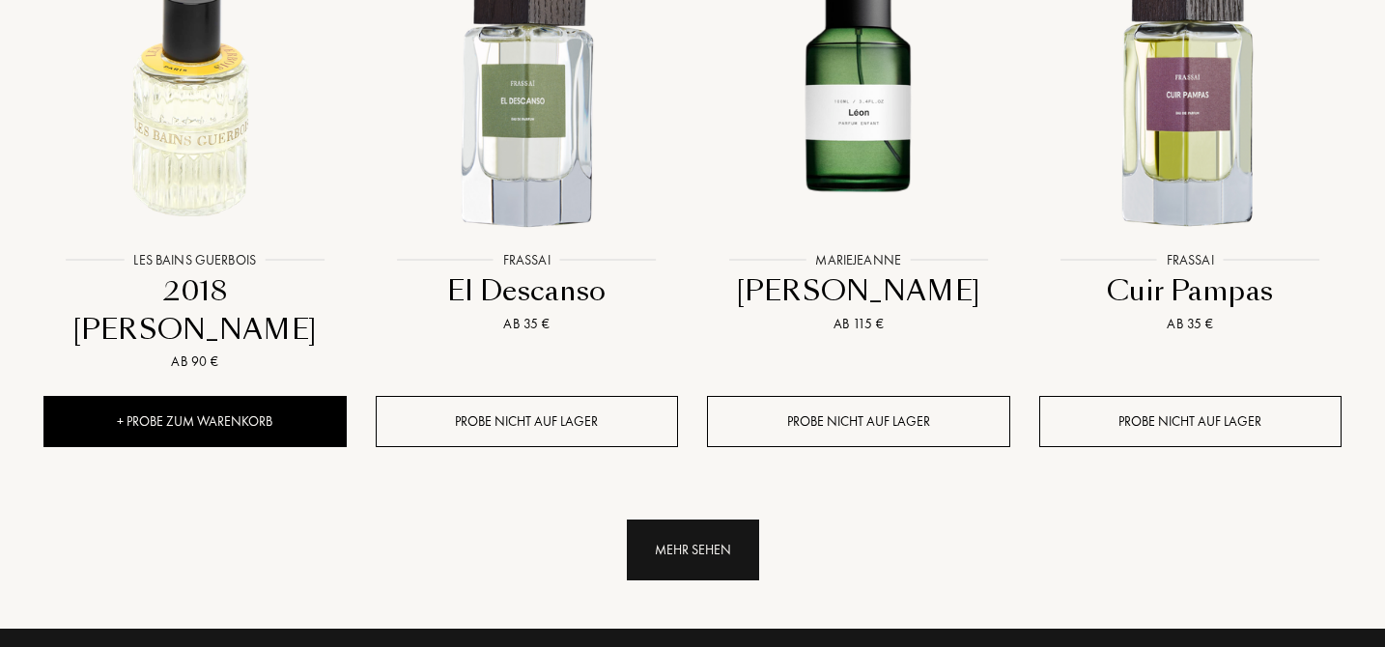
click at [717, 520] on div "Mehr sehen" at bounding box center [693, 550] width 132 height 61
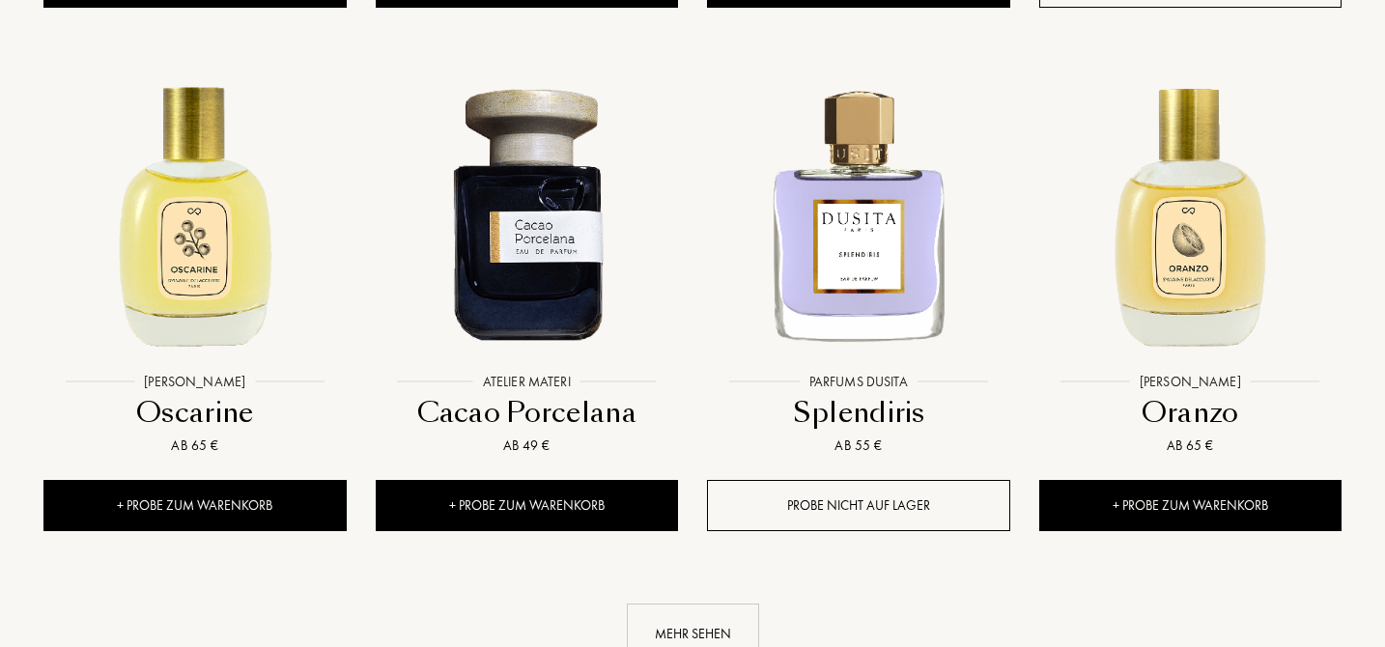
scroll to position [13135, 0]
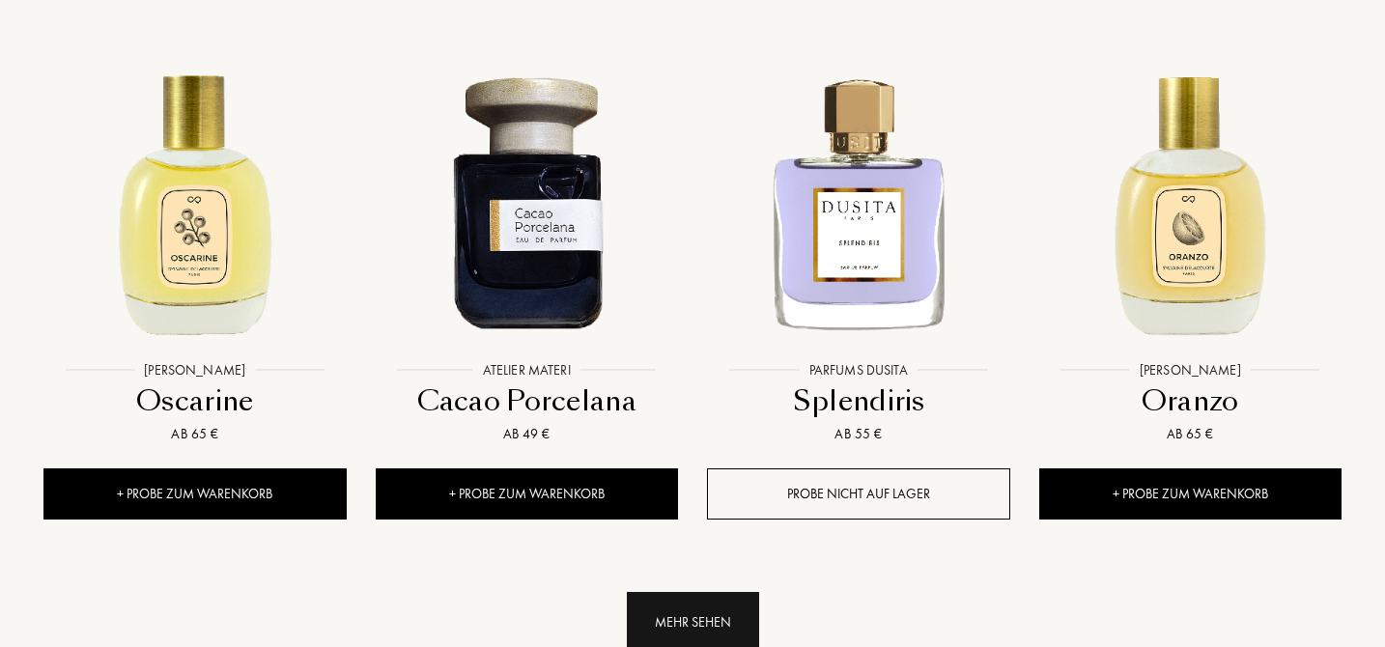
click at [707, 592] on div "Mehr sehen" at bounding box center [693, 622] width 132 height 61
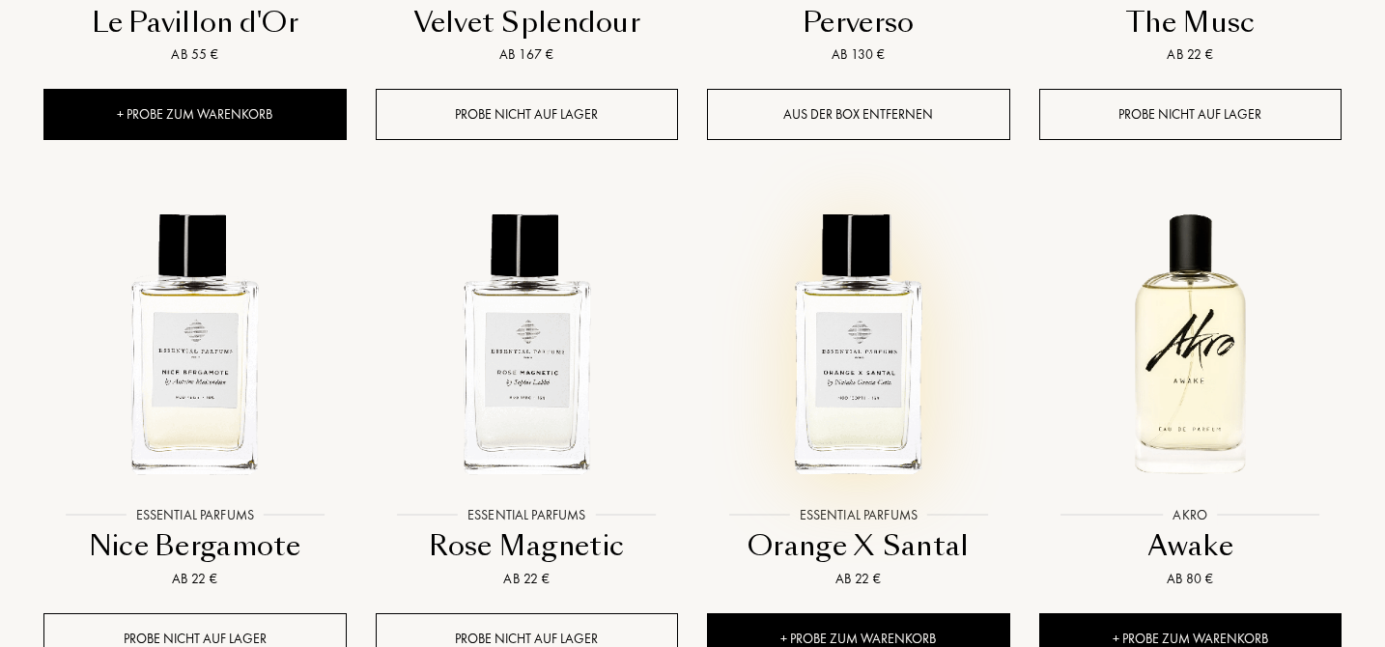
scroll to position [14901, 0]
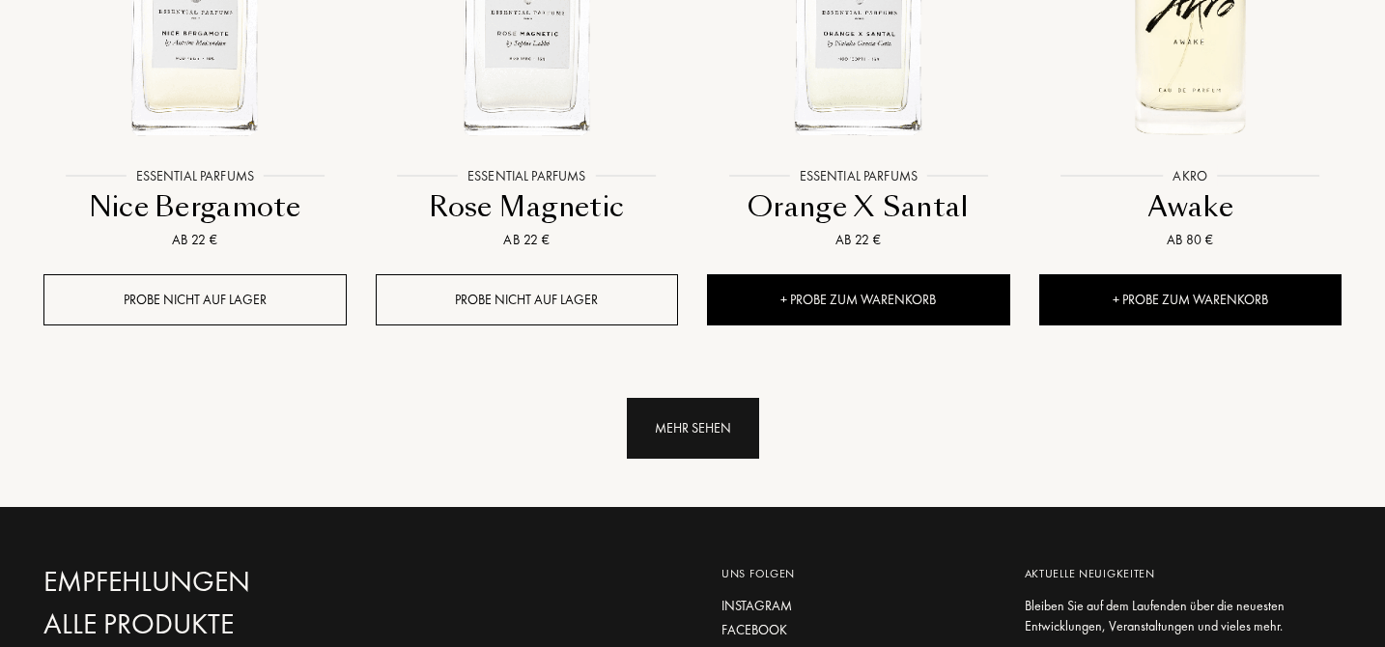
click at [712, 398] on div "Mehr sehen" at bounding box center [693, 428] width 132 height 61
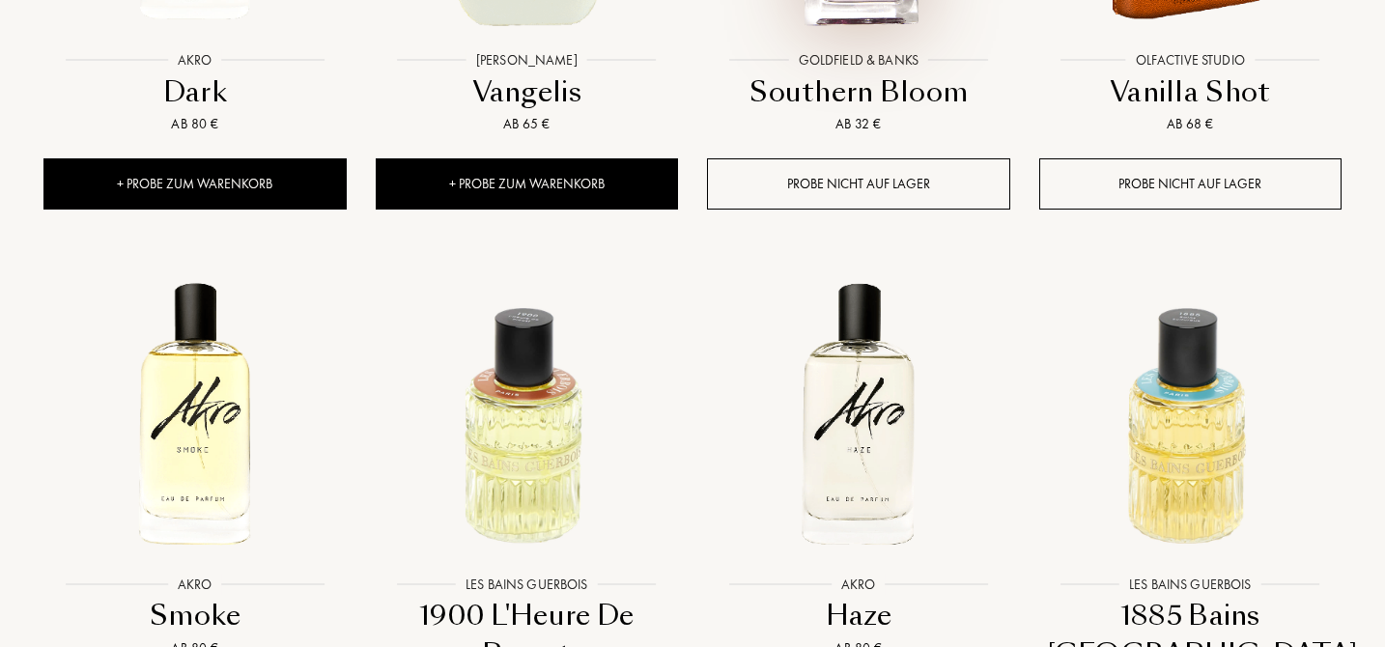
scroll to position [16196, 0]
